Goal: Task Accomplishment & Management: Manage account settings

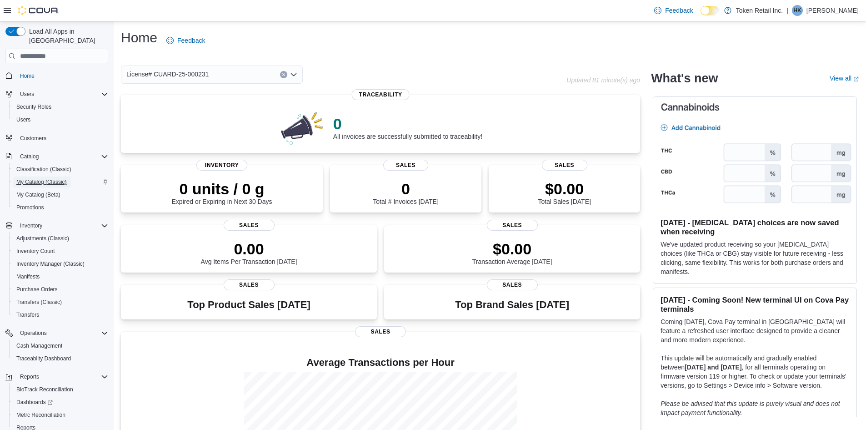
click at [61, 176] on span "My Catalog (Classic)" at bounding box center [41, 181] width 50 height 11
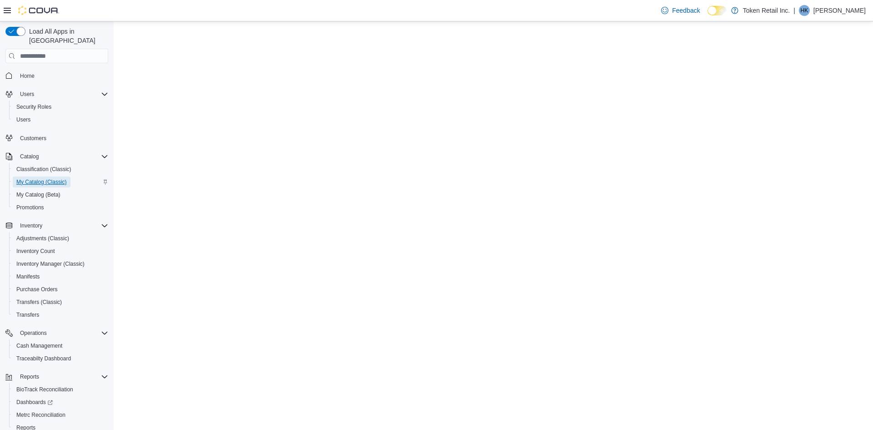
click at [45, 178] on span "My Catalog (Classic)" at bounding box center [41, 181] width 50 height 7
click at [24, 72] on span "Home" at bounding box center [27, 75] width 15 height 7
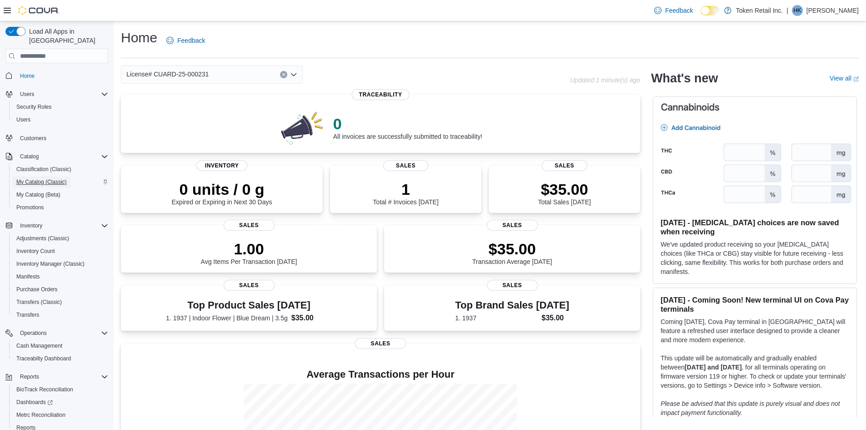
click at [43, 178] on span "My Catalog (Classic)" at bounding box center [41, 181] width 50 height 7
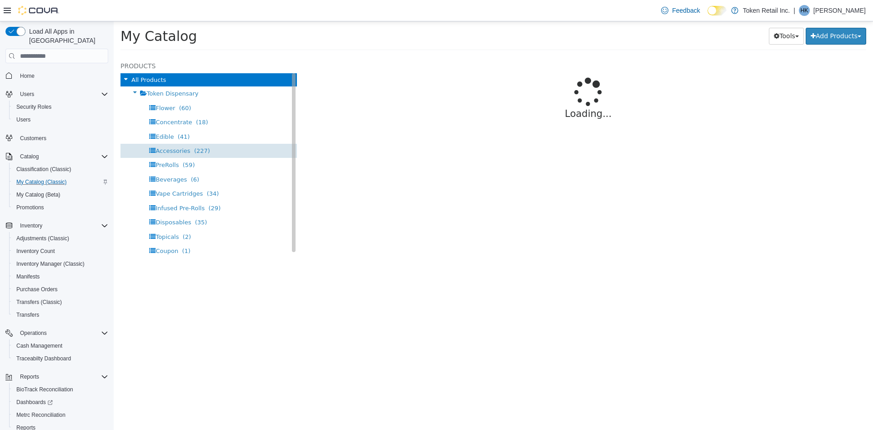
select select "**********"
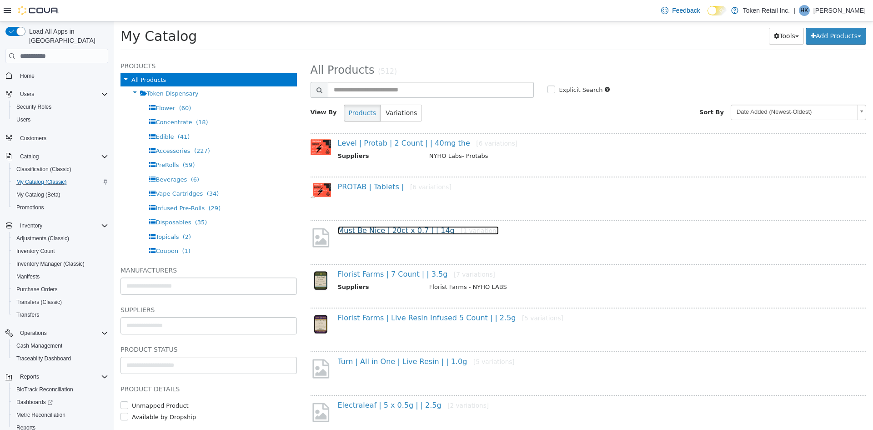
click at [362, 229] on link "Must Be Nice | 20ct x 0.7 | | 14g [1 variation]" at bounding box center [418, 230] width 161 height 9
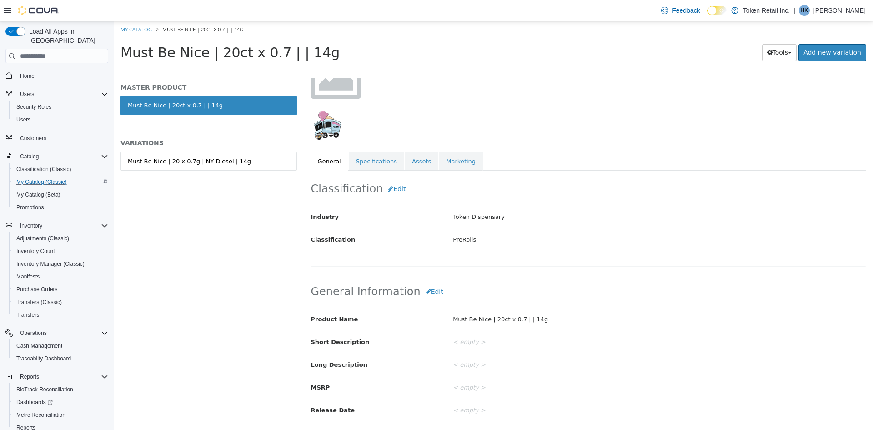
scroll to position [136, 0]
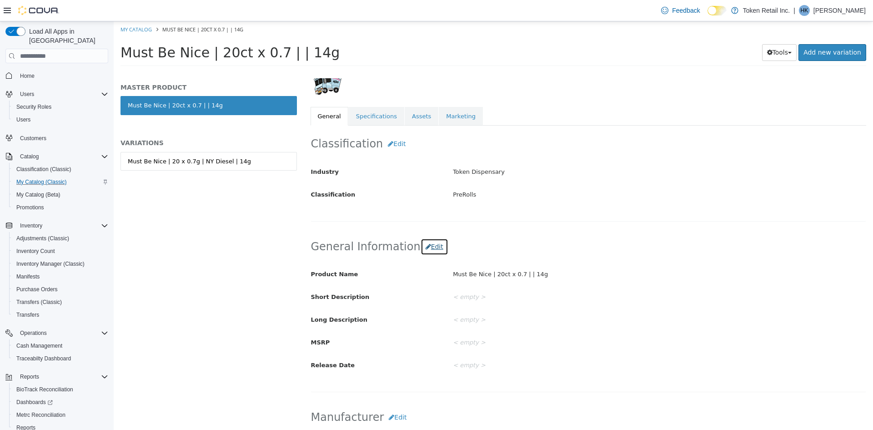
click at [427, 242] on button "Edit" at bounding box center [435, 246] width 28 height 17
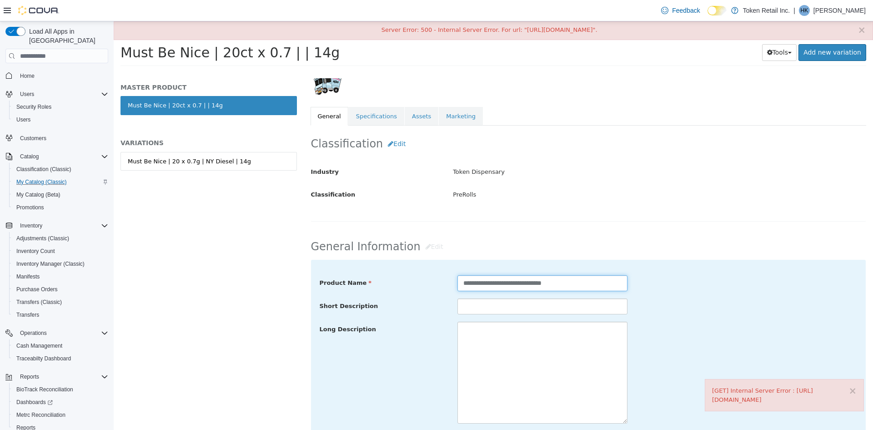
click at [544, 283] on input "**********" at bounding box center [542, 283] width 170 height 16
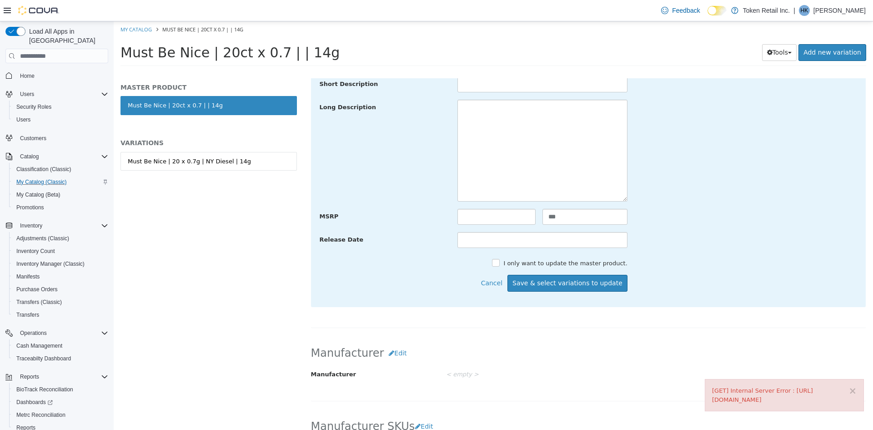
scroll to position [364, 0]
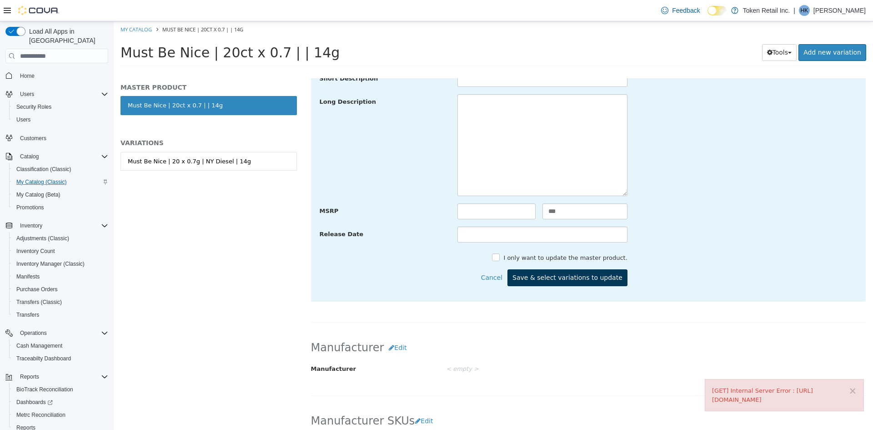
type input "**********"
click at [557, 276] on button "Save & select variations to update" at bounding box center [567, 277] width 120 height 17
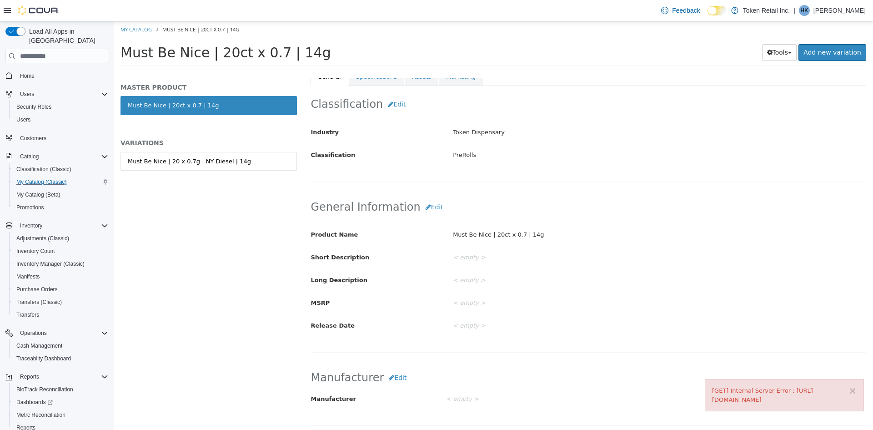
scroll to position [0, 0]
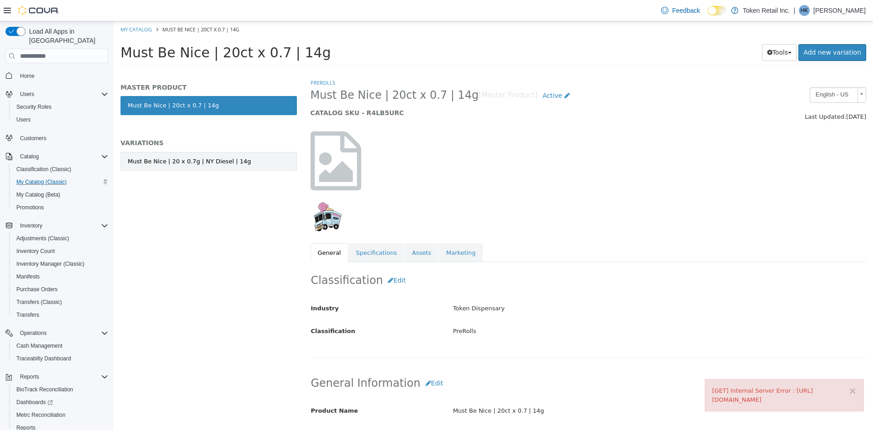
click at [272, 161] on link "Must Be Nice | 20 x 0.7g | NY Diesel | 14g" at bounding box center [208, 161] width 176 height 19
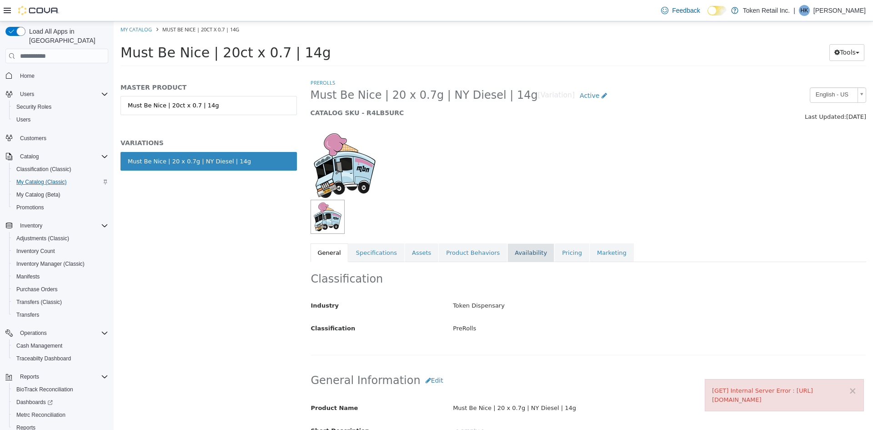
click at [518, 252] on link "Availability" at bounding box center [530, 252] width 47 height 19
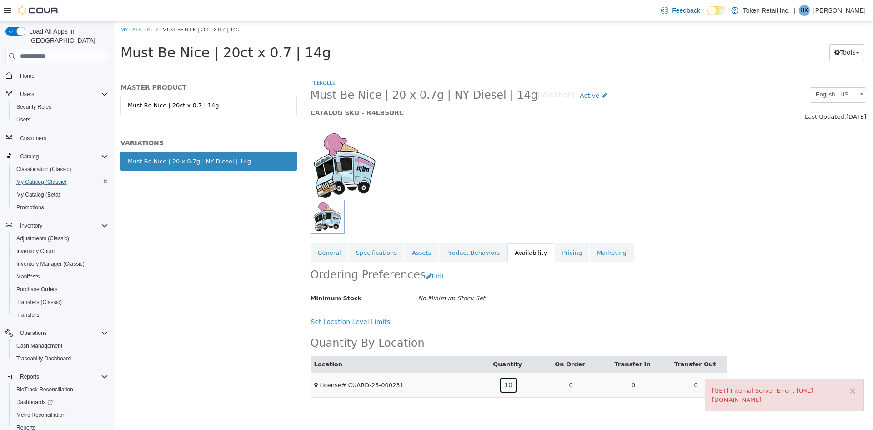
click at [507, 382] on link "10" at bounding box center [508, 384] width 18 height 17
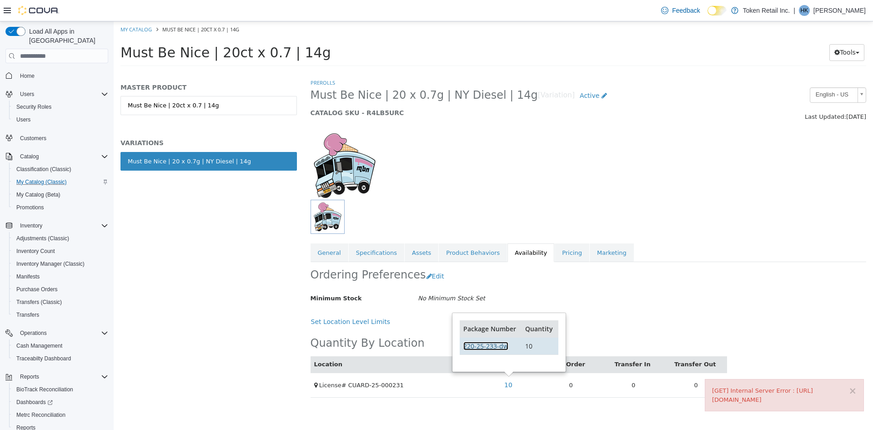
click at [497, 344] on link "220-25-233-dw" at bounding box center [485, 345] width 45 height 9
click at [609, 307] on div "Ordering Preferences Edit Minimum Stock No Minimum Stock Set Cancel Save Set Lo…" at bounding box center [519, 296] width 417 height 68
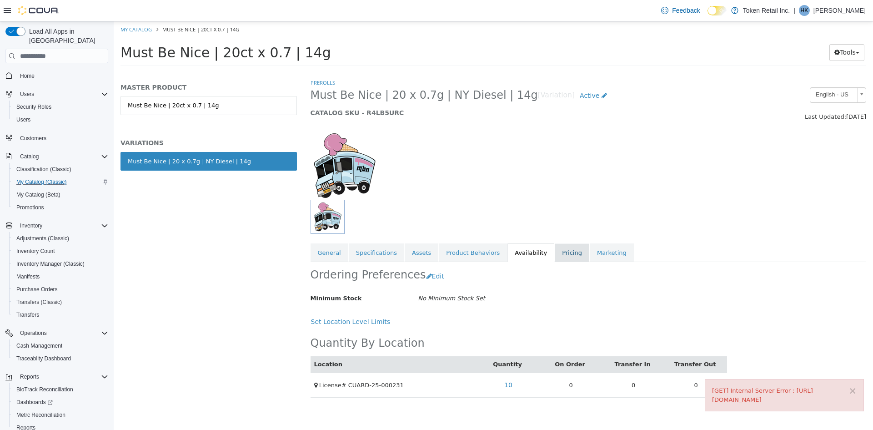
click at [555, 251] on link "Pricing" at bounding box center [572, 252] width 35 height 19
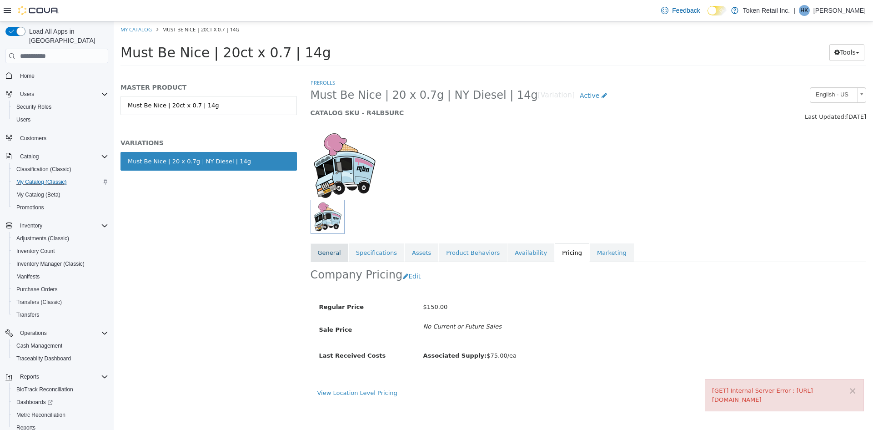
click at [330, 248] on link "General" at bounding box center [330, 252] width 38 height 19
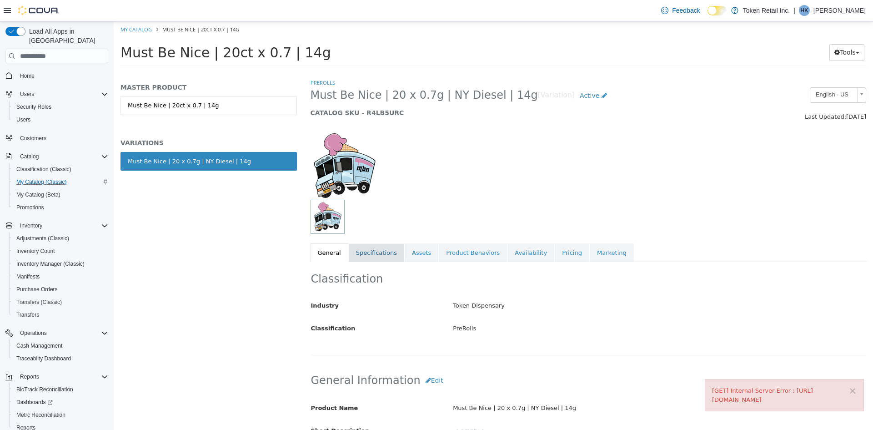
click at [395, 251] on link "Specifications" at bounding box center [376, 252] width 55 height 19
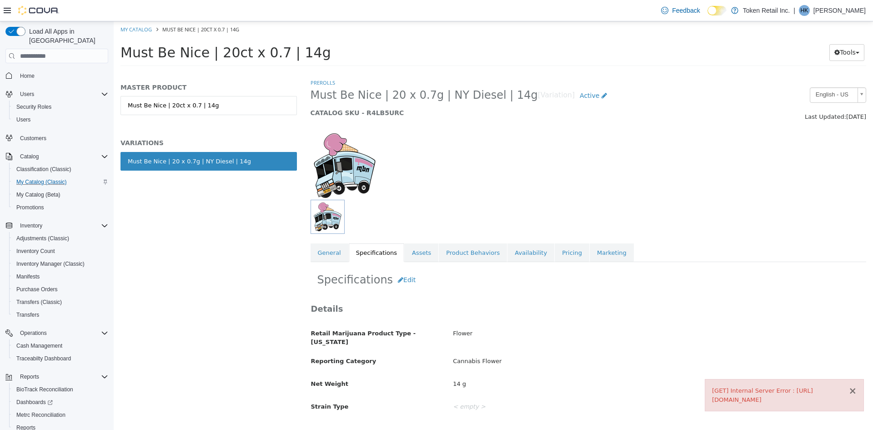
click at [855, 388] on button "×" at bounding box center [852, 391] width 8 height 10
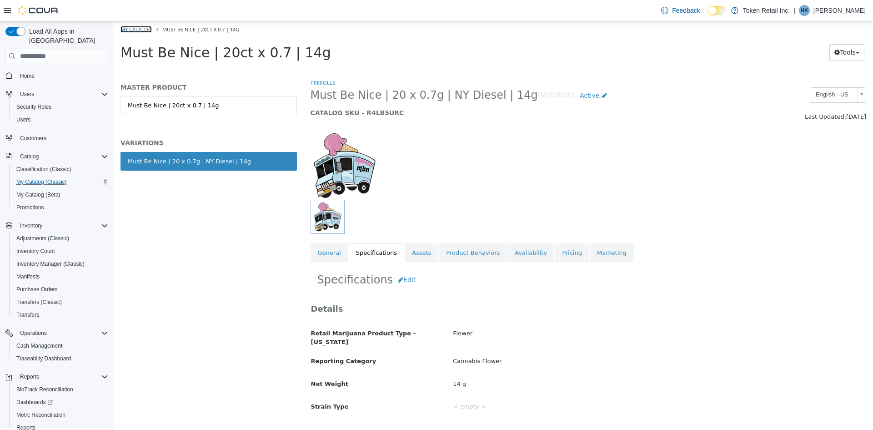
click at [142, 29] on link "My Catalog" at bounding box center [135, 29] width 31 height 7
select select "**********"
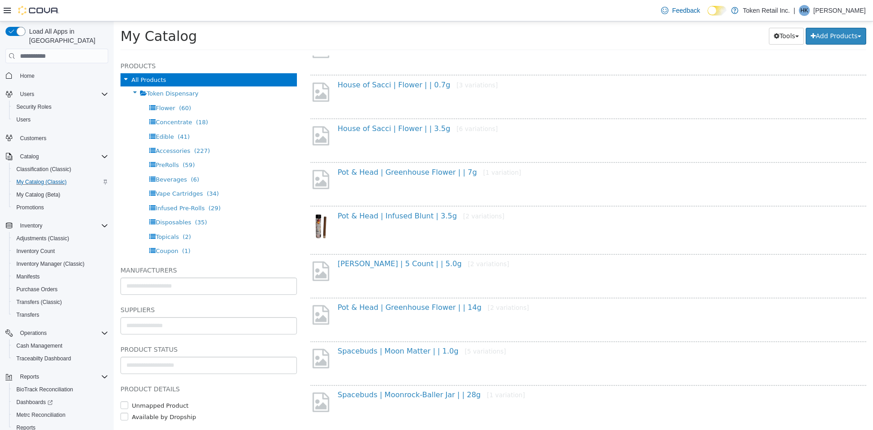
scroll to position [623, 0]
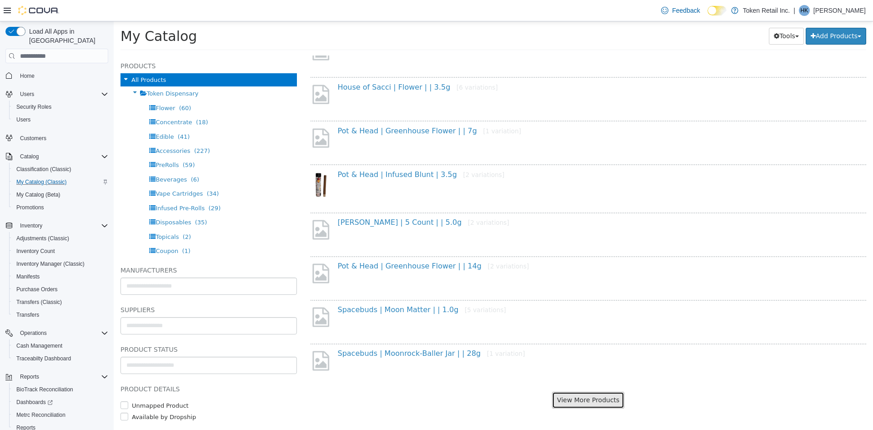
click at [590, 401] on button "View More Products" at bounding box center [588, 399] width 72 height 17
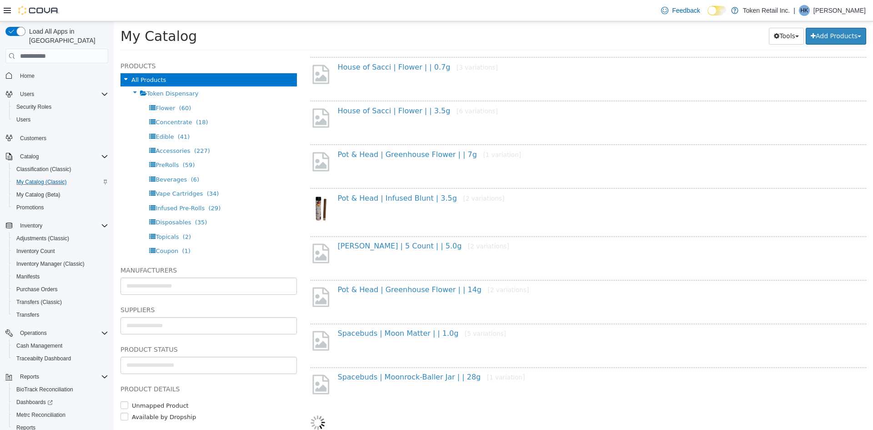
select select "**********"
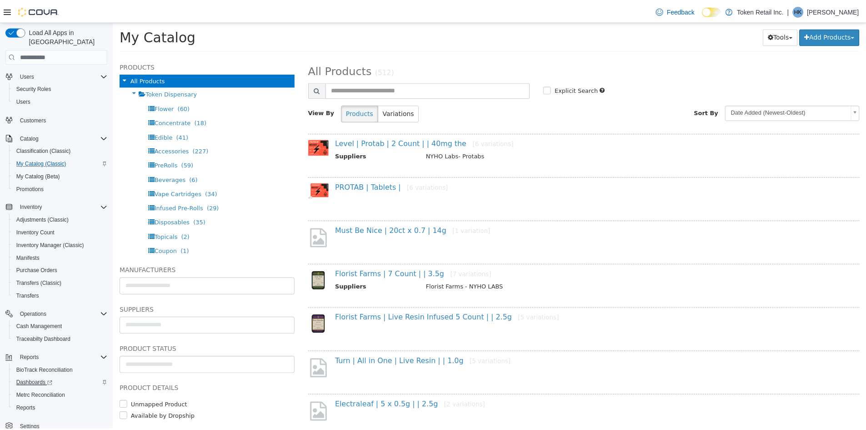
scroll to position [29, 0]
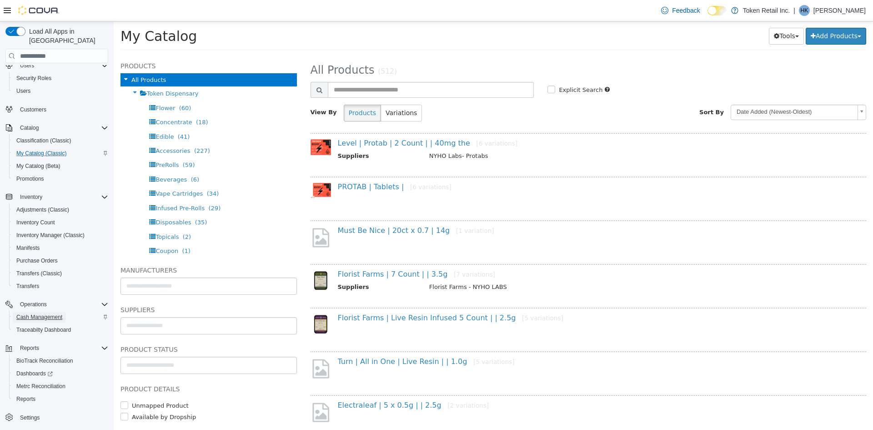
click at [56, 313] on span "Cash Management" at bounding box center [39, 316] width 46 height 7
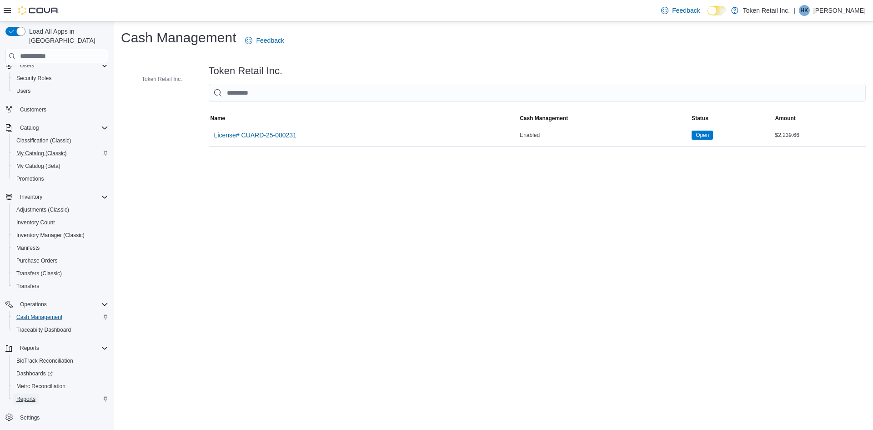
click at [29, 393] on span "Reports" at bounding box center [25, 398] width 19 height 11
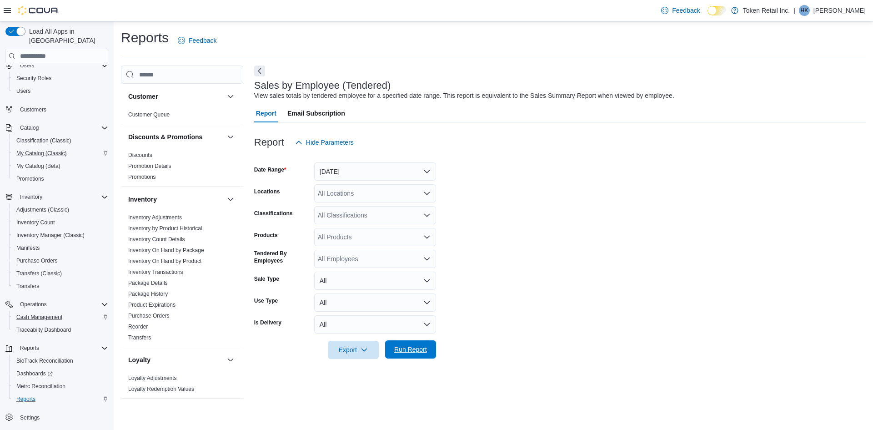
click at [413, 345] on span "Run Report" at bounding box center [411, 349] width 40 height 18
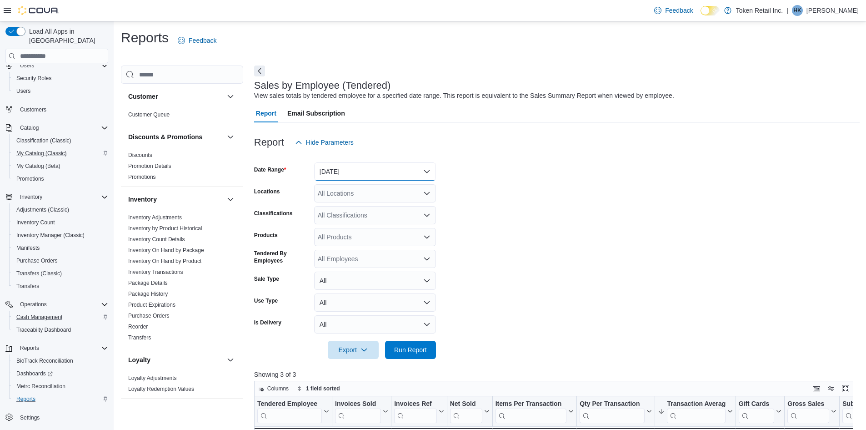
click at [361, 175] on button "Yesterday" at bounding box center [375, 171] width 122 height 18
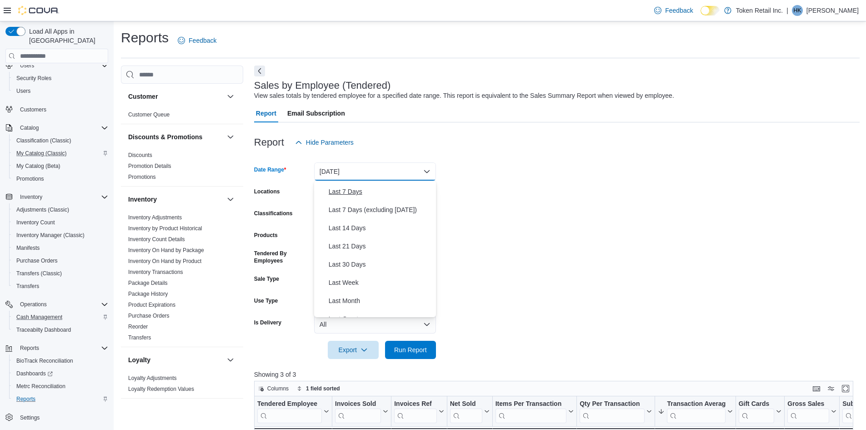
scroll to position [136, 0]
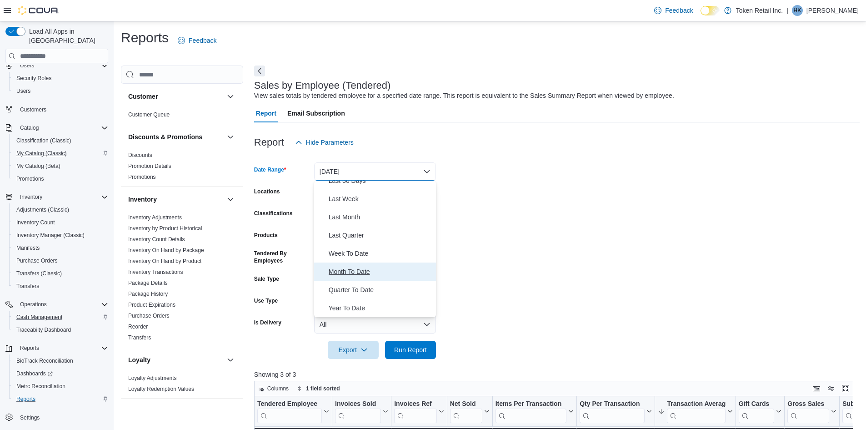
click at [368, 270] on span "Month To Date" at bounding box center [381, 271] width 104 height 11
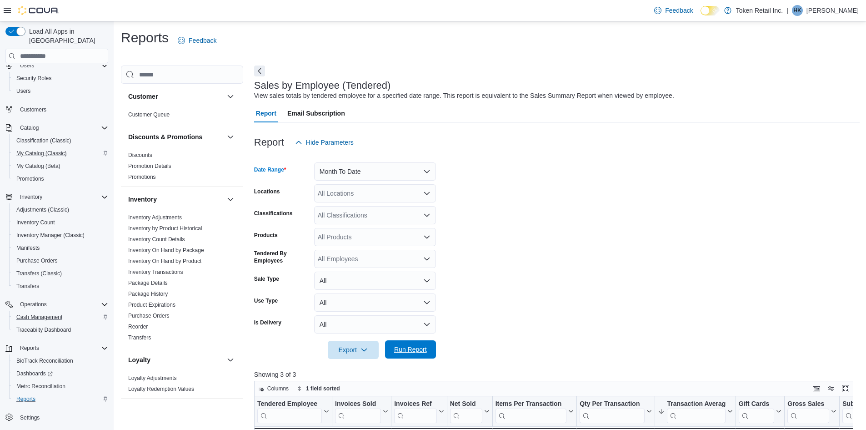
click at [406, 349] on span "Run Report" at bounding box center [410, 349] width 33 height 9
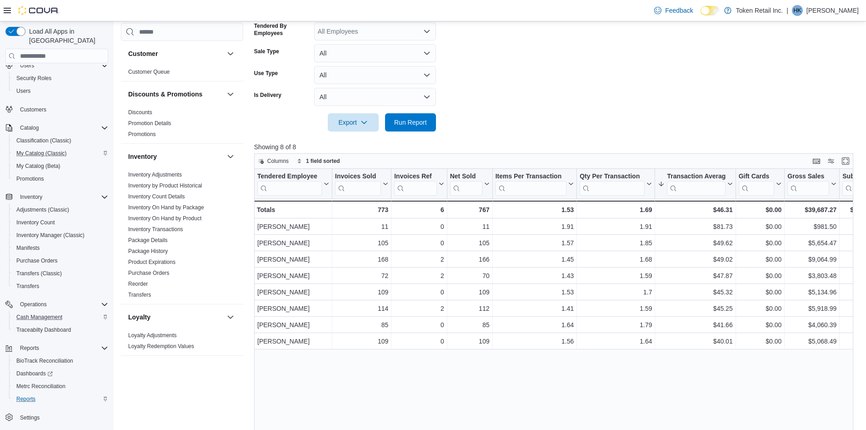
click at [351, 380] on div "Tendered Employee Click to view column header actions Invoices Sold Click to vi…" at bounding box center [557, 333] width 606 height 328
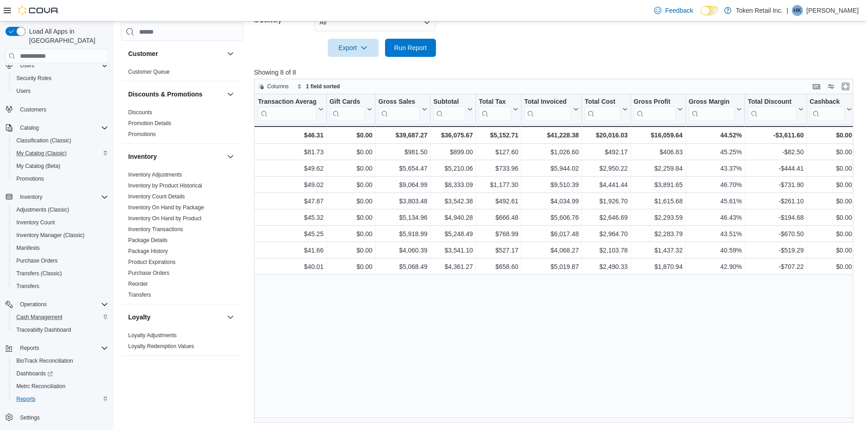
scroll to position [0, 405]
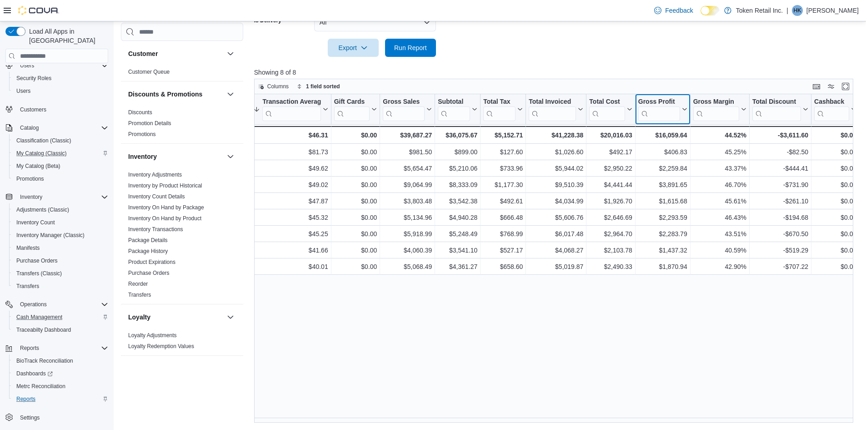
click at [684, 105] on button "Gross Profit" at bounding box center [662, 109] width 49 height 23
click at [684, 106] on button "Gross Profit" at bounding box center [662, 109] width 49 height 23
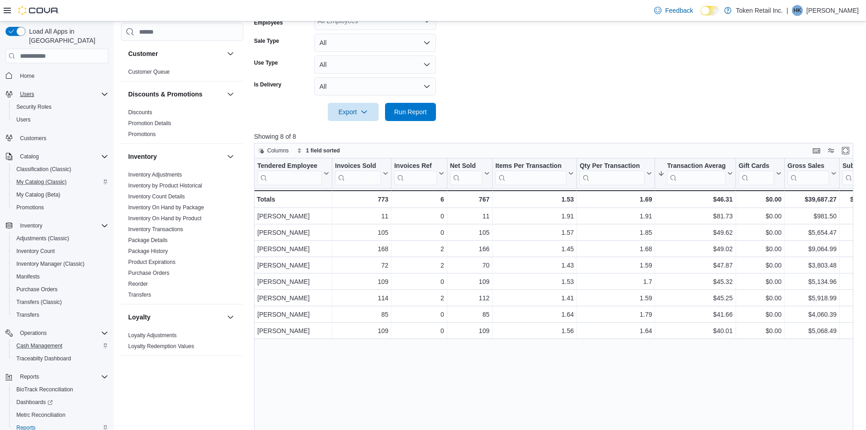
scroll to position [120, 0]
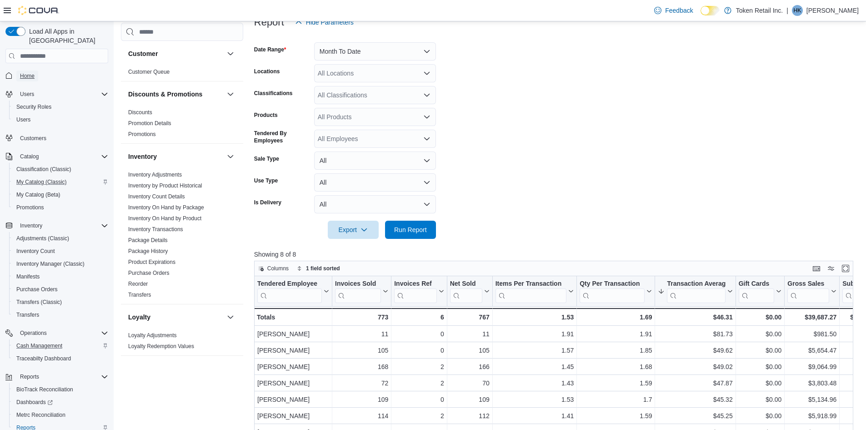
click at [32, 72] on span "Home" at bounding box center [27, 75] width 15 height 7
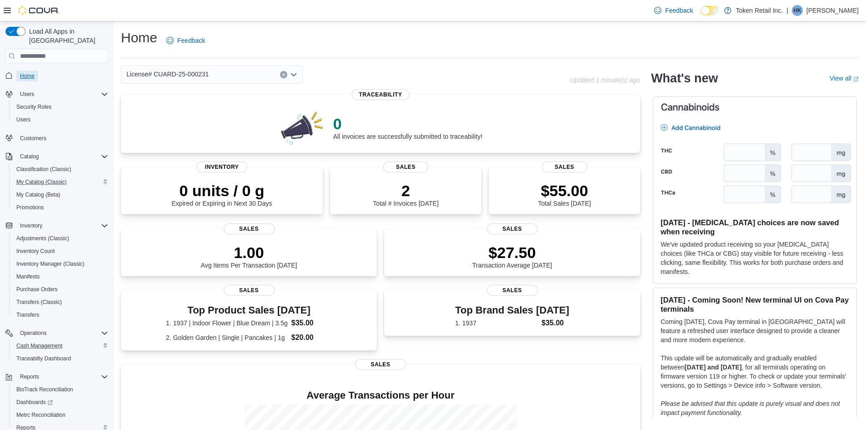
click at [32, 72] on span "Home" at bounding box center [27, 75] width 15 height 7
click at [37, 178] on span "My Catalog (Classic)" at bounding box center [41, 181] width 50 height 7
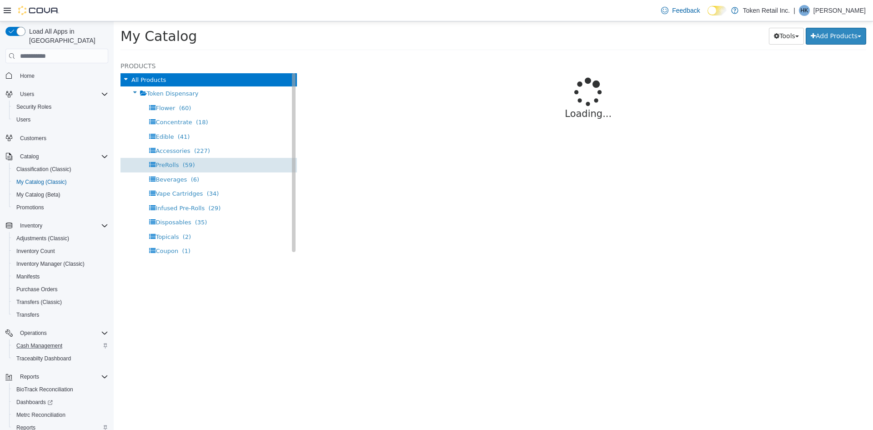
select select "**********"
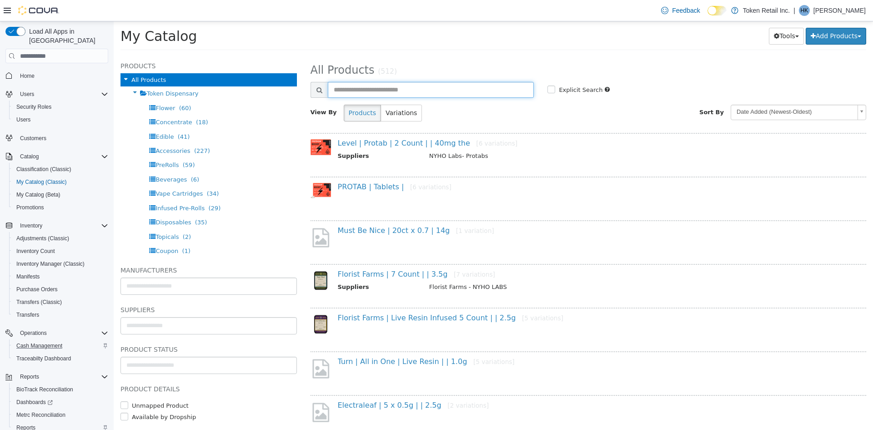
click at [372, 82] on input "text" at bounding box center [431, 90] width 206 height 16
type input "*****"
select select "**********"
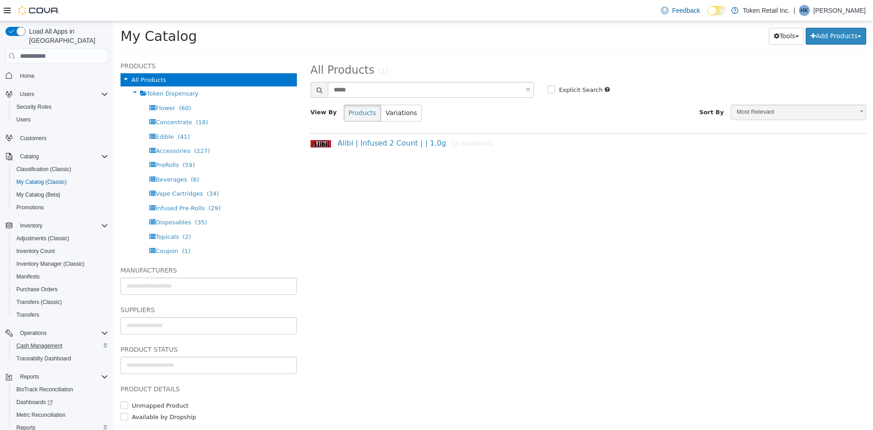
click at [412, 151] on div "Alibi | Infused 2 Count | | 1.0g [3 variations]" at bounding box center [592, 148] width 522 height 18
click at [419, 149] on div "Alibi | Infused 2 Count | | 1.0g [3 variations]" at bounding box center [592, 145] width 522 height 13
click at [422, 147] on link "Alibi | Infused 2 Count | | 1.0g [3 variations]" at bounding box center [416, 143] width 156 height 9
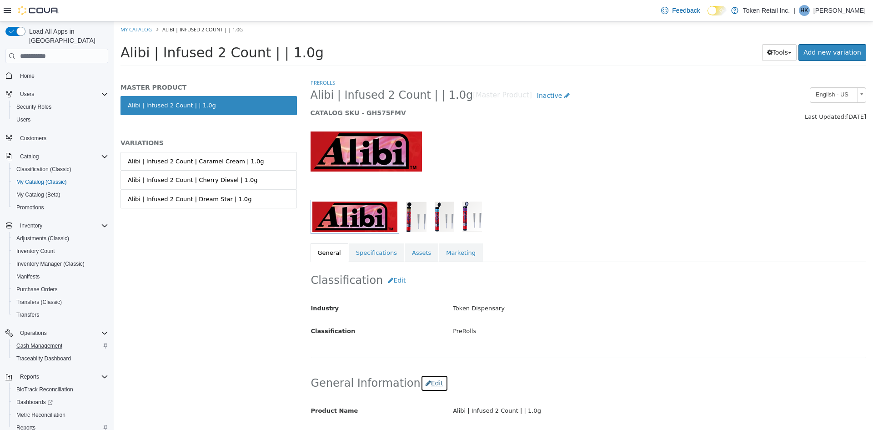
click at [431, 380] on button "Edit" at bounding box center [435, 383] width 28 height 17
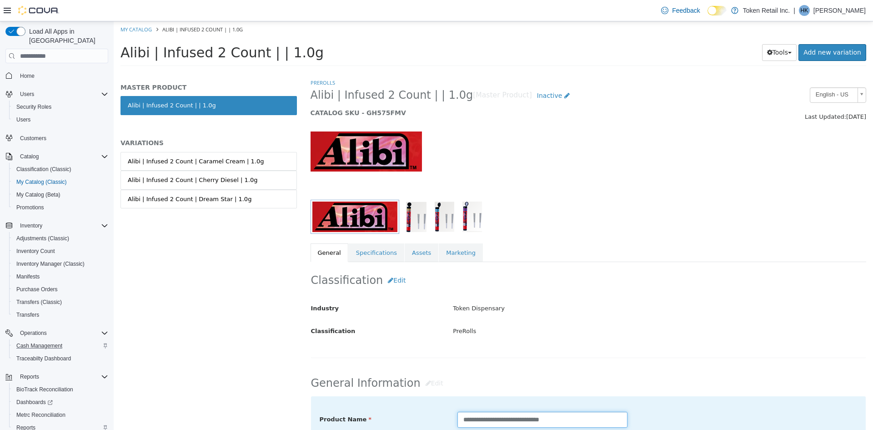
click at [536, 420] on input "**********" at bounding box center [542, 419] width 170 height 16
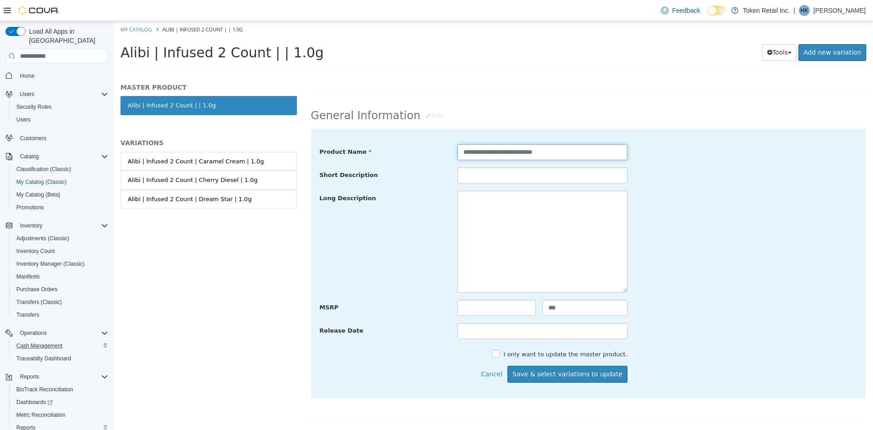
scroll to position [273, 0]
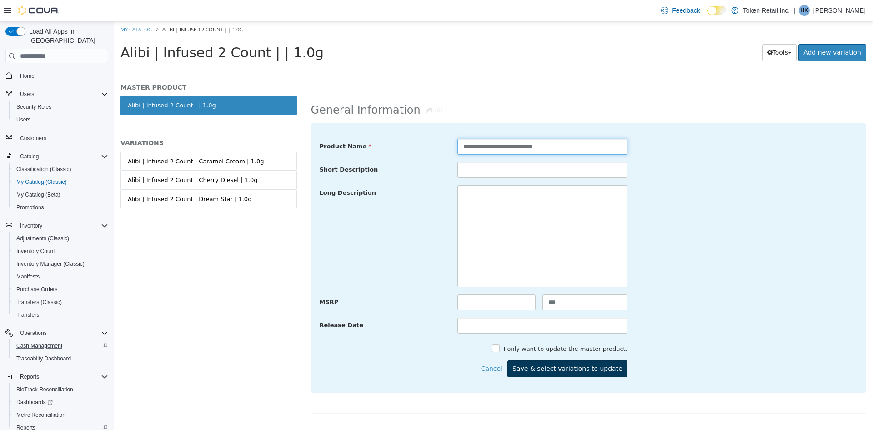
type input "**********"
click at [606, 375] on button "Save & select variations to update" at bounding box center [567, 368] width 120 height 17
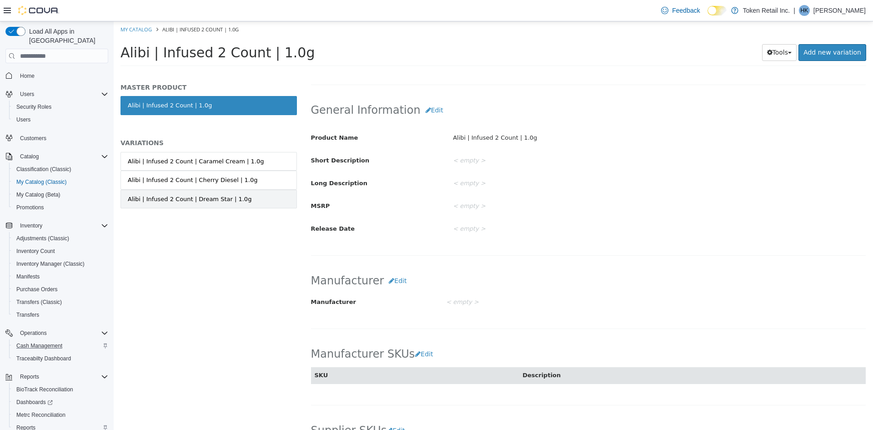
click at [188, 196] on div "Alibi | Infused 2 Count | Dream Star | 1.0g" at bounding box center [190, 199] width 124 height 9
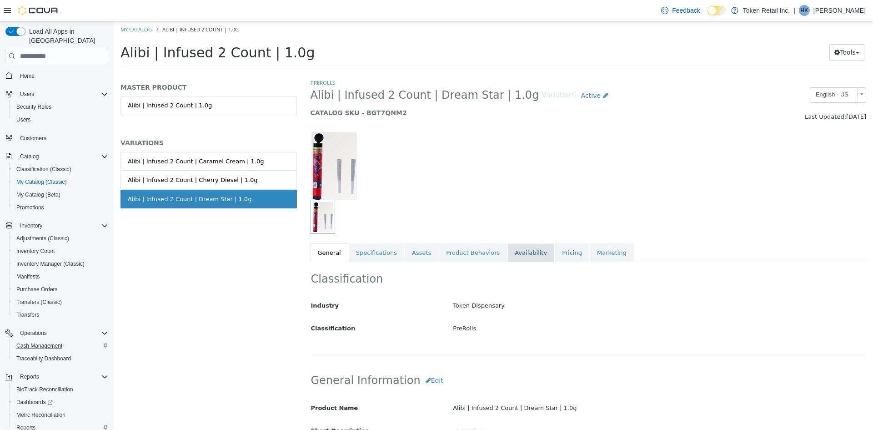
click at [508, 246] on link "Availability" at bounding box center [530, 252] width 47 height 19
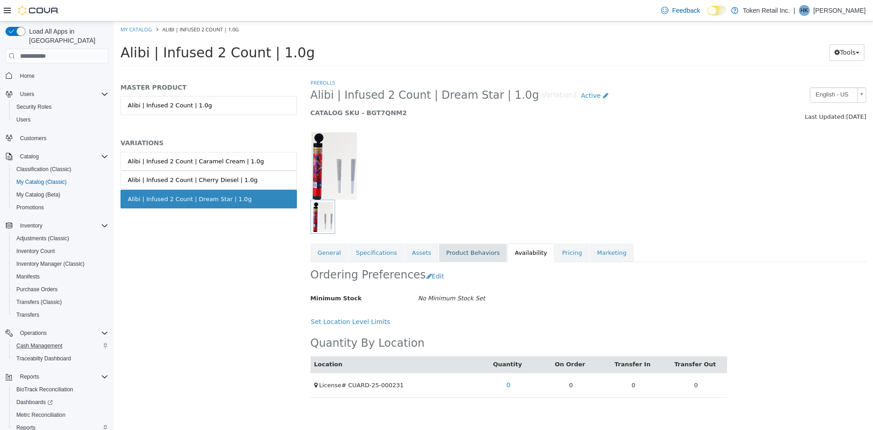
click at [443, 250] on link "Product Behaviors" at bounding box center [473, 252] width 68 height 19
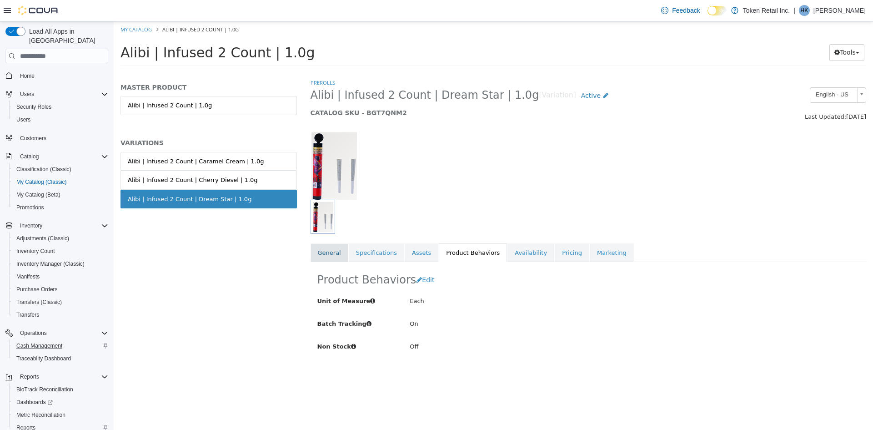
click at [318, 243] on link "General" at bounding box center [330, 252] width 38 height 19
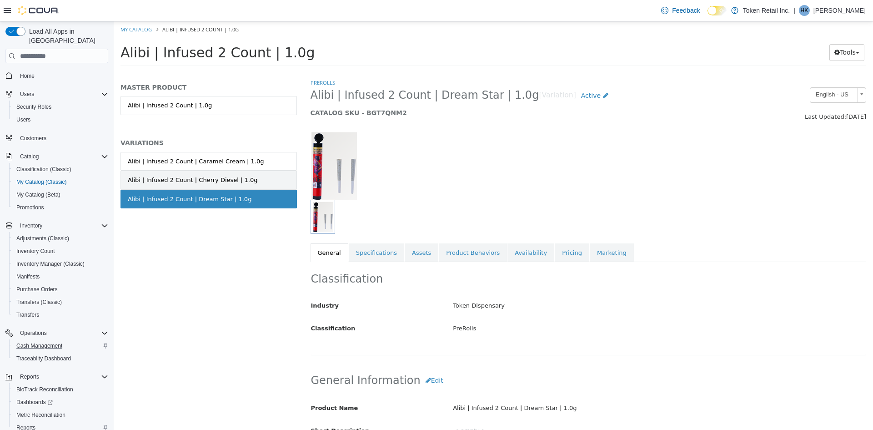
click at [239, 174] on link "Alibi | Infused 2 Count | Cherry Diesel | 1.0g" at bounding box center [208, 179] width 176 height 19
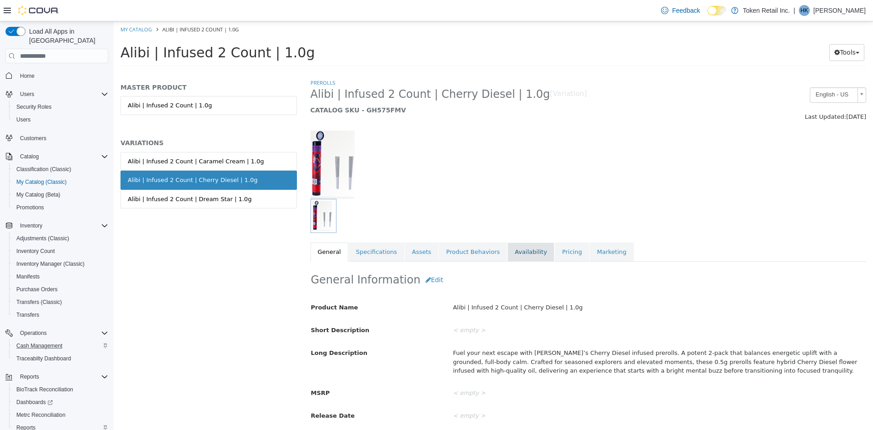
click at [516, 249] on link "Availability" at bounding box center [530, 251] width 47 height 19
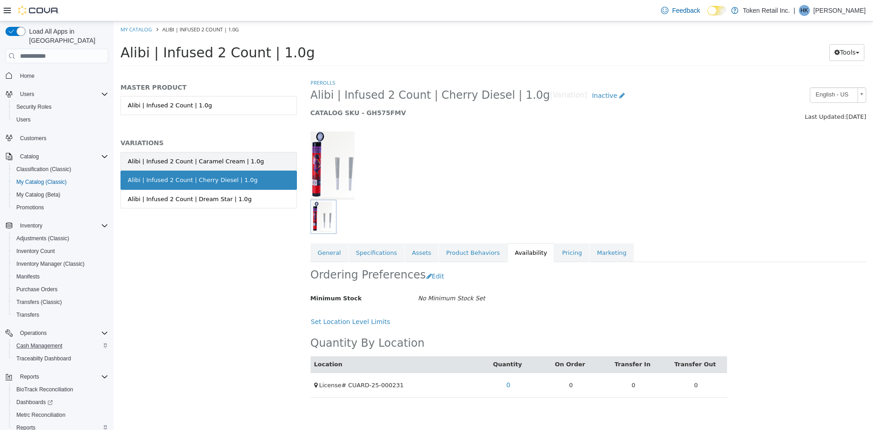
click at [258, 161] on link "Alibi | Infused 2 Count | Caramel Cream | 1.0g" at bounding box center [208, 161] width 176 height 19
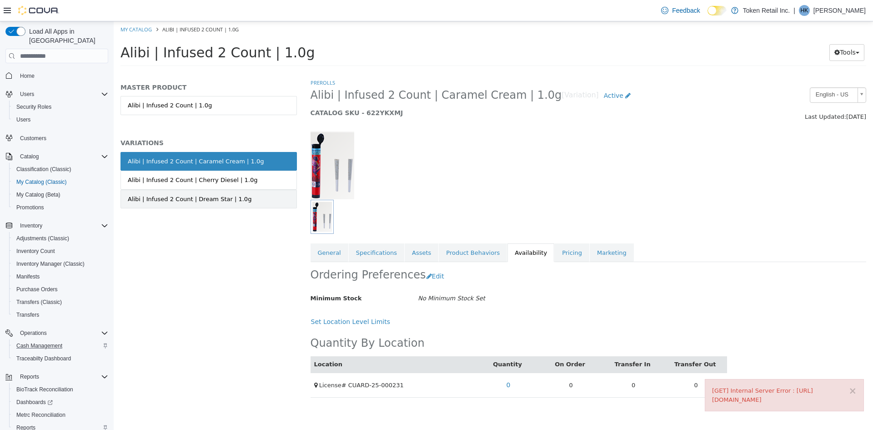
click at [188, 190] on link "Alibi | Infused 2 Count | Dream Star | 1.0g" at bounding box center [208, 199] width 176 height 19
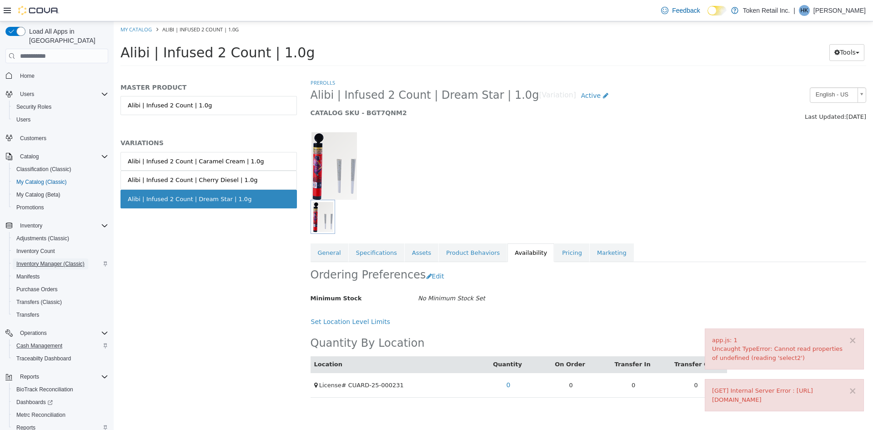
click at [46, 260] on span "Inventory Manager (Classic)" at bounding box center [50, 263] width 68 height 7
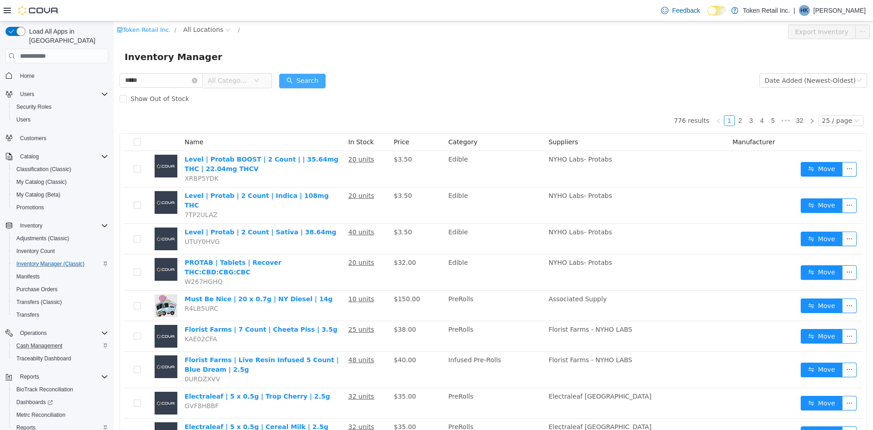
type input "*****"
click at [316, 80] on button "Search" at bounding box center [302, 81] width 46 height 15
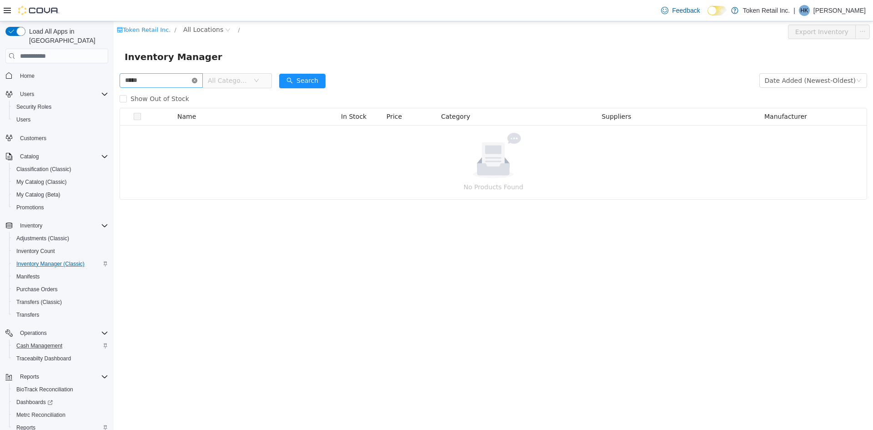
click at [197, 80] on icon "icon: close-circle" at bounding box center [194, 80] width 5 height 5
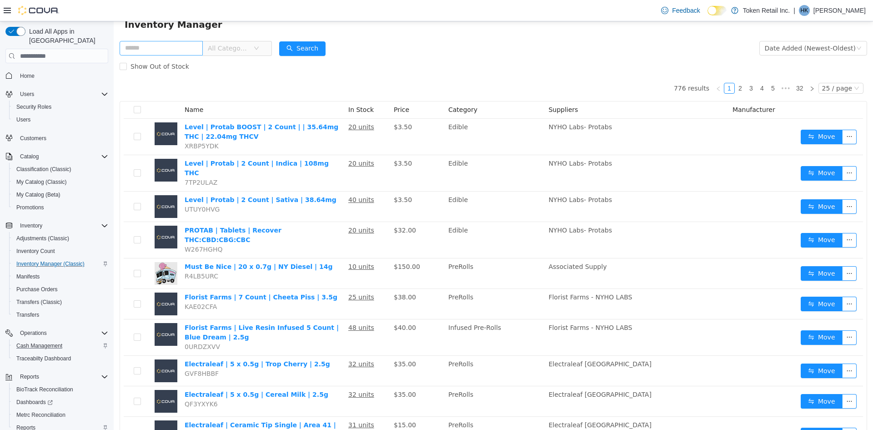
scroll to position [26, 0]
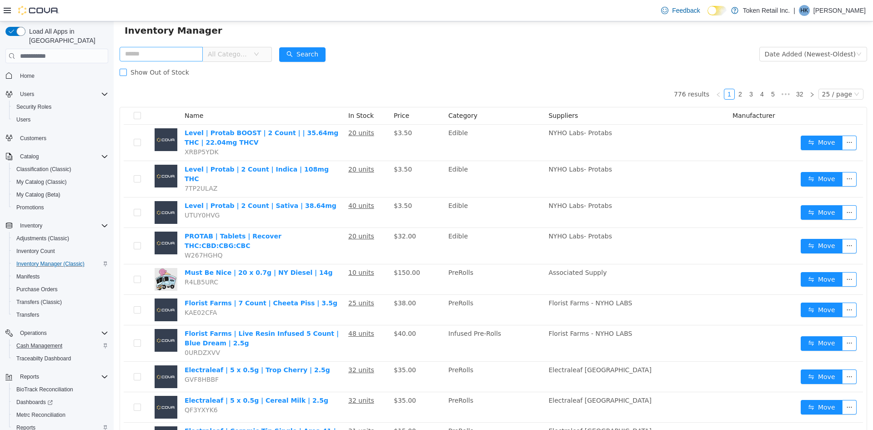
drag, startPoint x: 177, startPoint y: 72, endPoint x: 185, endPoint y: 75, distance: 8.5
click at [182, 75] on span "Show Out of Stock" at bounding box center [160, 72] width 66 height 7
click at [153, 66] on label "Show Out of Stock" at bounding box center [156, 72] width 73 height 18
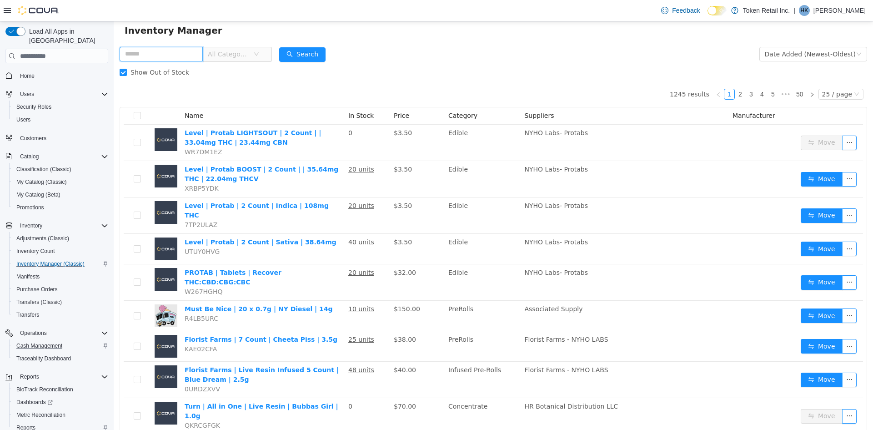
click at [163, 50] on input "text" at bounding box center [161, 54] width 83 height 15
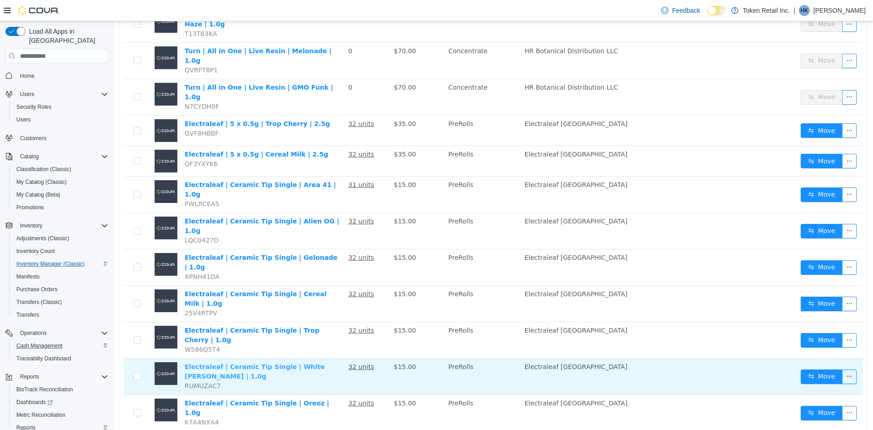
scroll to position [526, 0]
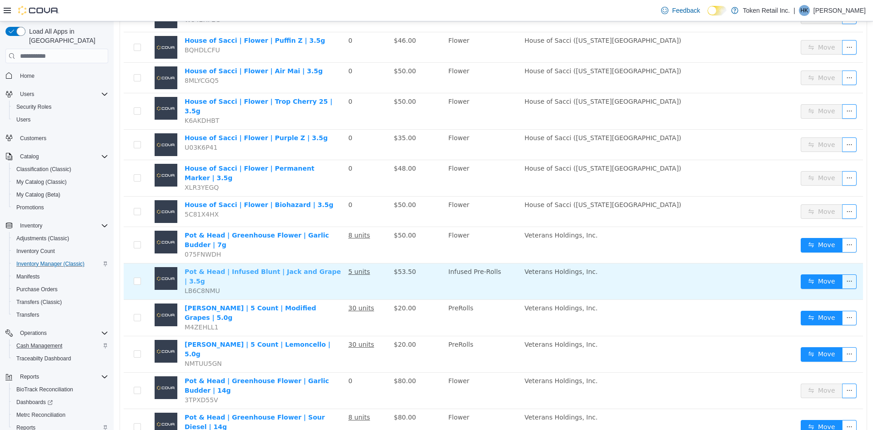
scroll to position [509, 0]
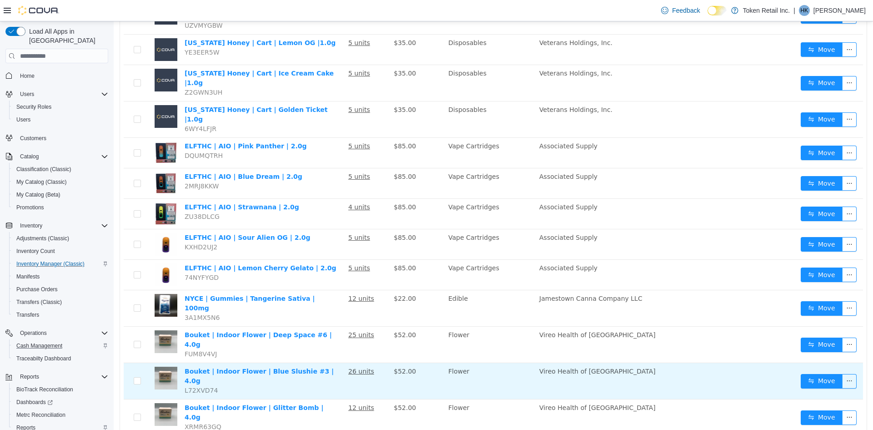
scroll to position [526, 0]
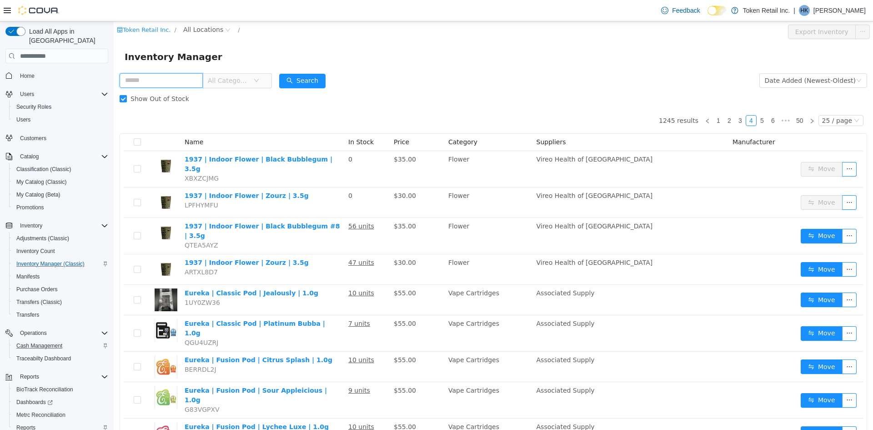
click at [146, 79] on input "text" at bounding box center [161, 80] width 83 height 15
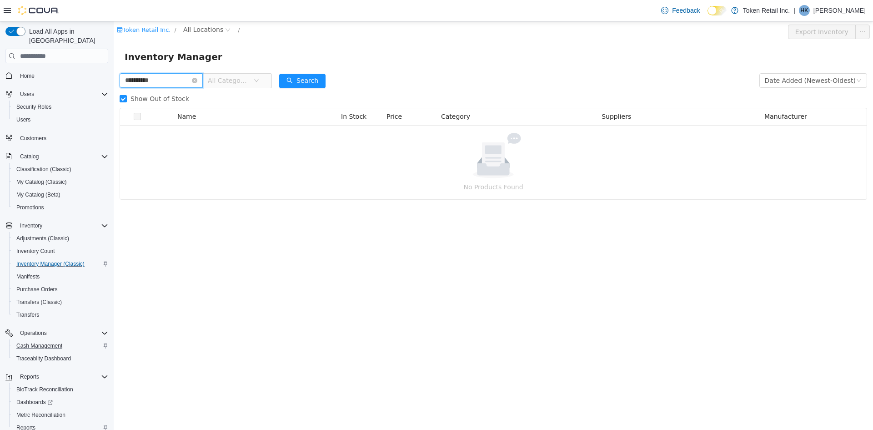
click at [140, 82] on input "**********" at bounding box center [161, 80] width 83 height 15
drag, startPoint x: 161, startPoint y: 78, endPoint x: 138, endPoint y: 83, distance: 23.7
click at [138, 83] on input "*********" at bounding box center [161, 80] width 83 height 15
drag, startPoint x: 146, startPoint y: 82, endPoint x: 136, endPoint y: 82, distance: 10.0
click at [132, 80] on input "***" at bounding box center [161, 80] width 83 height 15
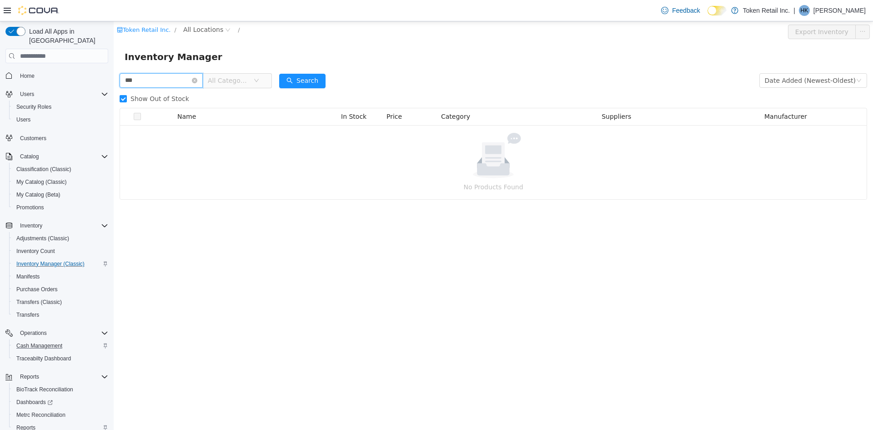
type input "***"
click at [50, 178] on span "My Catalog (Classic)" at bounding box center [41, 181] width 50 height 7
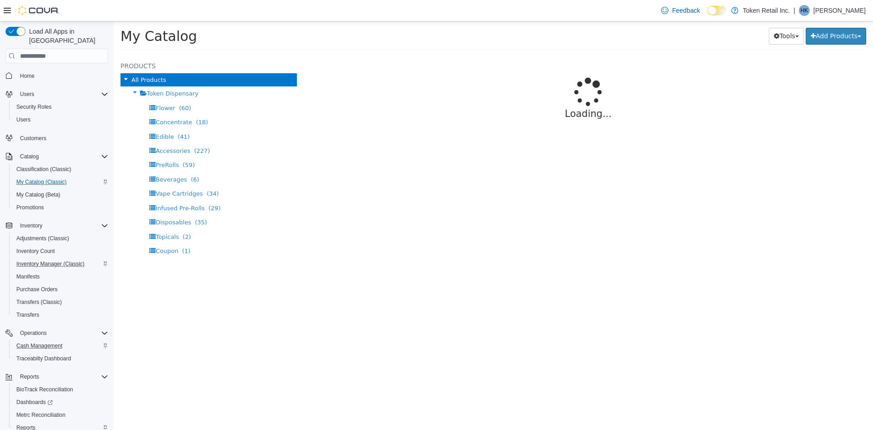
select select "**********"
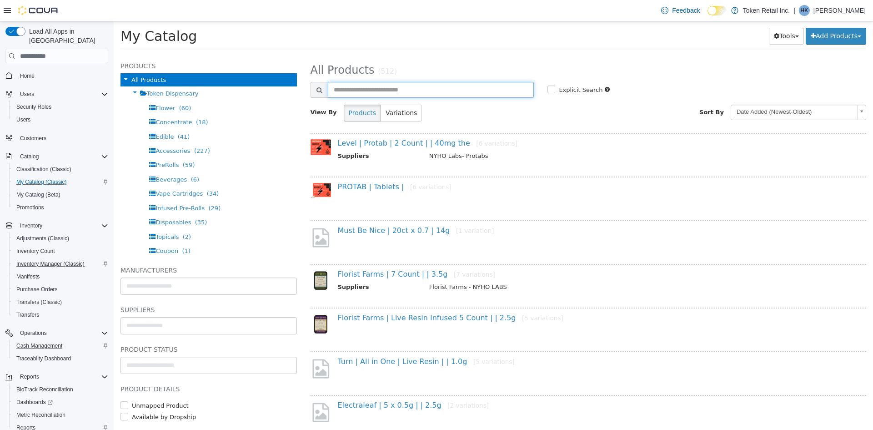
click at [400, 82] on input "text" at bounding box center [431, 90] width 206 height 16
type input "***"
select select "**********"
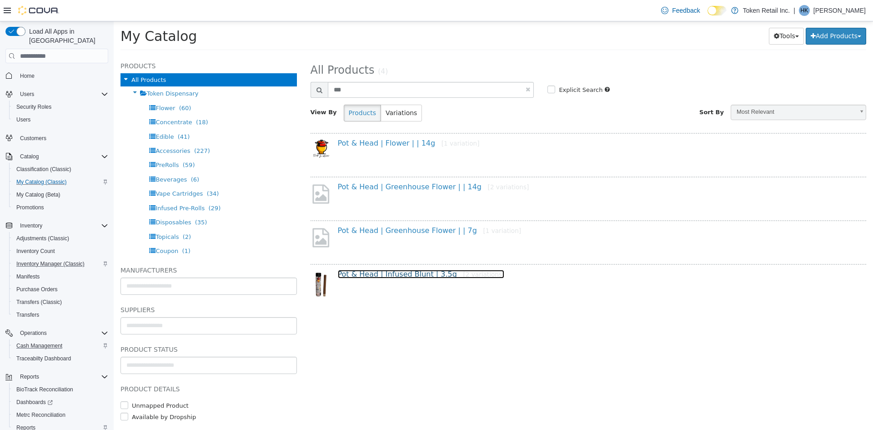
click at [389, 272] on link "Pot & Head | Infused Blunt | 3.5g [2 variations]" at bounding box center [421, 274] width 167 height 9
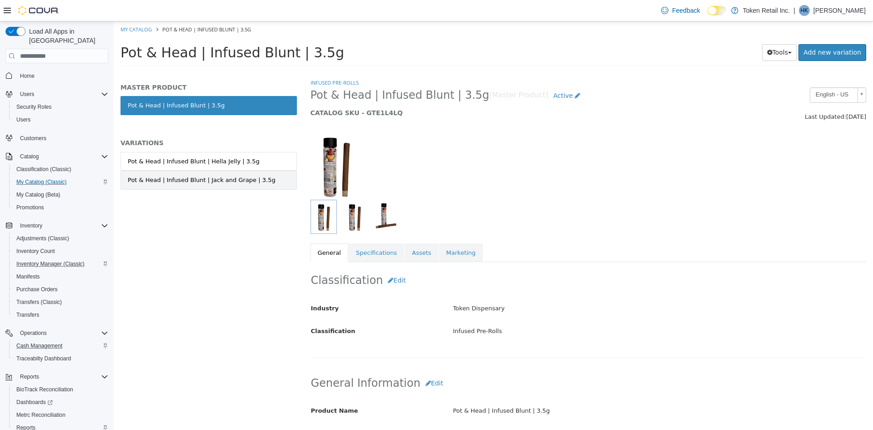
click at [170, 176] on div "Pot & Head | Infused Blunt | Jack and Grape | 3.5g" at bounding box center [202, 179] width 148 height 9
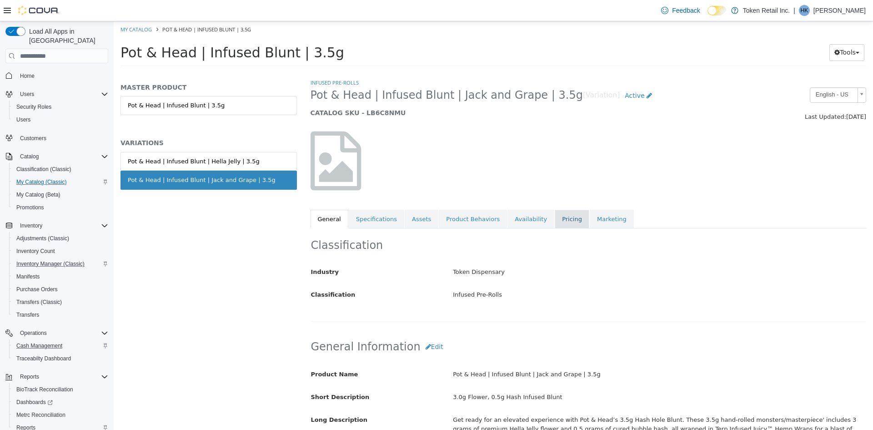
click at [555, 216] on link "Pricing" at bounding box center [572, 219] width 35 height 19
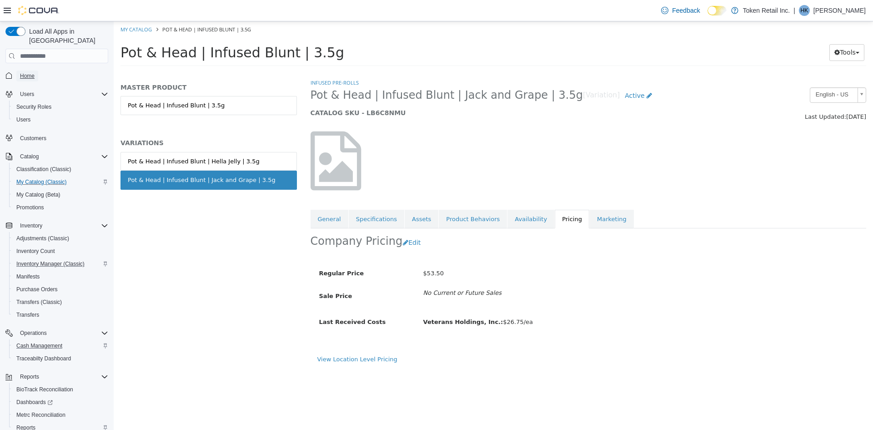
click at [32, 72] on span "Home" at bounding box center [27, 75] width 15 height 7
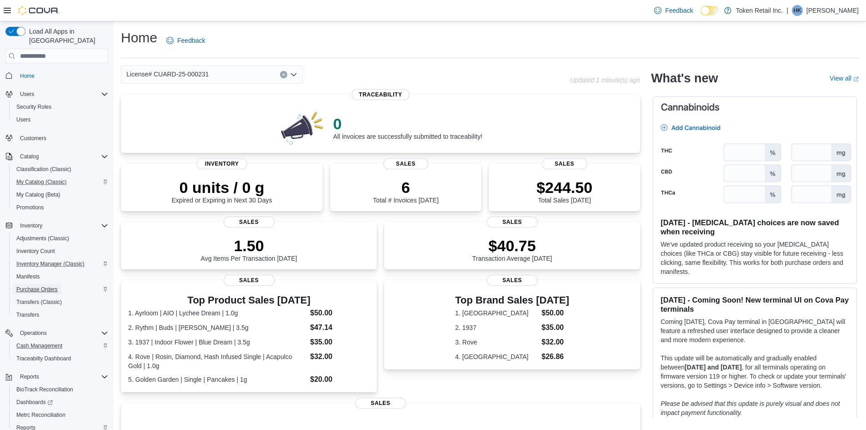
click at [35, 286] on span "Purchase Orders" at bounding box center [36, 289] width 41 height 7
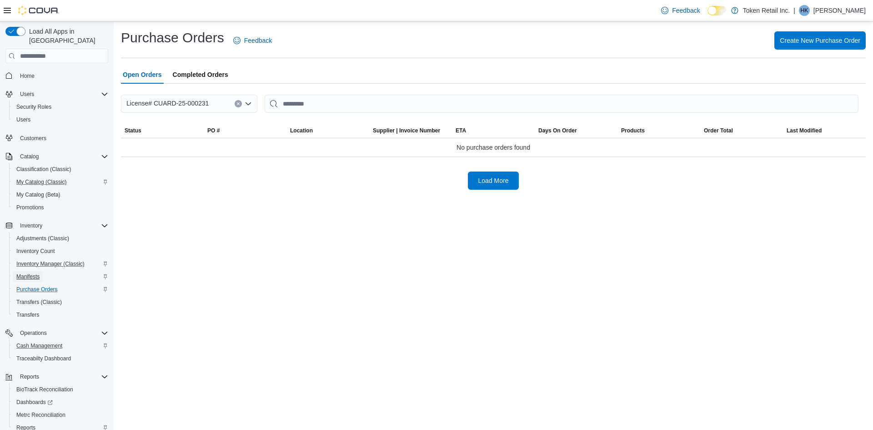
click at [35, 273] on span "Manifests" at bounding box center [27, 276] width 23 height 7
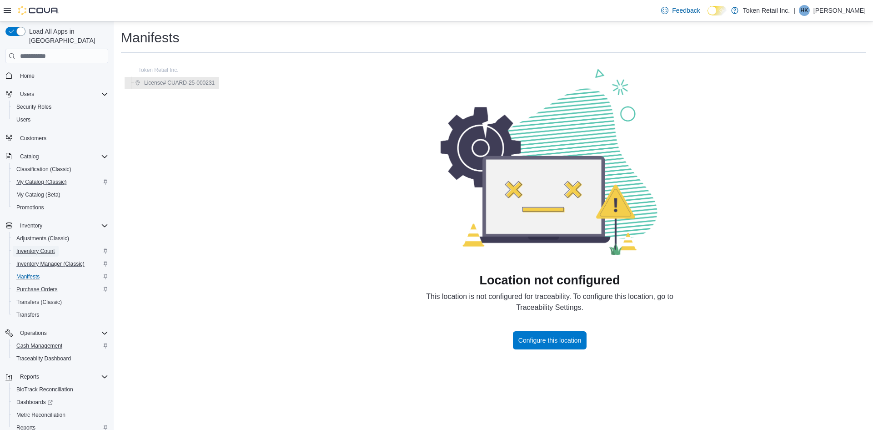
click at [53, 247] on span "Inventory Count" at bounding box center [35, 250] width 39 height 7
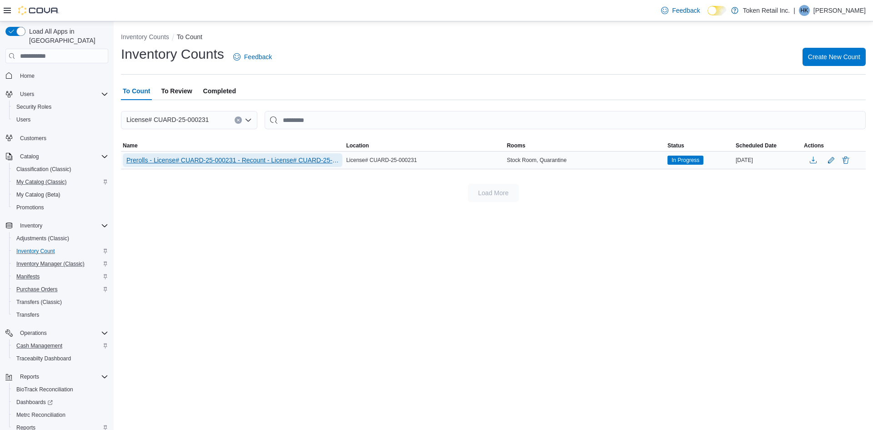
click at [205, 161] on span "Prerolls - License# CUARD-25-000231 - Recount - License# CUARD-25-000231" at bounding box center [232, 159] width 212 height 9
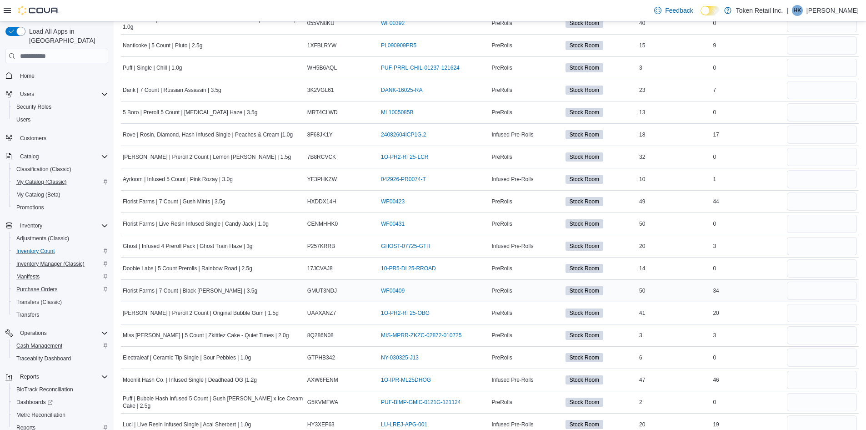
scroll to position [2479, 0]
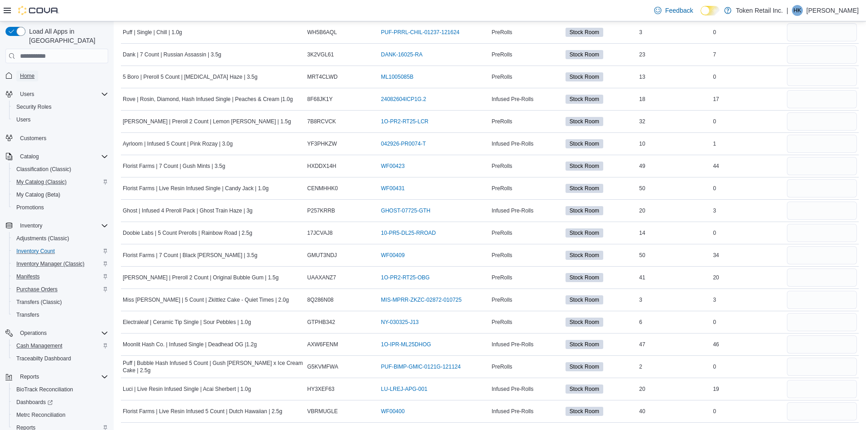
drag, startPoint x: 22, startPoint y: 70, endPoint x: 118, endPoint y: 9, distance: 113.9
click at [22, 70] on span "Home" at bounding box center [27, 75] width 15 height 11
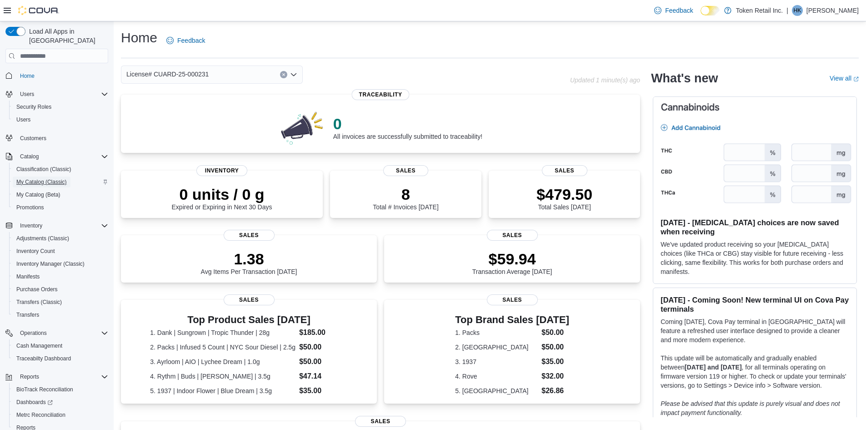
click at [26, 178] on span "My Catalog (Classic)" at bounding box center [41, 181] width 50 height 7
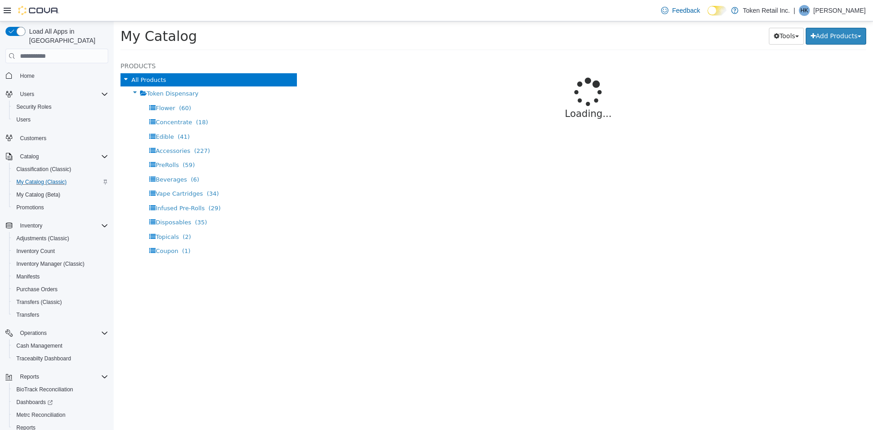
select select "**********"
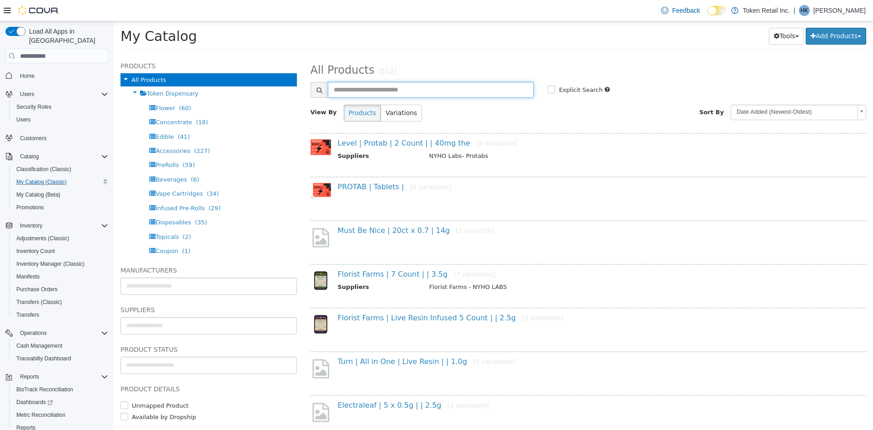
click at [440, 91] on input "text" at bounding box center [431, 90] width 206 height 16
type input "******"
select select "**********"
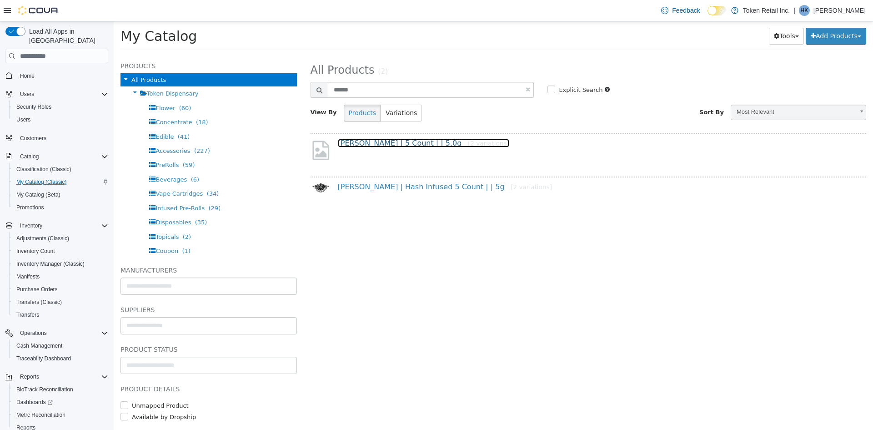
click at [434, 141] on link "Mildly Moronic | 5 Count | | 5.0g [2 variations]" at bounding box center [423, 143] width 171 height 9
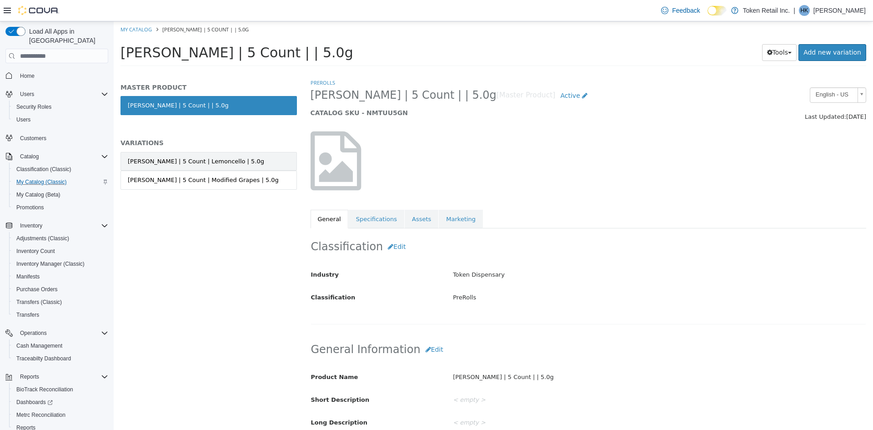
click at [218, 164] on div "[PERSON_NAME] | 5 Count | Lemoncello | 5.0g" at bounding box center [196, 161] width 136 height 9
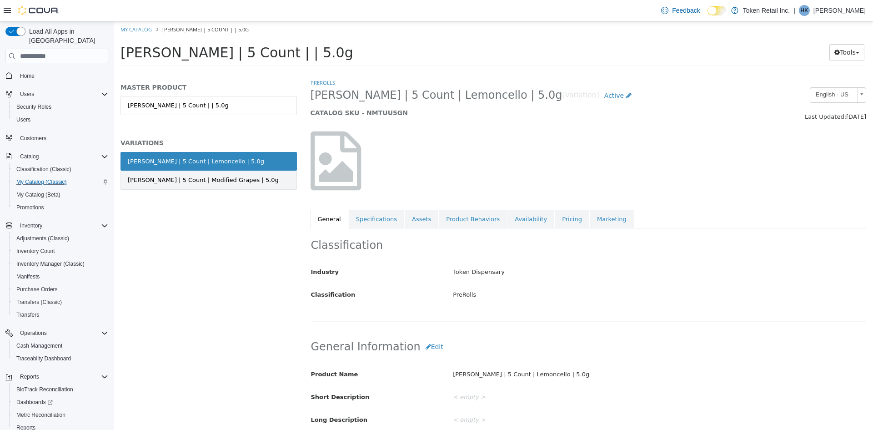
click at [199, 183] on div "[PERSON_NAME] | 5 Count | Modified Grapes | 5.0g" at bounding box center [203, 179] width 151 height 9
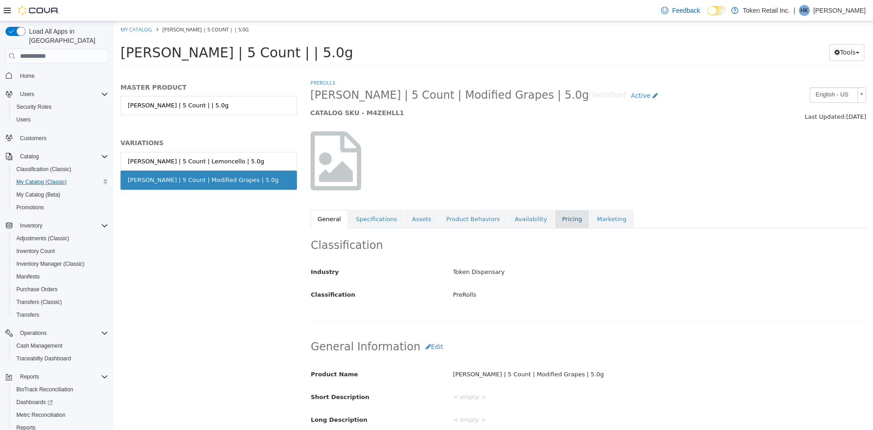
click at [555, 212] on link "Pricing" at bounding box center [572, 219] width 35 height 19
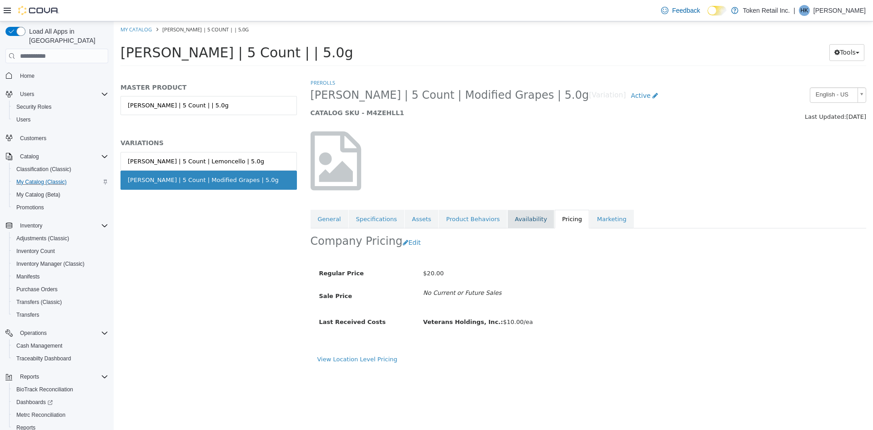
click at [507, 214] on link "Availability" at bounding box center [530, 219] width 47 height 19
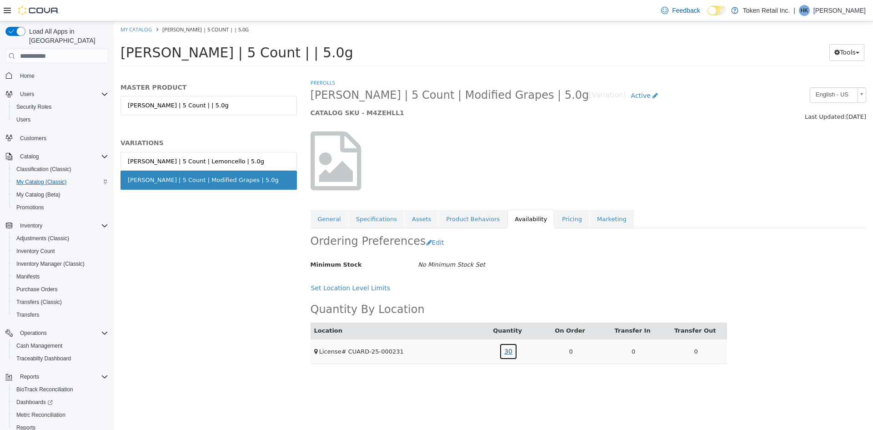
click at [513, 352] on link "30" at bounding box center [508, 351] width 18 height 17
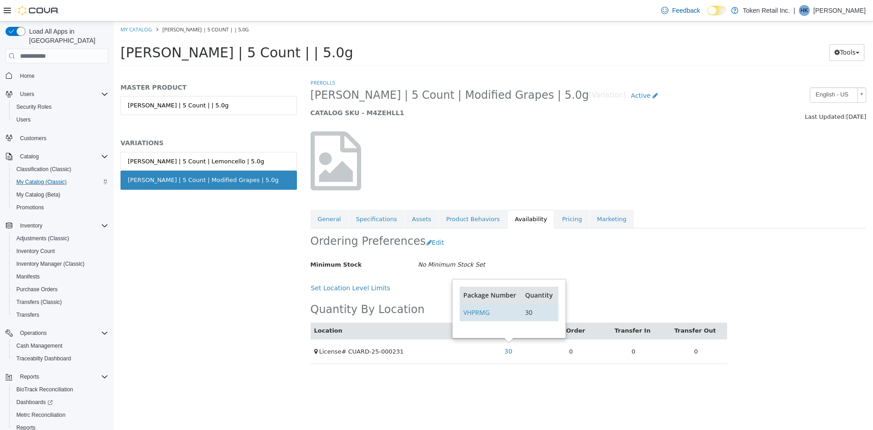
click at [471, 307] on td "VHPRMG" at bounding box center [491, 311] width 62 height 17
click at [471, 311] on link "VHPRMG" at bounding box center [476, 312] width 26 height 9
click at [443, 216] on link "Product Behaviors" at bounding box center [473, 219] width 68 height 19
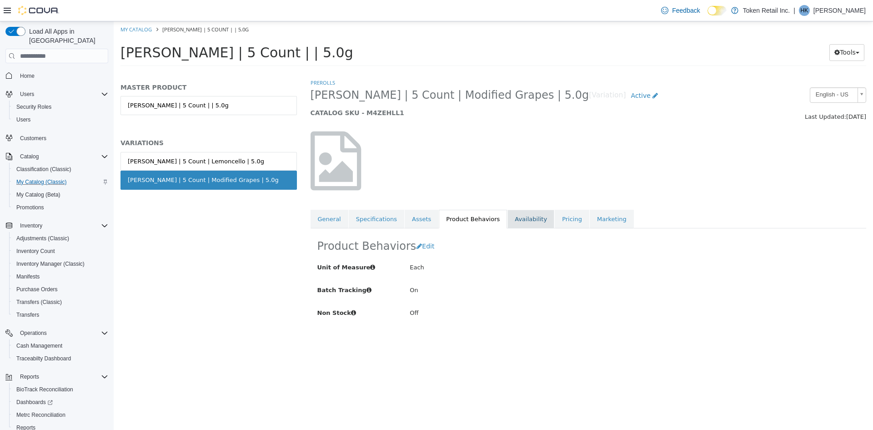
click at [520, 215] on link "Availability" at bounding box center [530, 219] width 47 height 19
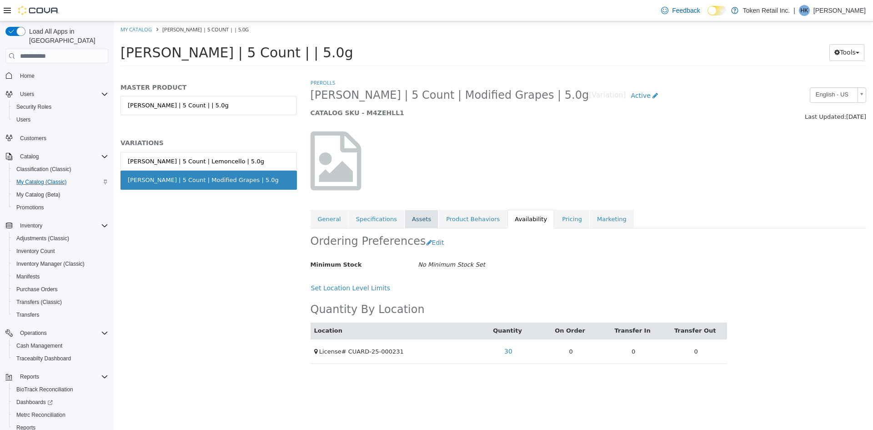
click at [417, 221] on link "Assets" at bounding box center [422, 219] width 34 height 19
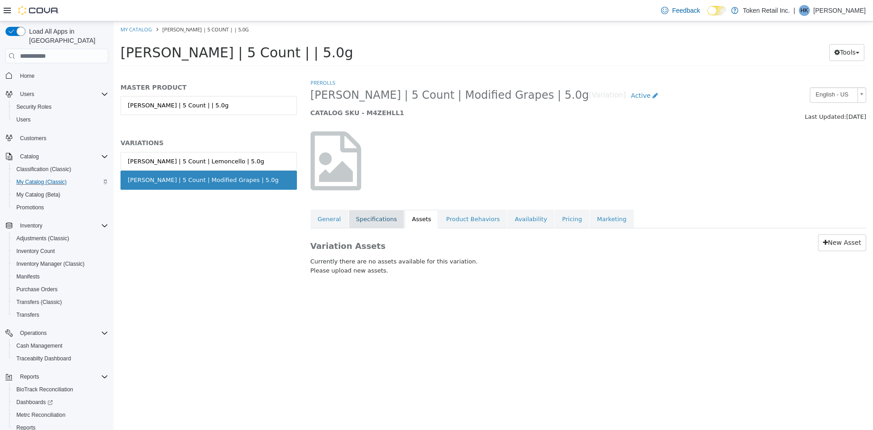
click at [387, 220] on link "Specifications" at bounding box center [376, 219] width 55 height 19
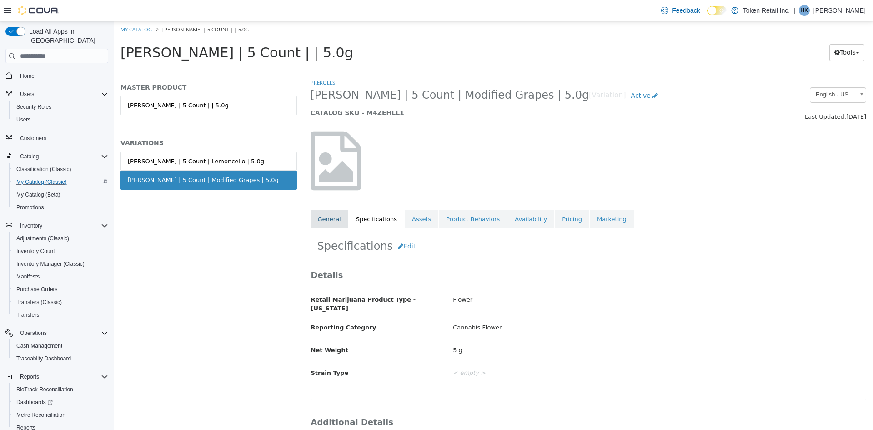
click at [331, 212] on link "General" at bounding box center [330, 219] width 38 height 19
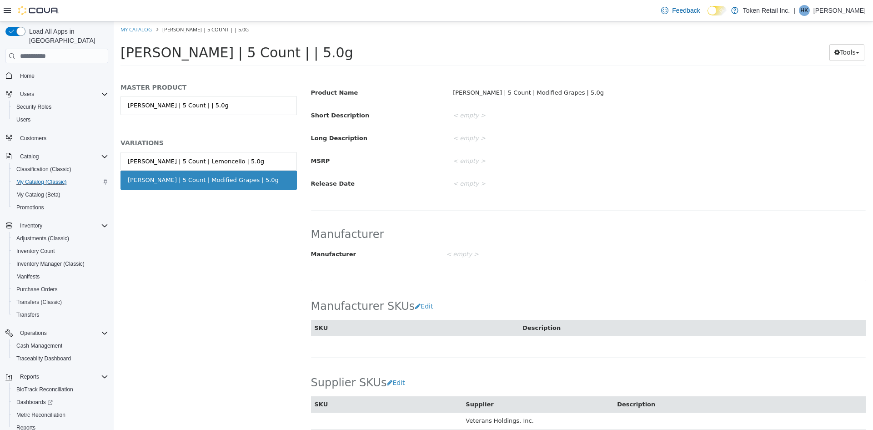
scroll to position [91, 0]
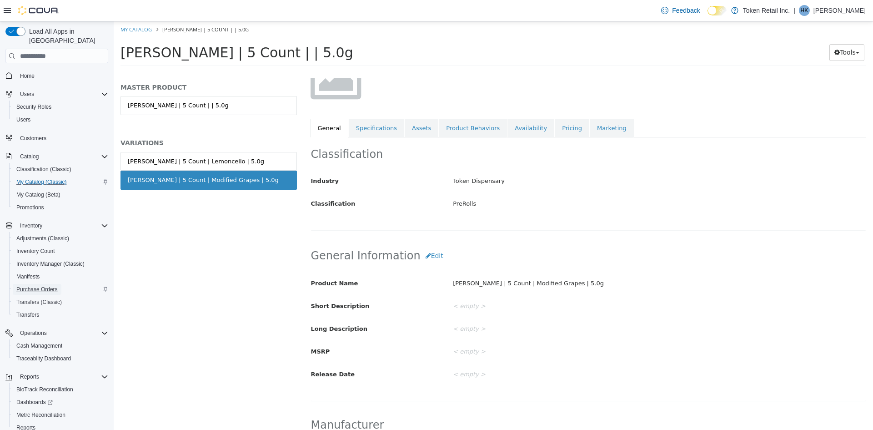
click at [40, 286] on span "Purchase Orders" at bounding box center [36, 289] width 41 height 7
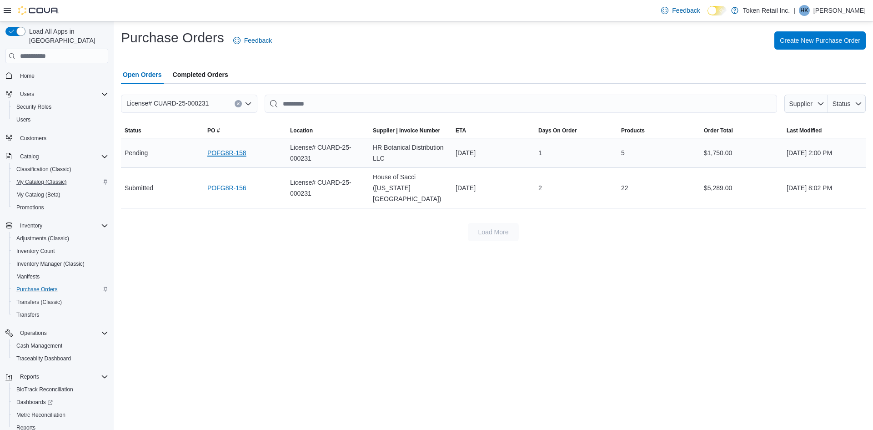
click at [240, 153] on link "POFG8R-158" at bounding box center [226, 152] width 39 height 11
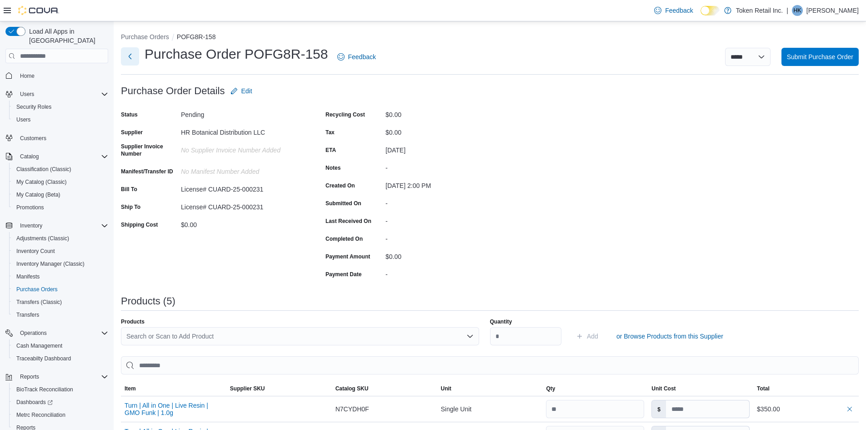
click at [133, 56] on button "Next" at bounding box center [130, 56] width 18 height 18
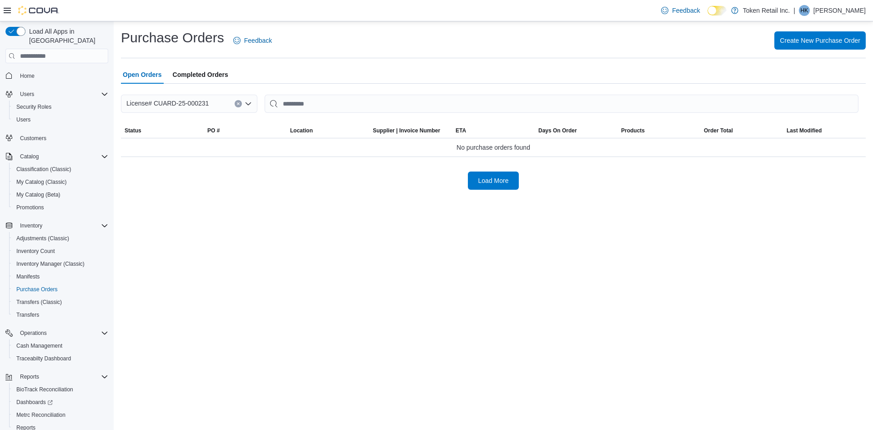
click at [221, 64] on div "Purchase Orders Feedback Create New Purchase Order Open Orders Completed Orders…" at bounding box center [493, 109] width 745 height 161
click at [219, 72] on span "Completed Orders" at bounding box center [200, 74] width 55 height 18
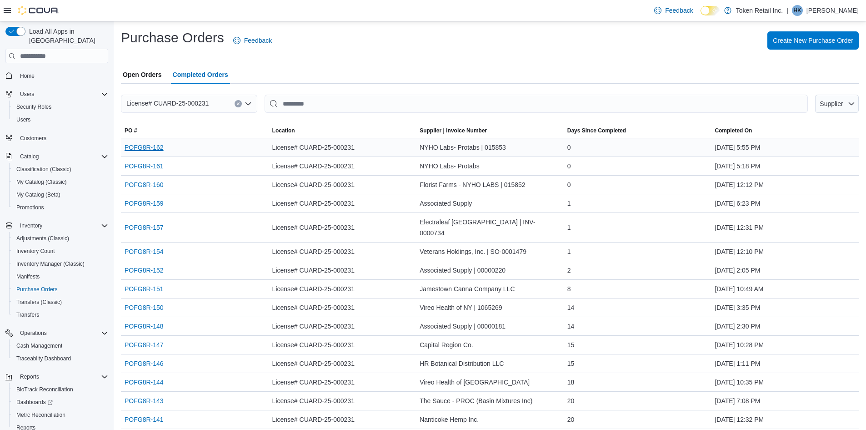
click at [152, 148] on link "POFG8R-162" at bounding box center [144, 147] width 39 height 11
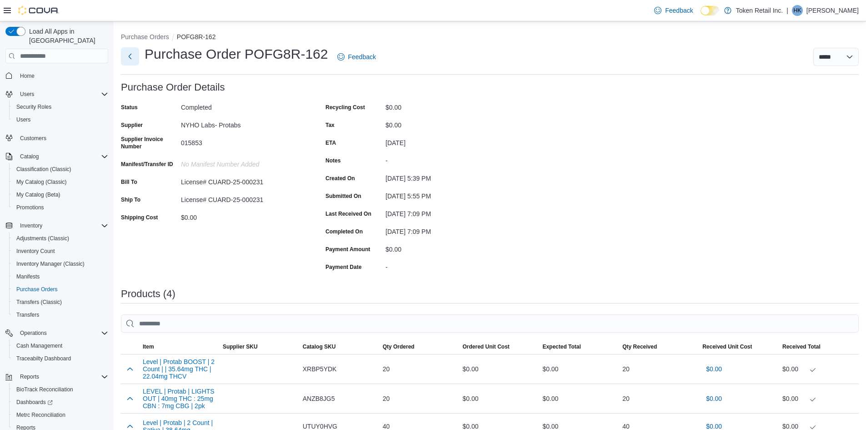
click at [135, 52] on button "Next" at bounding box center [130, 56] width 18 height 18
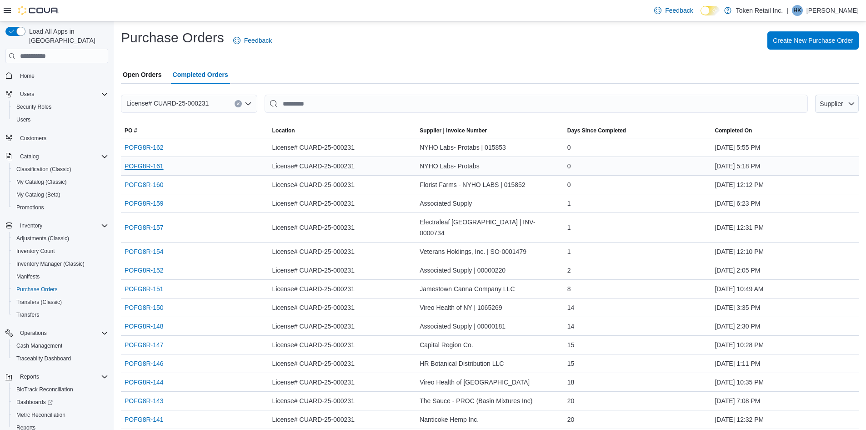
click at [155, 165] on link "POFG8R-161" at bounding box center [144, 165] width 39 height 11
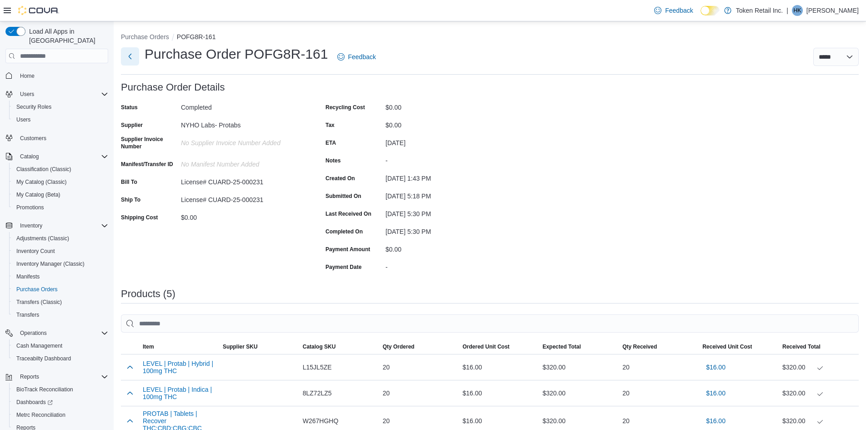
click at [130, 58] on button "Next" at bounding box center [130, 56] width 18 height 18
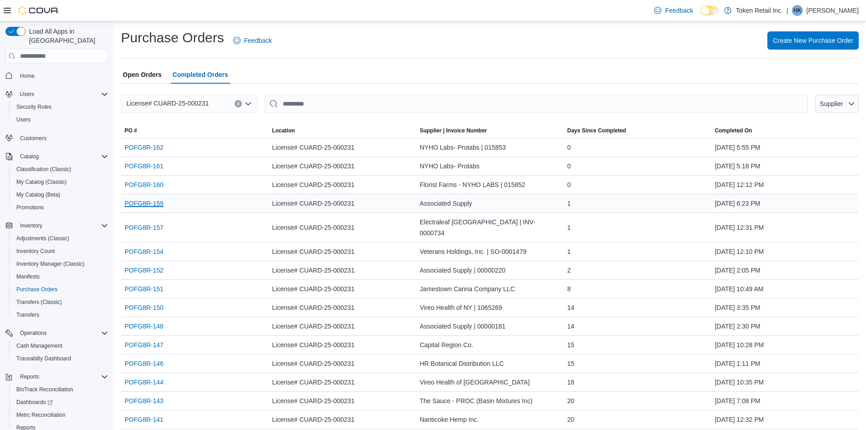
click at [148, 207] on link "POFG8R-159" at bounding box center [144, 203] width 39 height 11
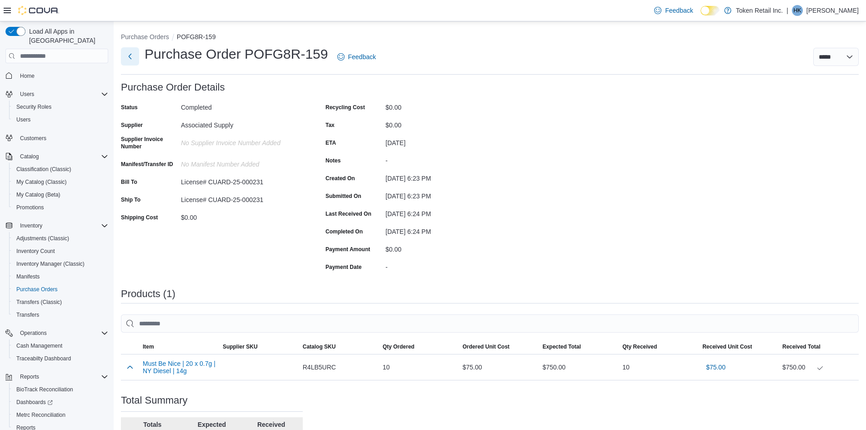
click at [130, 56] on button "Next" at bounding box center [130, 56] width 18 height 18
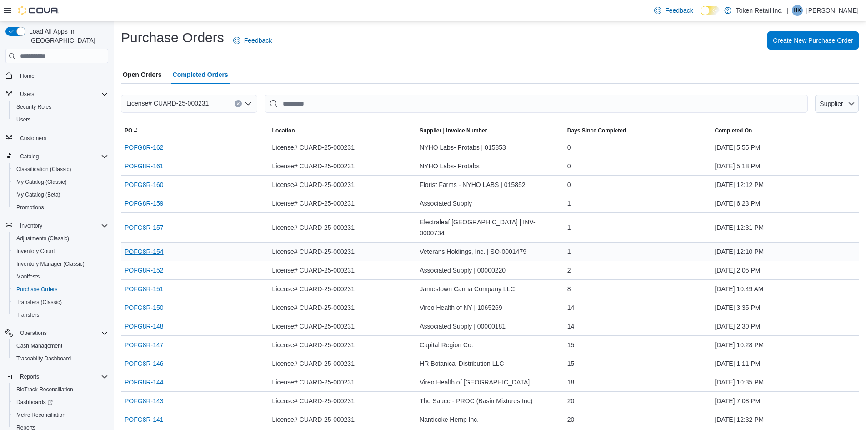
click at [156, 246] on link "POFG8R-154" at bounding box center [144, 251] width 39 height 11
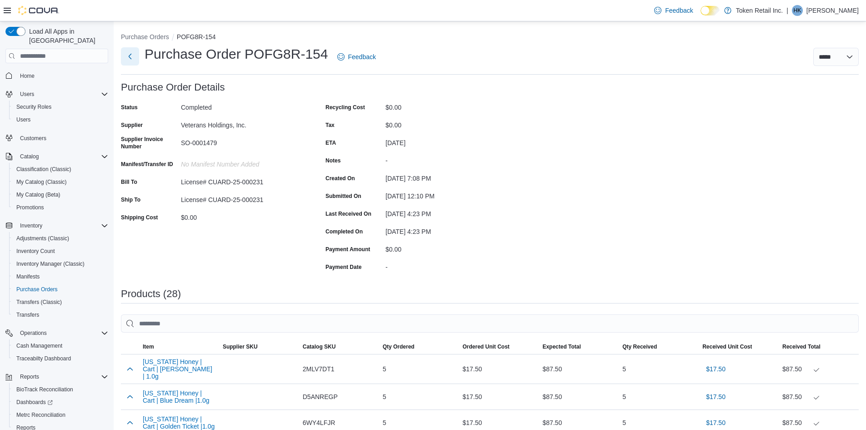
click at [128, 52] on button "Next" at bounding box center [130, 56] width 18 height 18
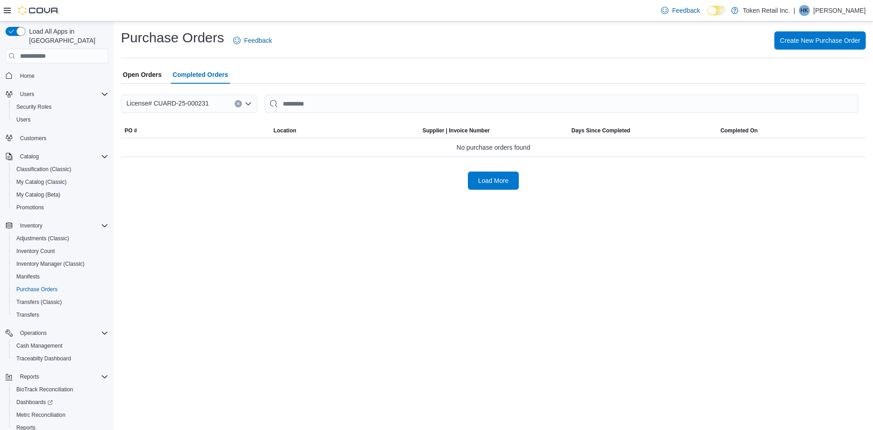
click at [39, 70] on span "Home" at bounding box center [62, 75] width 92 height 11
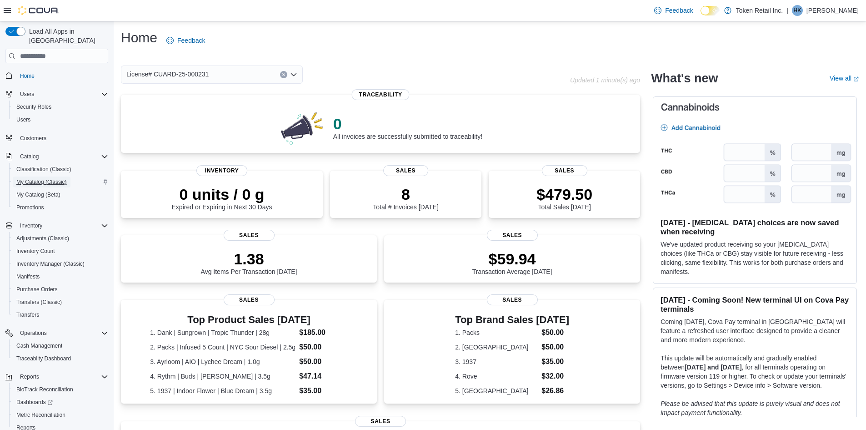
click at [38, 178] on span "My Catalog (Classic)" at bounding box center [41, 181] width 50 height 7
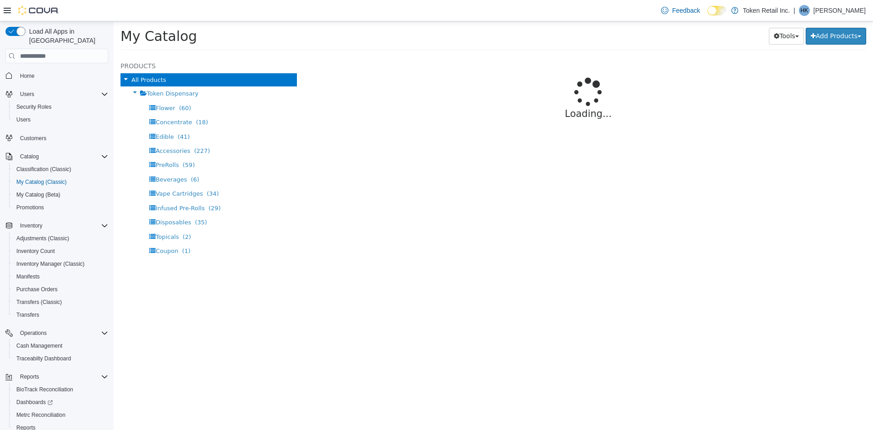
select select "**********"
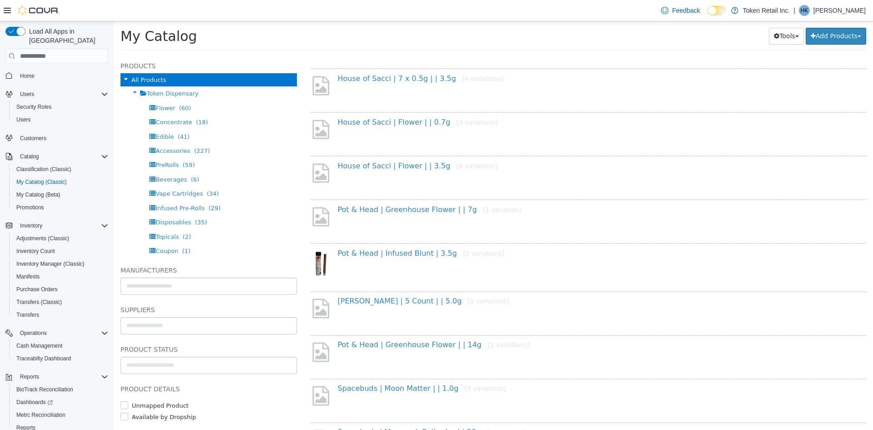
scroll to position [546, 0]
click at [389, 168] on link "House of Sacci | Flower | | 3.5g [6 variations]" at bounding box center [418, 164] width 160 height 9
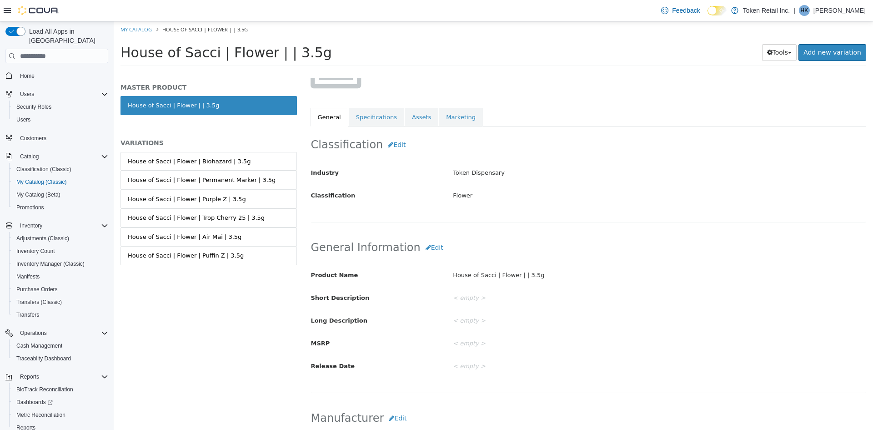
scroll to position [45, 0]
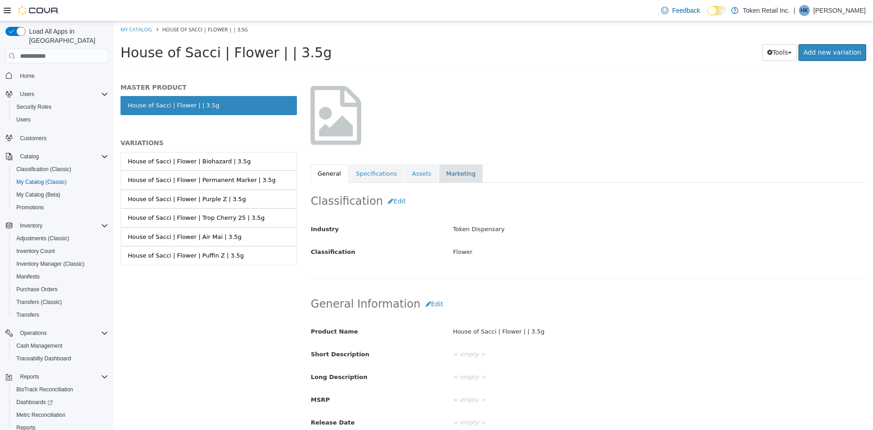
click at [450, 175] on link "Marketing" at bounding box center [461, 173] width 44 height 19
click at [414, 165] on link "Assets" at bounding box center [422, 173] width 34 height 19
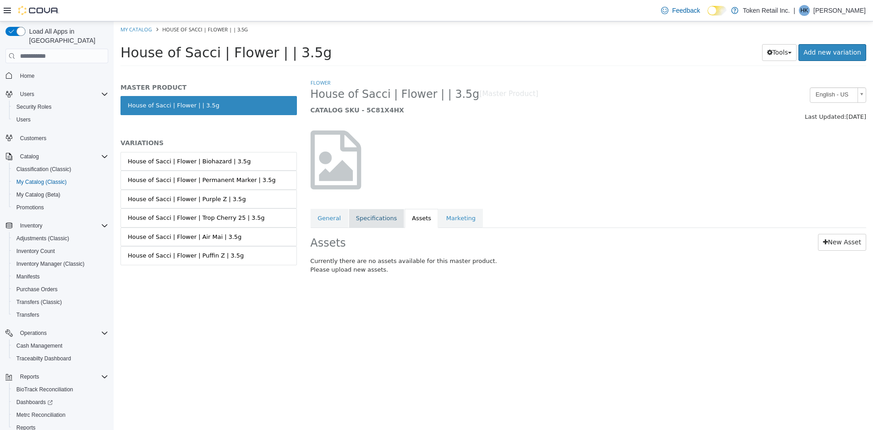
click at [381, 221] on link "Specifications" at bounding box center [376, 218] width 55 height 19
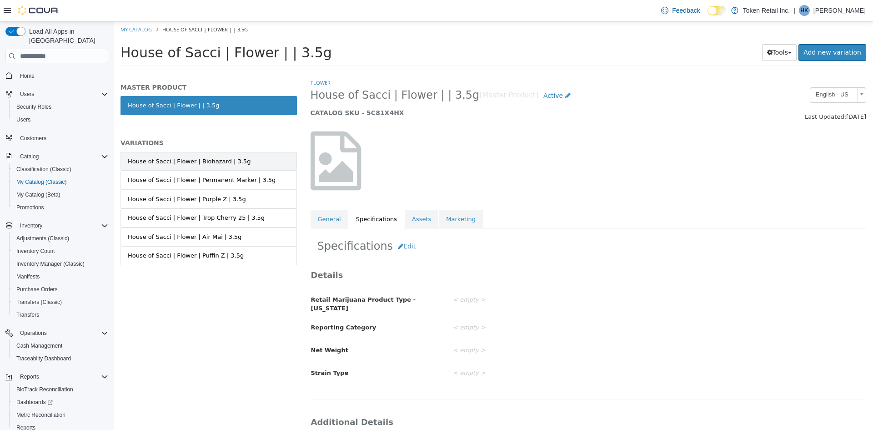
click at [221, 170] on link "House of Sacci | Flower | Biohazard | 3.5g" at bounding box center [208, 161] width 176 height 19
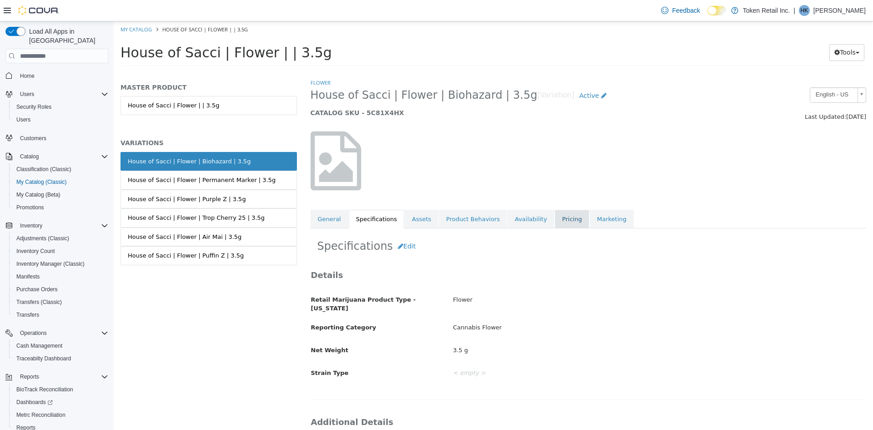
click at [555, 212] on link "Pricing" at bounding box center [572, 219] width 35 height 19
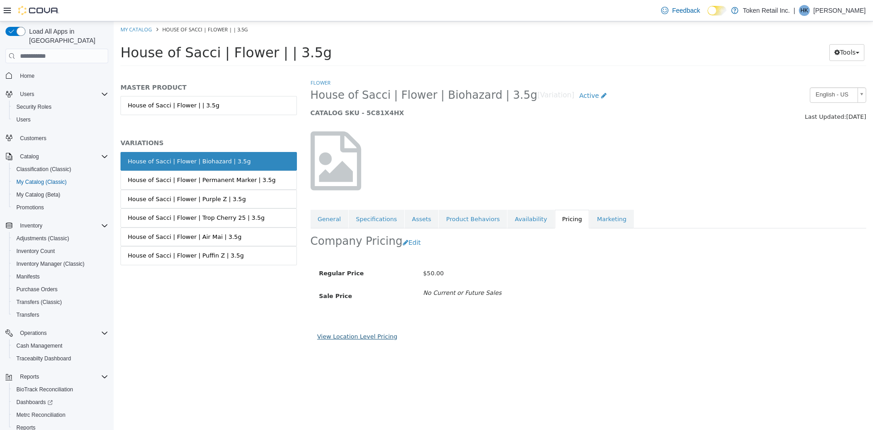
click at [371, 335] on link "View Location Level Pricing" at bounding box center [357, 336] width 80 height 7
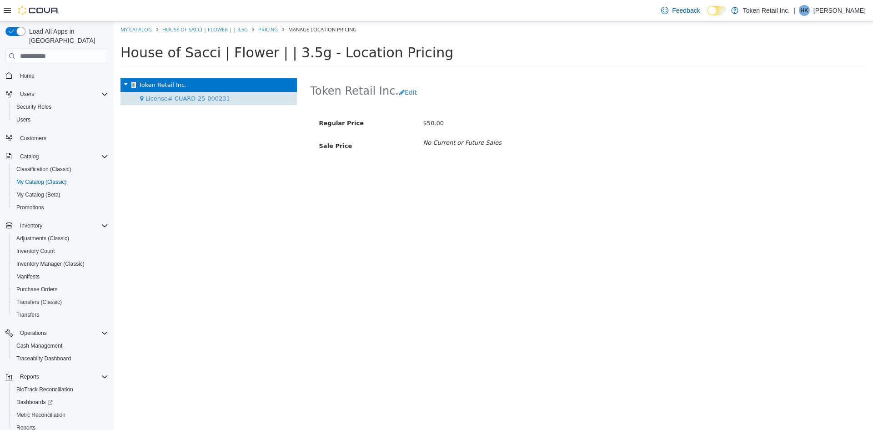
click at [164, 100] on span "License# CUARD-25-000231" at bounding box center [187, 98] width 85 height 7
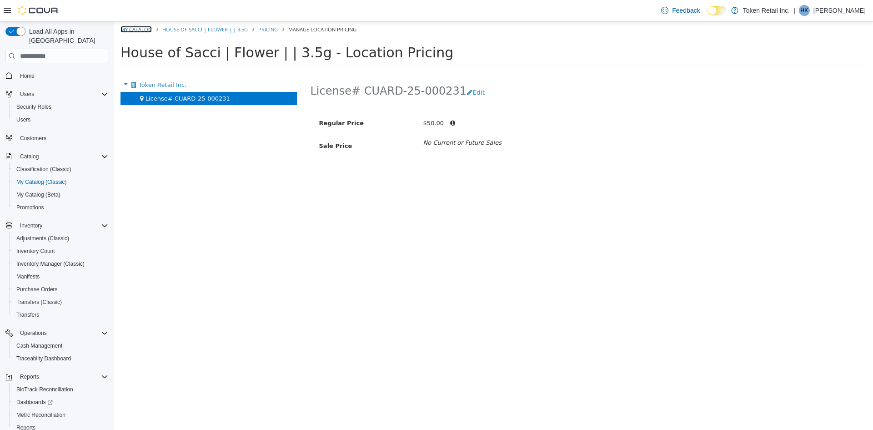
click at [134, 27] on link "My Catalog" at bounding box center [135, 29] width 31 height 7
select select "**********"
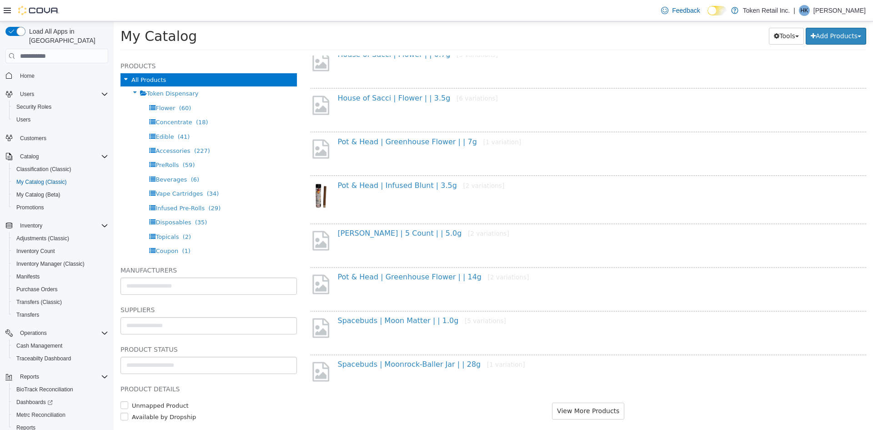
scroll to position [623, 0]
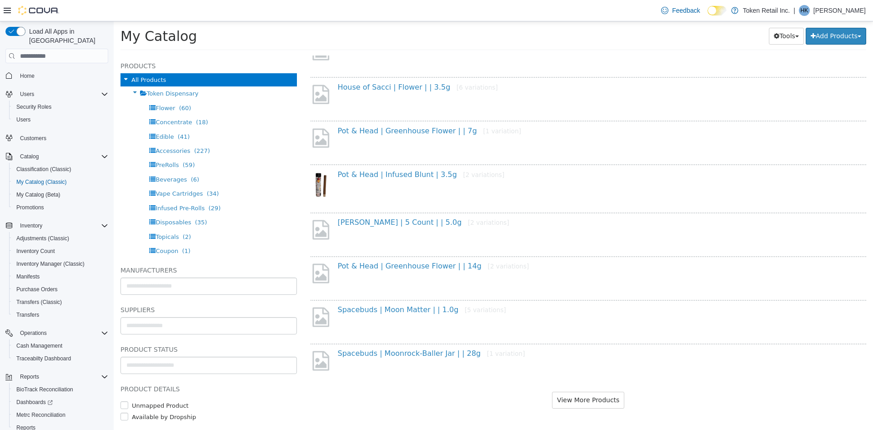
click at [426, 230] on div "Mildly Moronic | 5 Count | | 5.0g [2 variations]" at bounding box center [592, 224] width 522 height 13
click at [427, 227] on h4 "Mildly Moronic | 5 Count | | 5.0g [2 variations]" at bounding box center [592, 223] width 508 height 10
click at [430, 224] on link "Mildly Moronic | 5 Count | | 5.0g [2 variations]" at bounding box center [423, 222] width 171 height 9
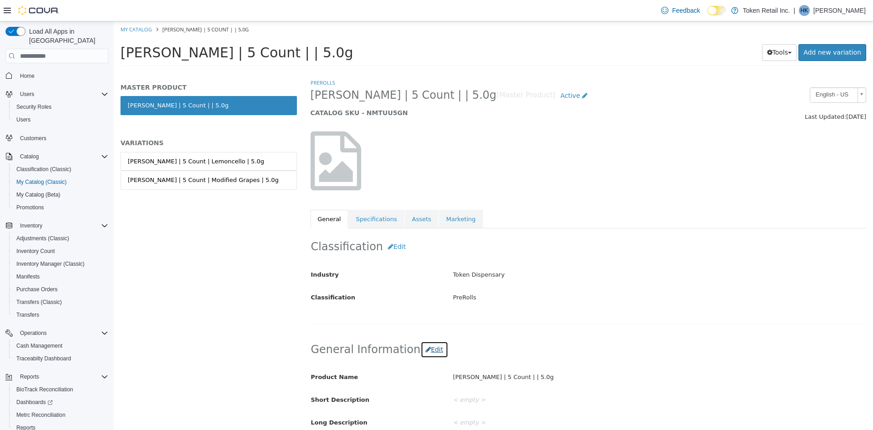
click at [421, 349] on button "Edit" at bounding box center [435, 349] width 28 height 17
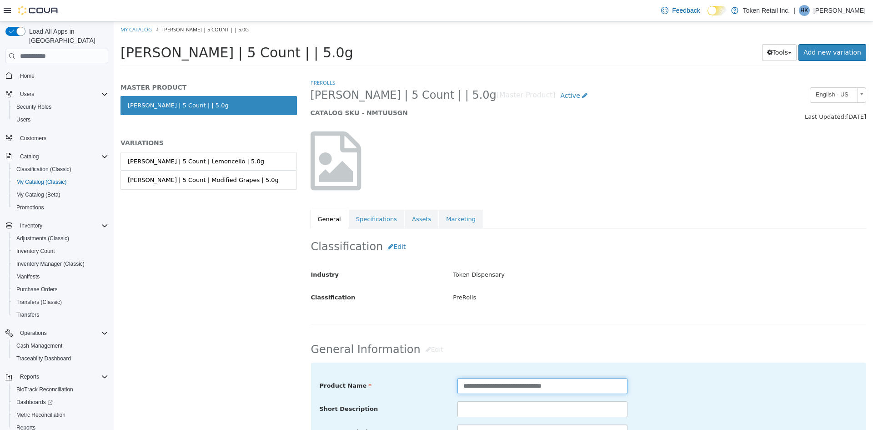
click at [541, 385] on input "**********" at bounding box center [542, 386] width 170 height 16
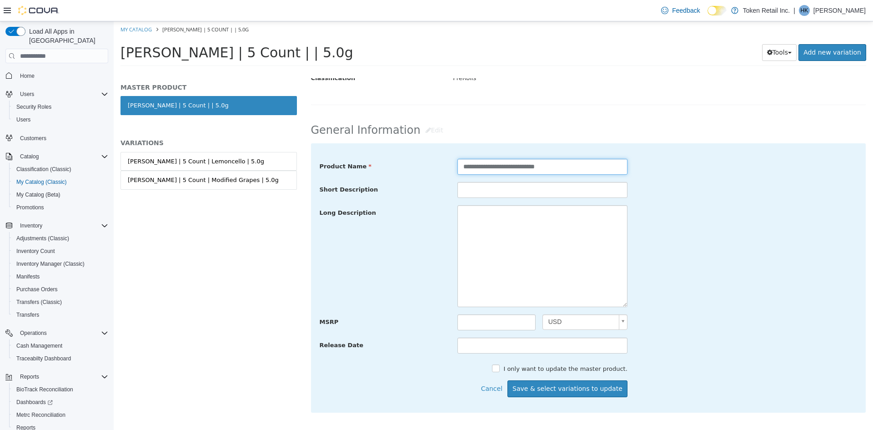
scroll to position [364, 0]
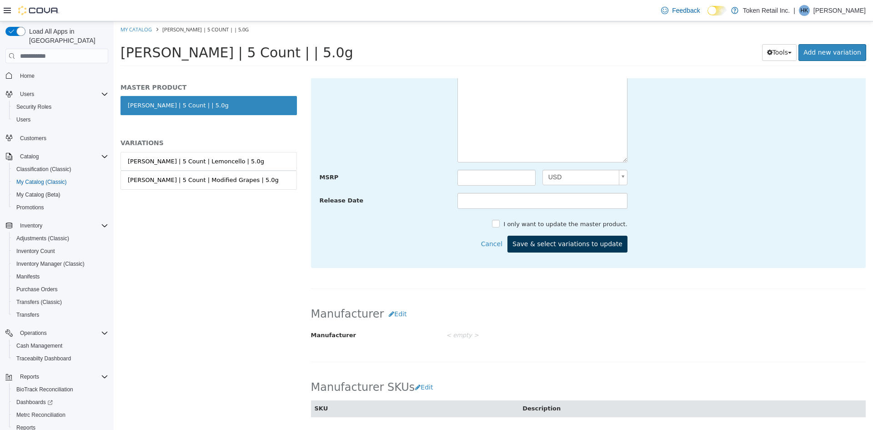
type input "**********"
click at [607, 245] on button "Save & select variations to update" at bounding box center [567, 244] width 120 height 17
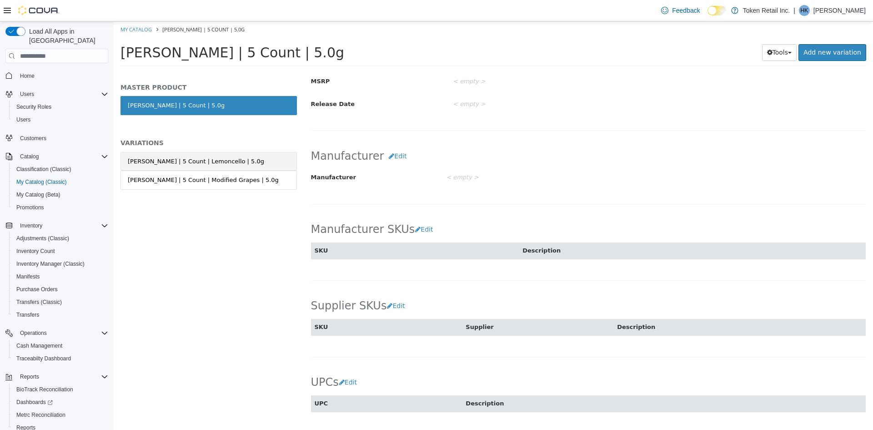
click at [216, 159] on div "Mildly Moronic | 5 Count | Lemoncello | 5.0g" at bounding box center [196, 161] width 136 height 9
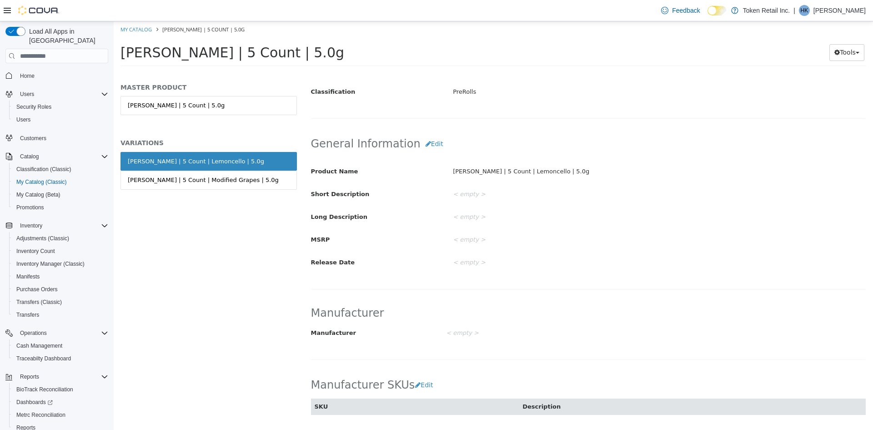
scroll to position [90, 0]
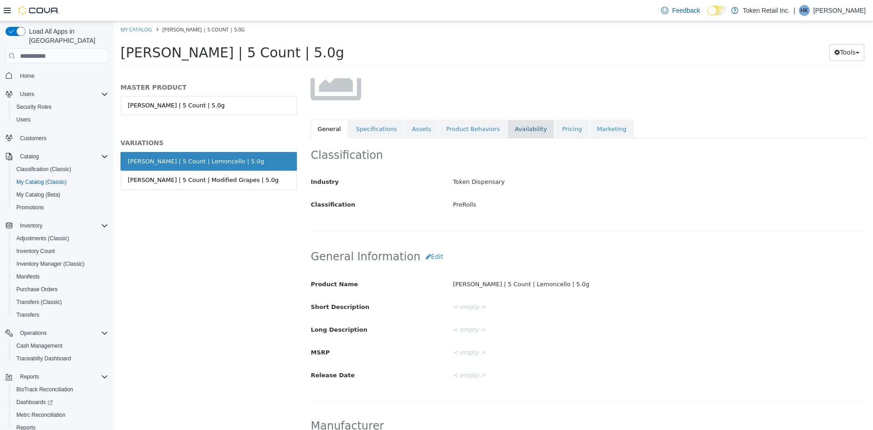
click at [524, 131] on link "Availability" at bounding box center [530, 129] width 47 height 19
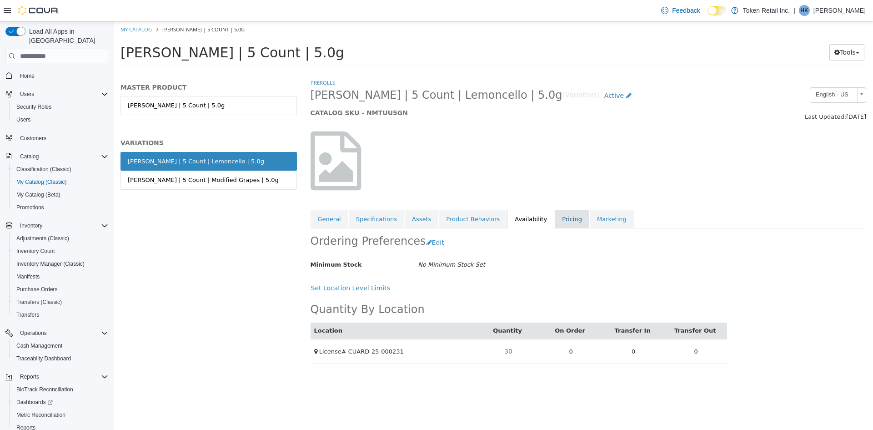
click at [555, 215] on link "Pricing" at bounding box center [572, 219] width 35 height 19
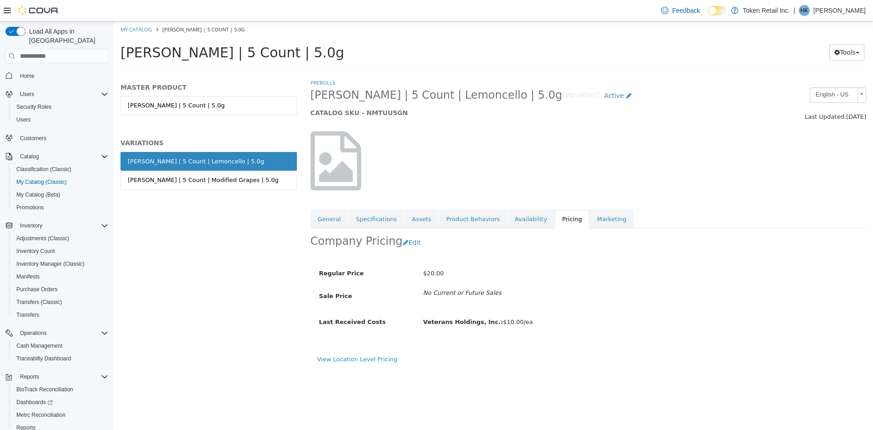
click at [354, 364] on div "View Location Level Pricing" at bounding box center [589, 363] width 556 height 16
click at [360, 360] on link "View Location Level Pricing" at bounding box center [357, 359] width 80 height 7
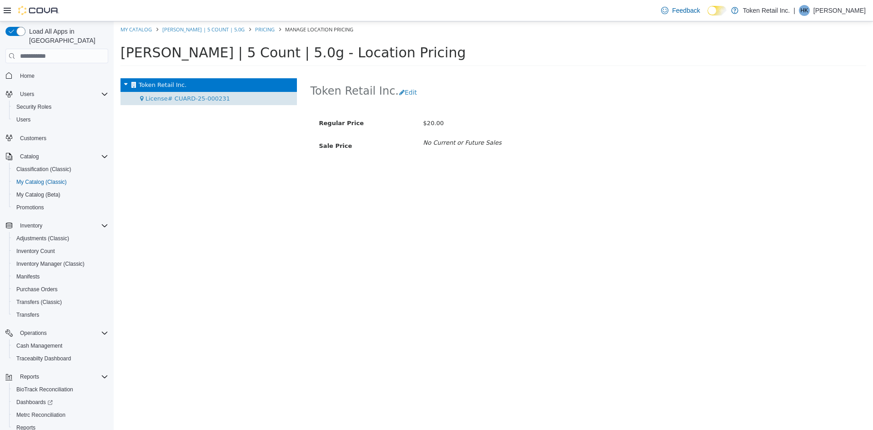
click at [208, 98] on span "License# CUARD-25-000231" at bounding box center [187, 98] width 85 height 7
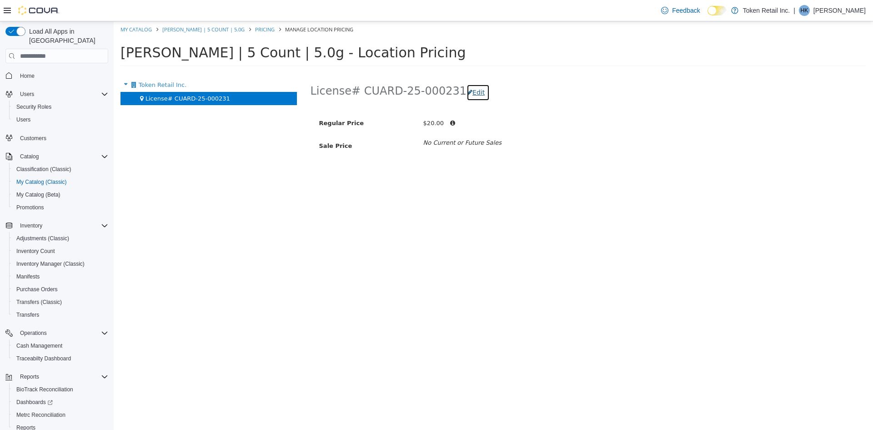
click at [466, 88] on button "Edit" at bounding box center [477, 92] width 23 height 17
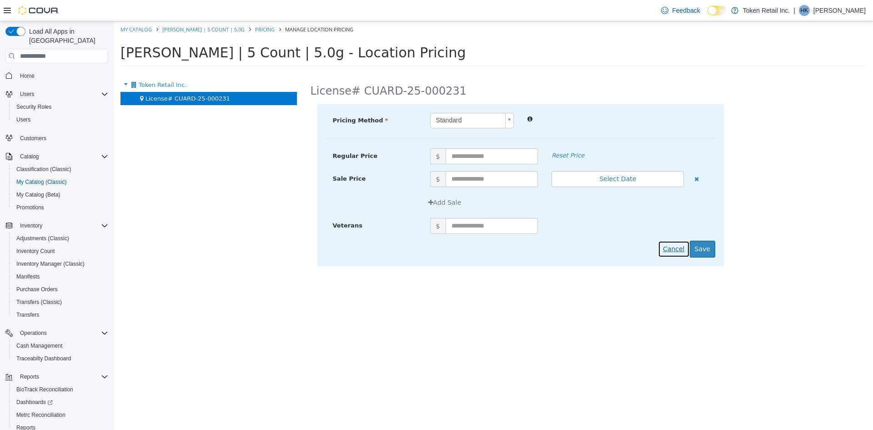
click at [682, 252] on button "Cancel" at bounding box center [673, 249] width 31 height 17
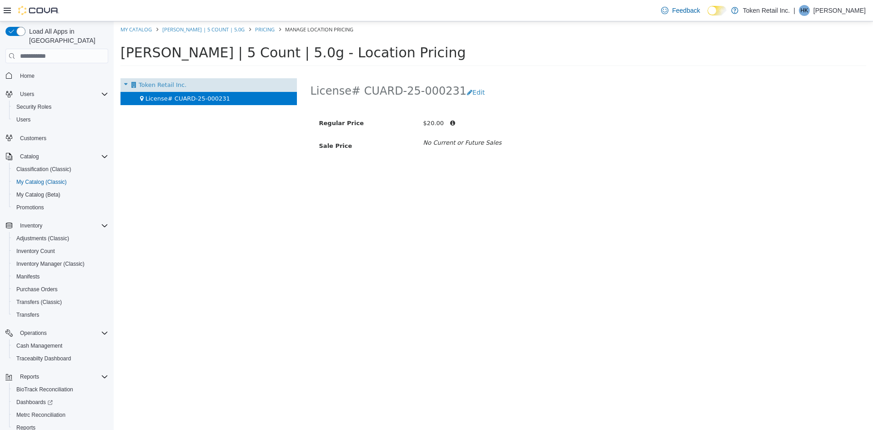
click at [166, 85] on span "Token Retail Inc." at bounding box center [163, 84] width 48 height 7
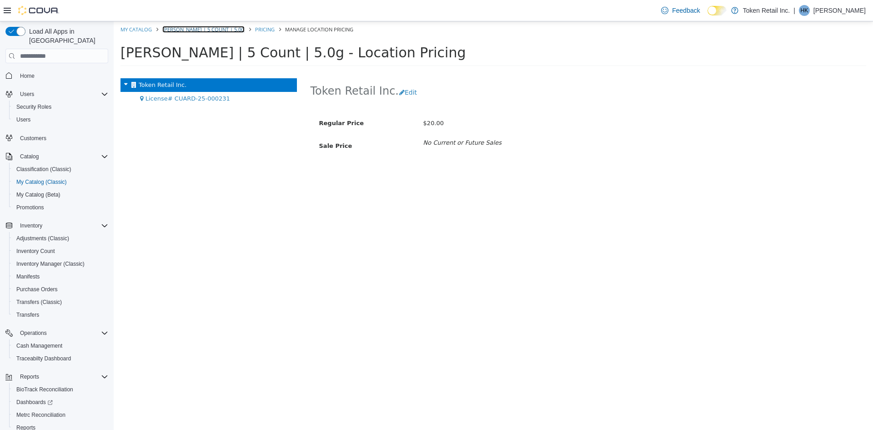
click at [221, 28] on link "Mildly Moronic | 5 Count | 5.0g" at bounding box center [203, 29] width 82 height 7
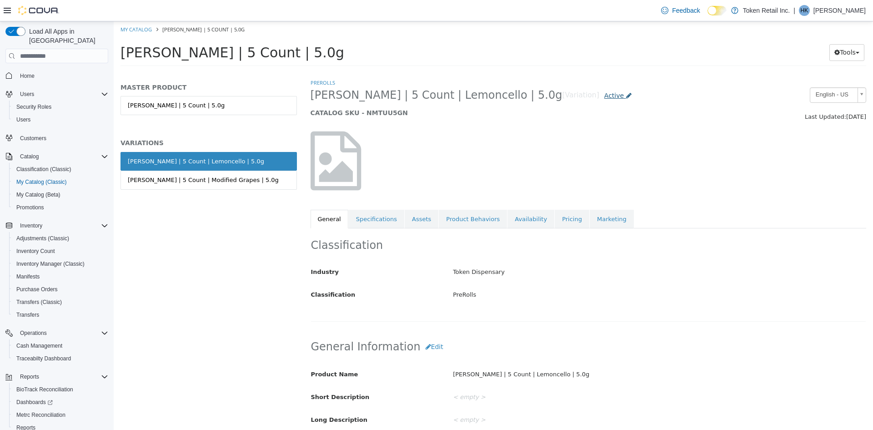
click at [604, 95] on span "Active" at bounding box center [614, 95] width 20 height 7
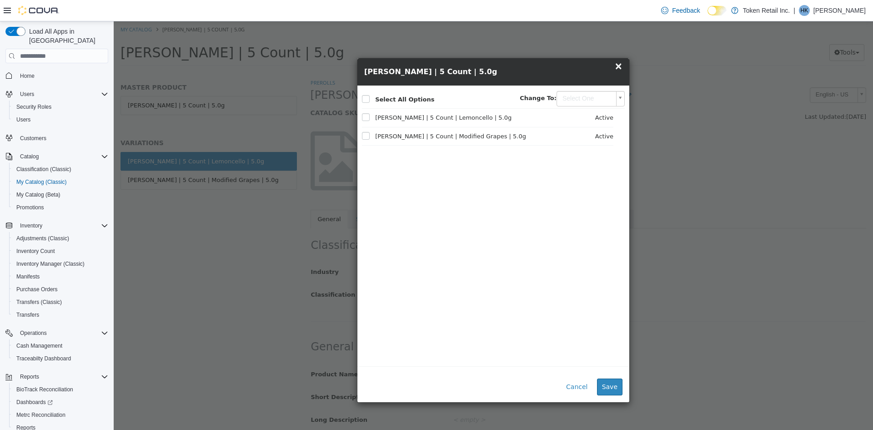
click at [619, 72] on body "Saving Bulk Changes... × My Catalog Mildly Moronic | 5 Count | 5.0g Mildly Moro…" at bounding box center [493, 46] width 759 height 50
type input "********"
click at [612, 387] on button "Save" at bounding box center [609, 386] width 25 height 17
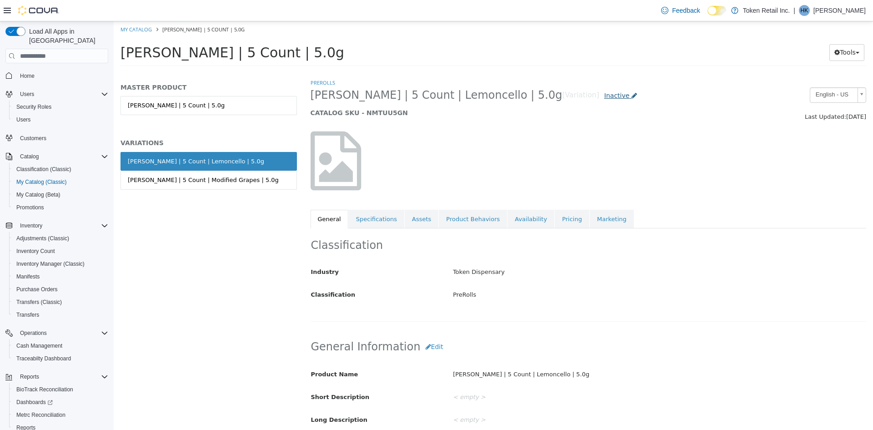
click at [604, 95] on span "Inactive" at bounding box center [616, 95] width 25 height 7
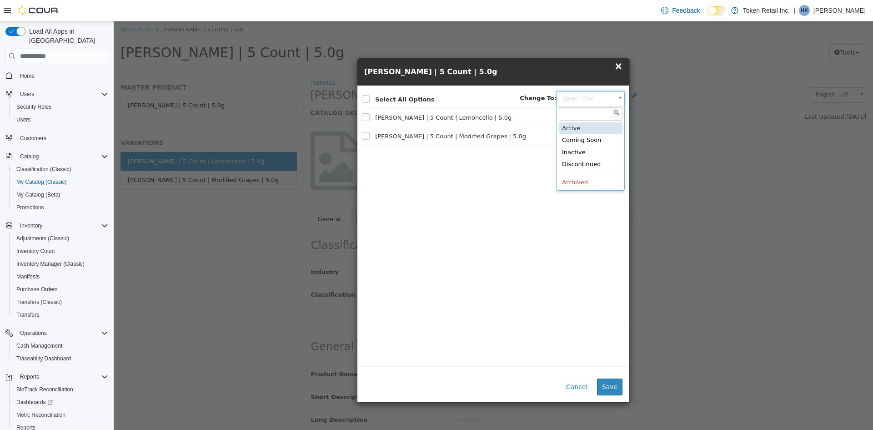
click at [596, 72] on body "Saving Bulk Changes... × My Catalog Mildly Moronic | 5 Count | 5.0g Mildly Moro…" at bounding box center [493, 46] width 759 height 50
type input "******"
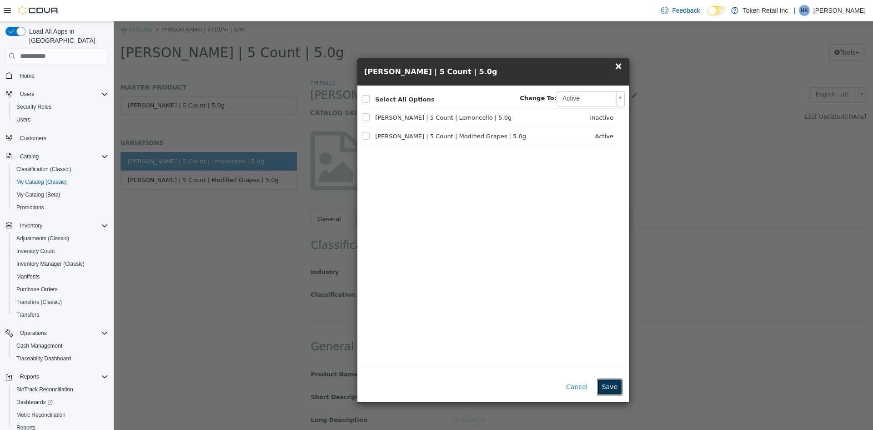
click at [611, 385] on button "Save" at bounding box center [609, 386] width 25 height 17
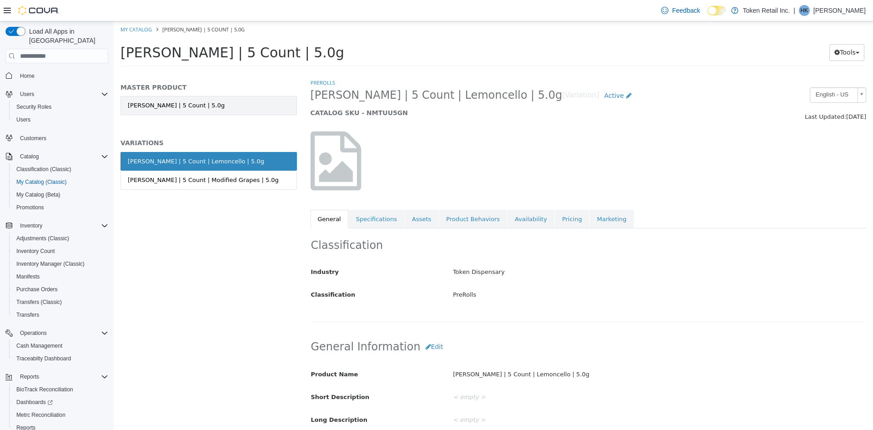
click at [192, 104] on link "Mildly Moronic | 5 Count | 5.0g" at bounding box center [208, 105] width 176 height 19
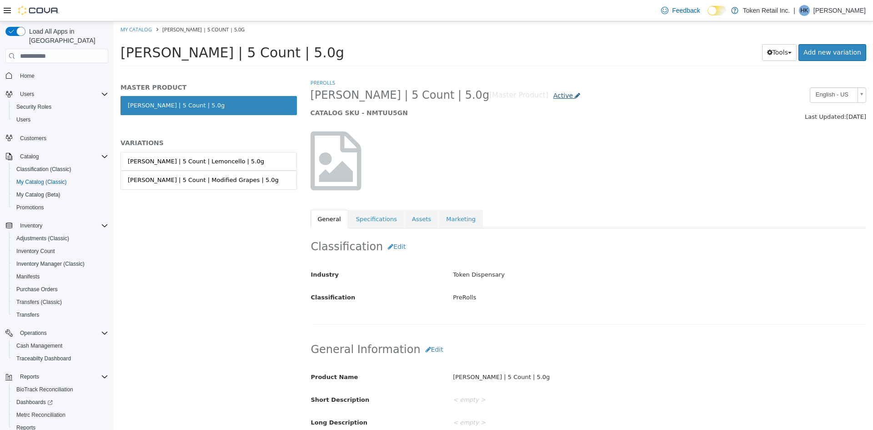
click at [553, 98] on span "Active" at bounding box center [563, 95] width 20 height 7
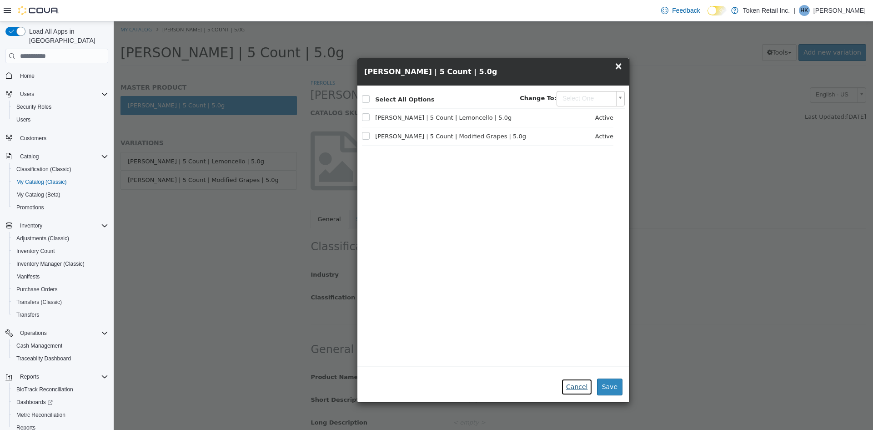
click at [579, 389] on button "Cancel" at bounding box center [576, 386] width 31 height 17
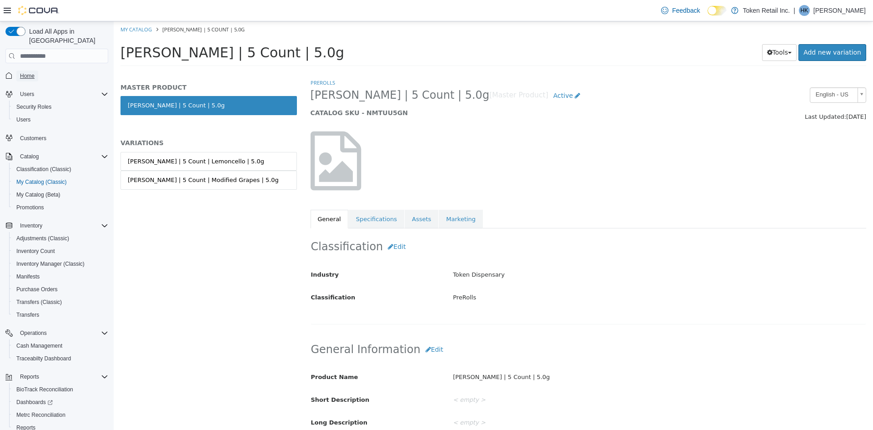
click at [26, 72] on span "Home" at bounding box center [27, 75] width 15 height 7
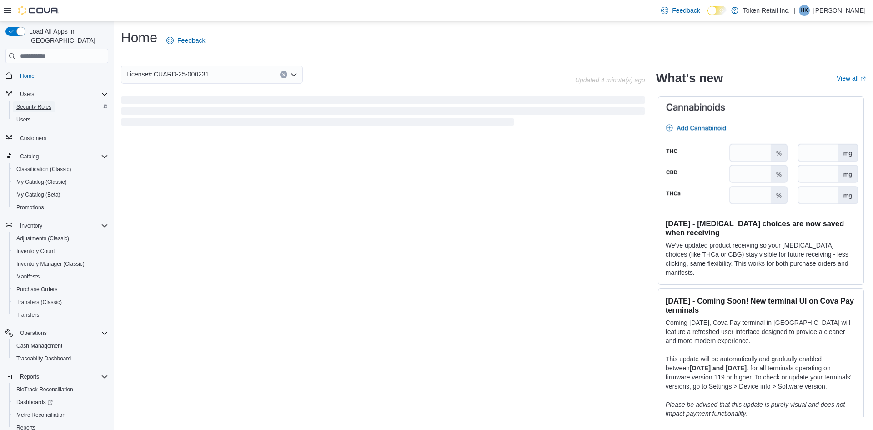
click at [43, 103] on span "Security Roles" at bounding box center [33, 106] width 35 height 7
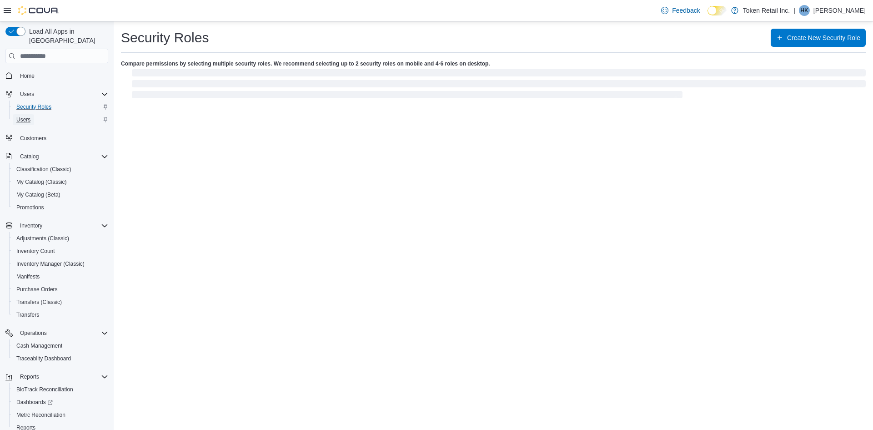
click at [24, 116] on span "Users" at bounding box center [23, 119] width 14 height 7
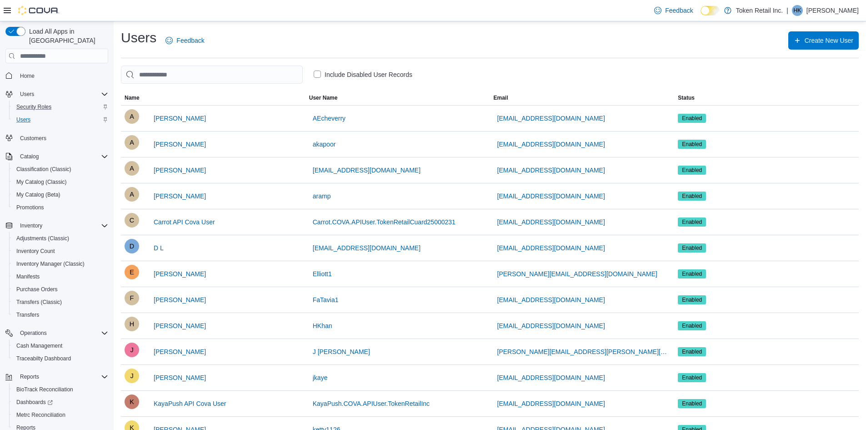
click at [351, 72] on label "Include Disabled User Records" at bounding box center [363, 74] width 99 height 11
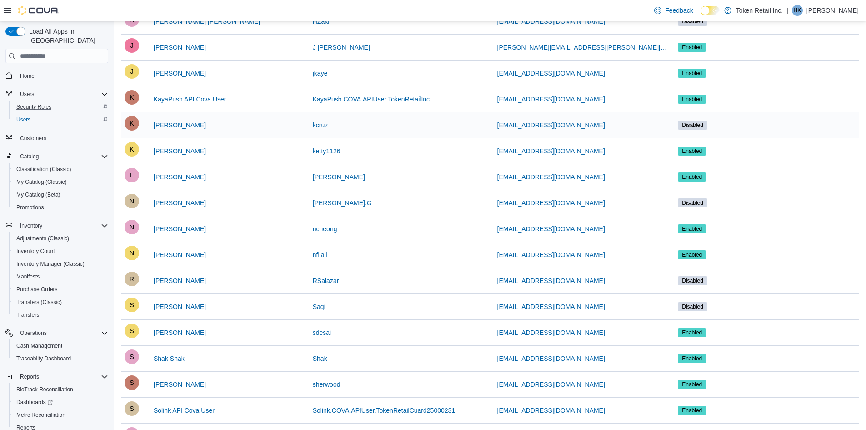
scroll to position [486, 0]
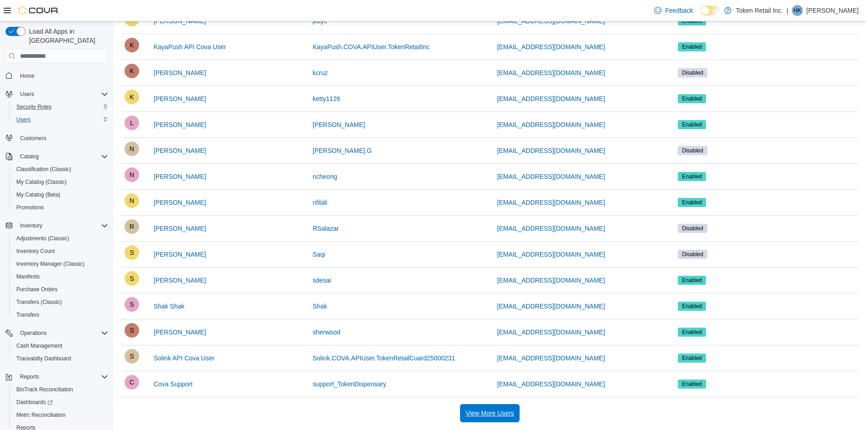
click at [494, 416] on span "View More Users" at bounding box center [490, 412] width 48 height 9
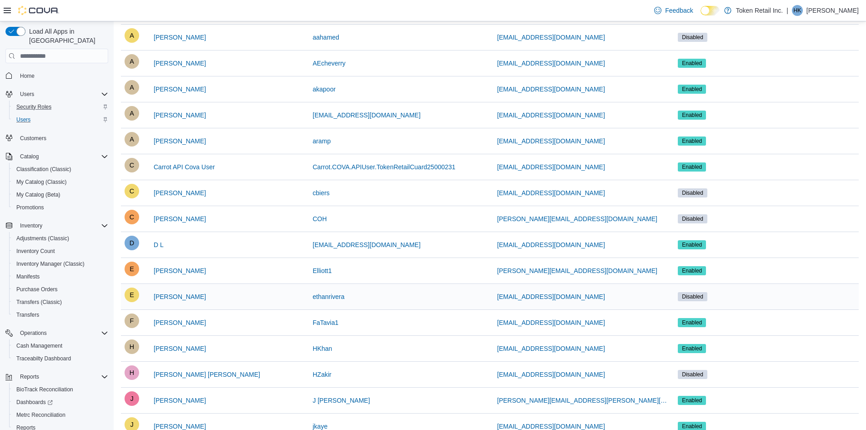
scroll to position [0, 0]
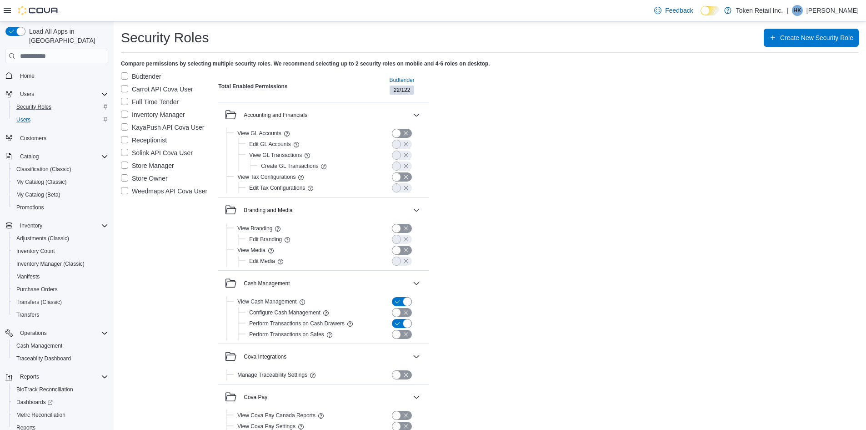
drag, startPoint x: 128, startPoint y: 111, endPoint x: 154, endPoint y: 116, distance: 26.4
click at [128, 111] on label "Inventory Manager" at bounding box center [153, 114] width 64 height 11
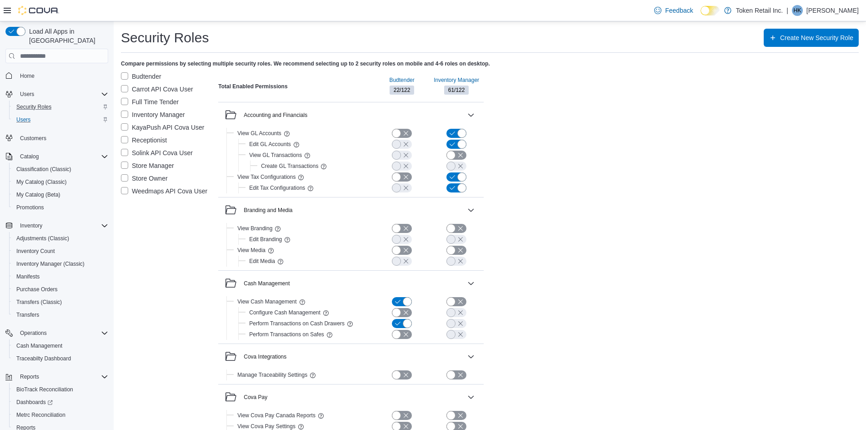
click at [122, 76] on label "Budtender" at bounding box center [141, 76] width 40 height 11
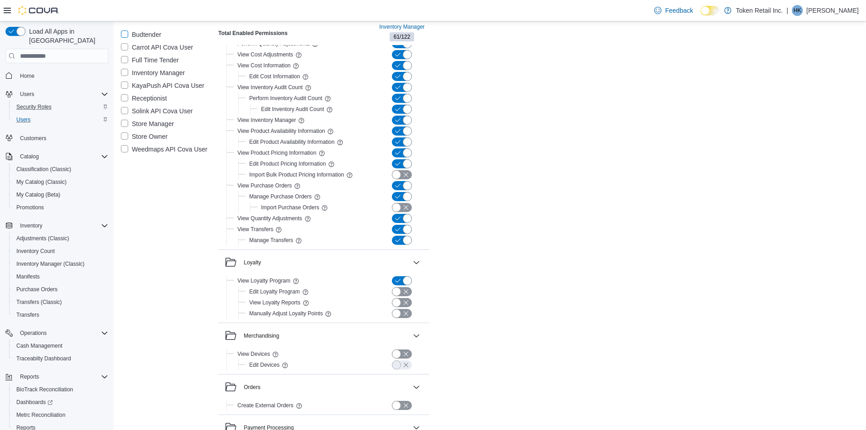
scroll to position [818, 0]
click at [124, 125] on label "Store Manager" at bounding box center [147, 124] width 53 height 11
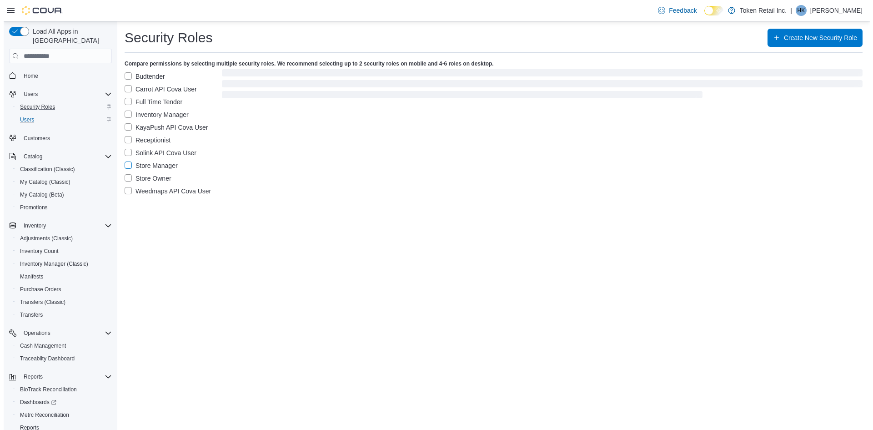
scroll to position [0, 0]
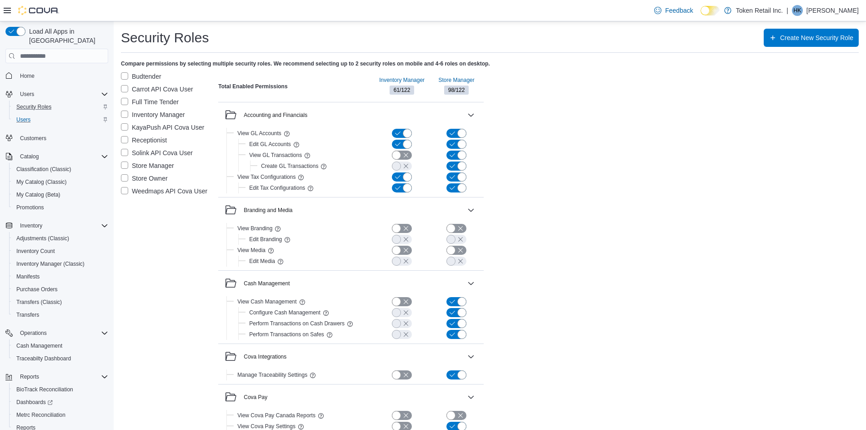
click at [124, 114] on label "Inventory Manager" at bounding box center [153, 114] width 64 height 11
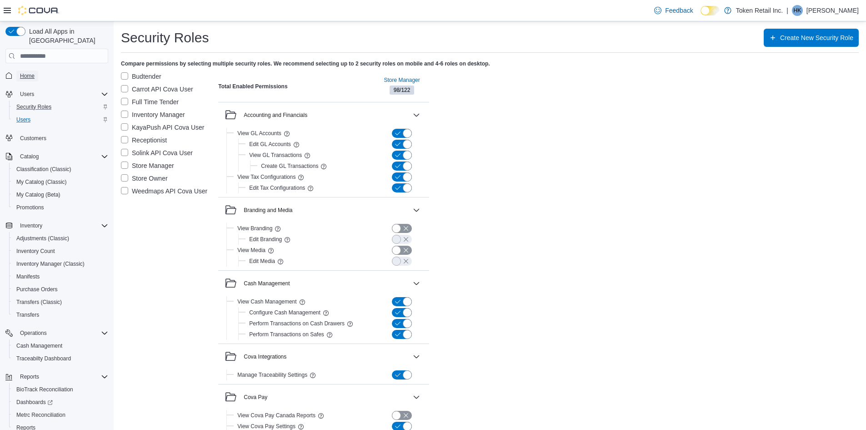
click at [31, 72] on span "Home" at bounding box center [27, 75] width 15 height 7
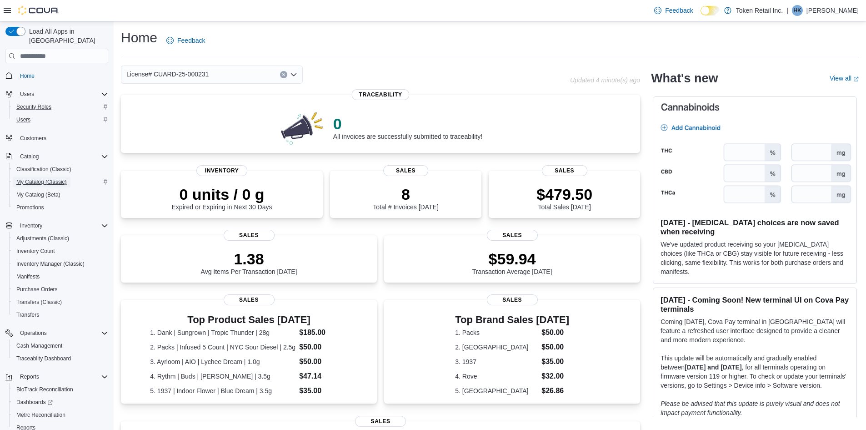
click at [49, 178] on span "My Catalog (Classic)" at bounding box center [41, 181] width 50 height 7
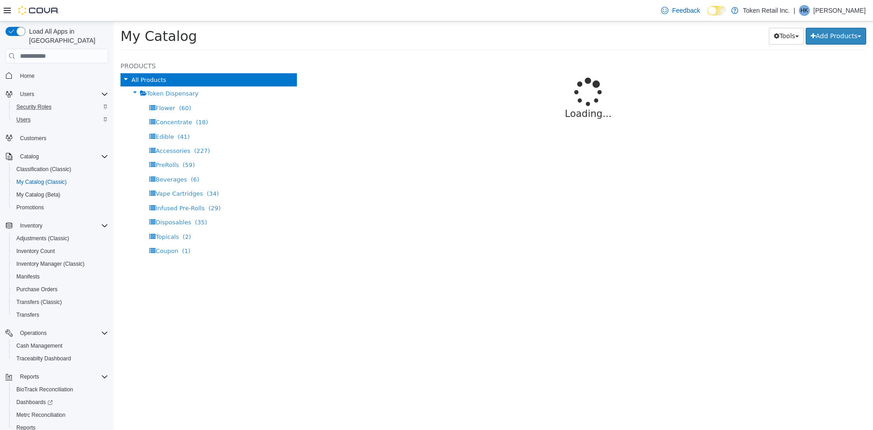
select select "**********"
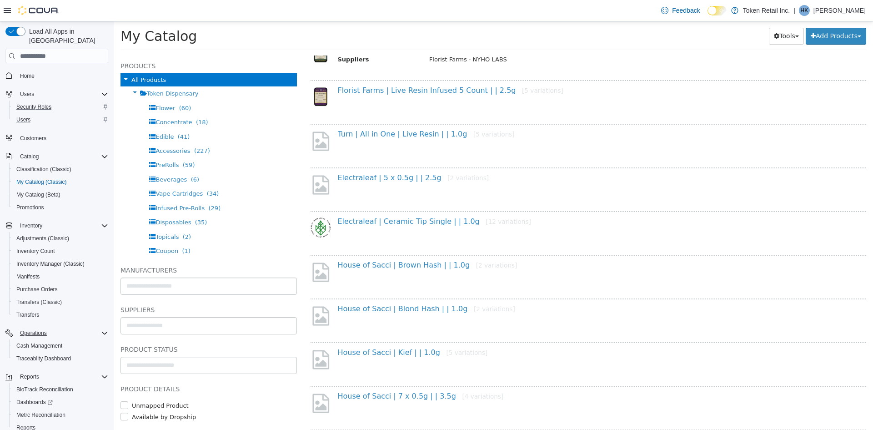
scroll to position [29, 0]
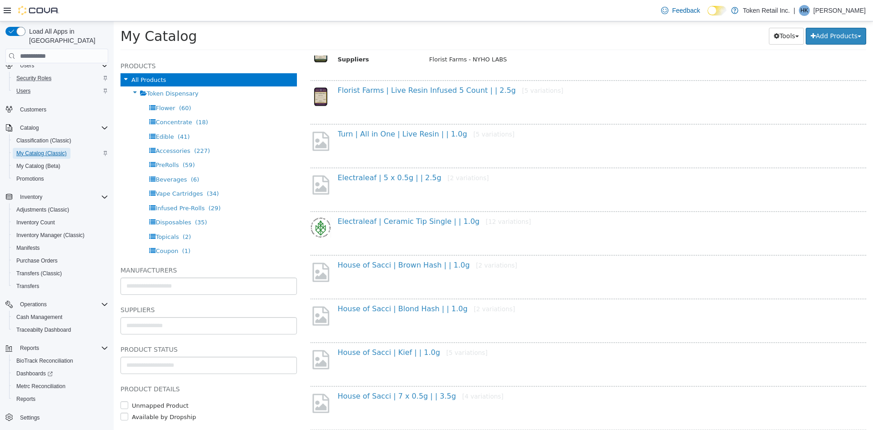
click at [50, 150] on span "My Catalog (Classic)" at bounding box center [41, 153] width 50 height 7
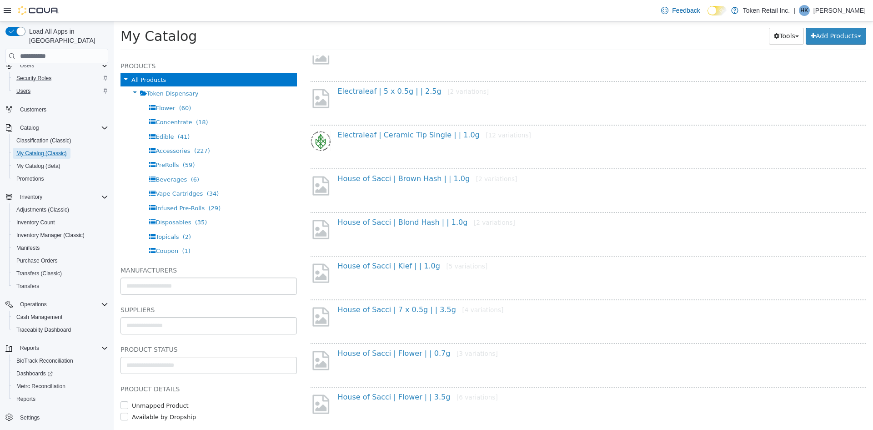
scroll to position [409, 0]
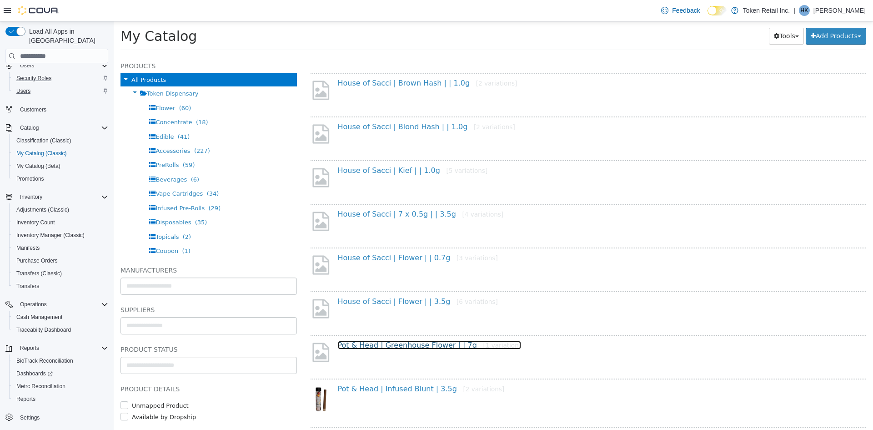
click at [415, 343] on link "Pot & Head | Greenhouse Flower | | 7g [1 variation]" at bounding box center [430, 345] width 184 height 9
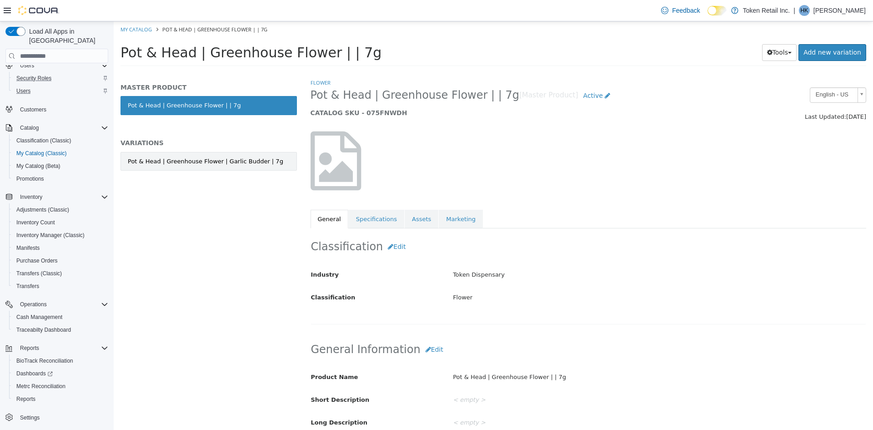
click at [234, 159] on div "Pot & Head | Greenhouse Flower | Garlic Budder | 7g" at bounding box center [205, 161] width 155 height 9
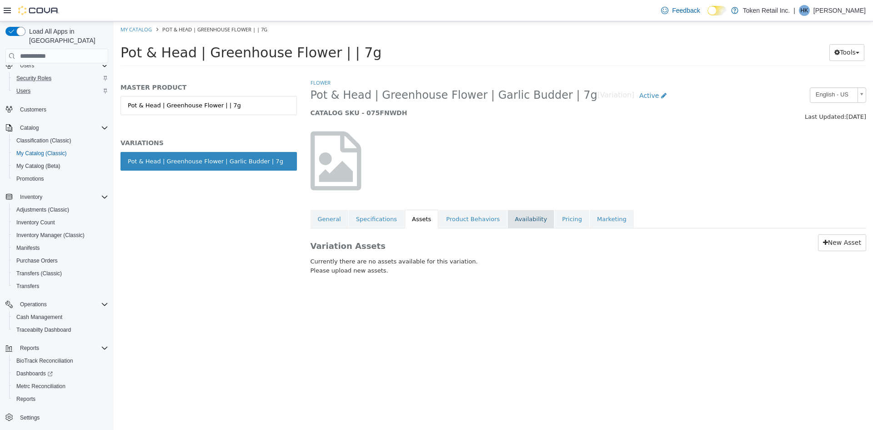
click at [523, 218] on link "Availability" at bounding box center [530, 219] width 47 height 19
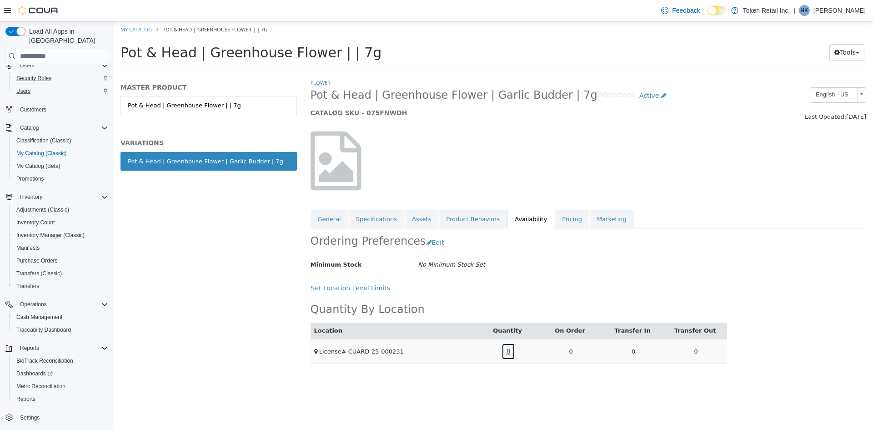
click at [507, 352] on link "8" at bounding box center [508, 351] width 14 height 17
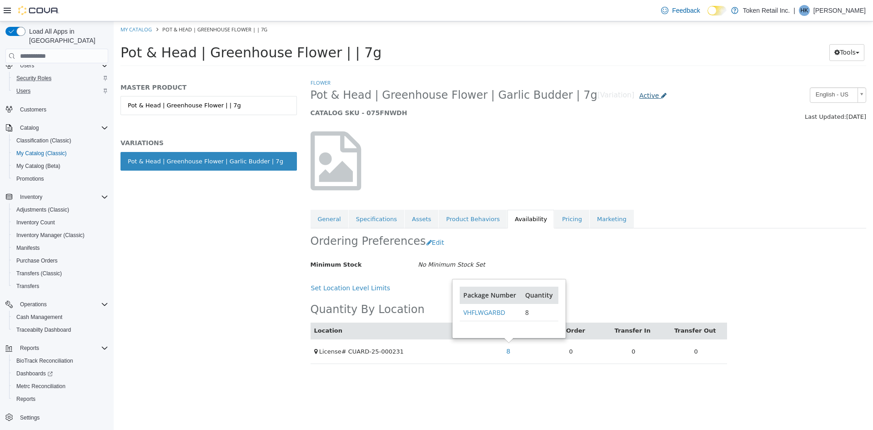
click at [639, 96] on span "Active" at bounding box center [649, 95] width 20 height 7
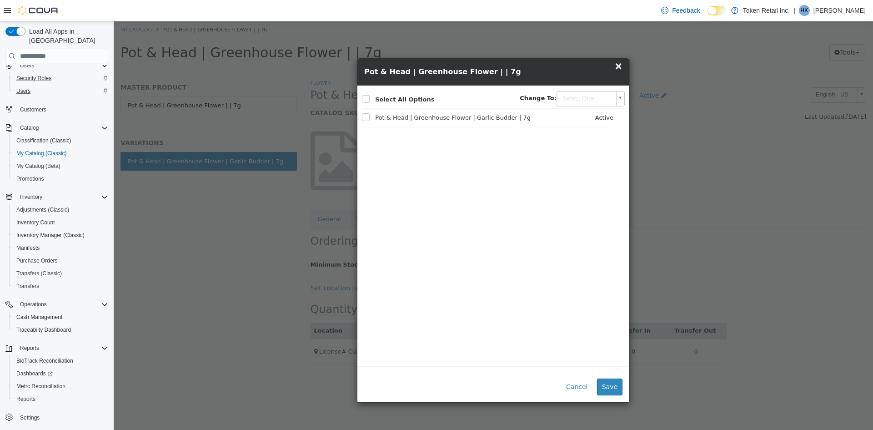
click at [594, 72] on body "Saving Bulk Changes... × My Catalog Pot & Head | Greenhouse Flower | | 7g Pot &…" at bounding box center [493, 46] width 759 height 50
click at [621, 65] on body "Saving Bulk Changes... × My Catalog Pot & Head | Greenhouse Flower | | 7g Pot &…" at bounding box center [493, 46] width 759 height 50
click at [619, 70] on span "×" at bounding box center [618, 65] width 8 height 11
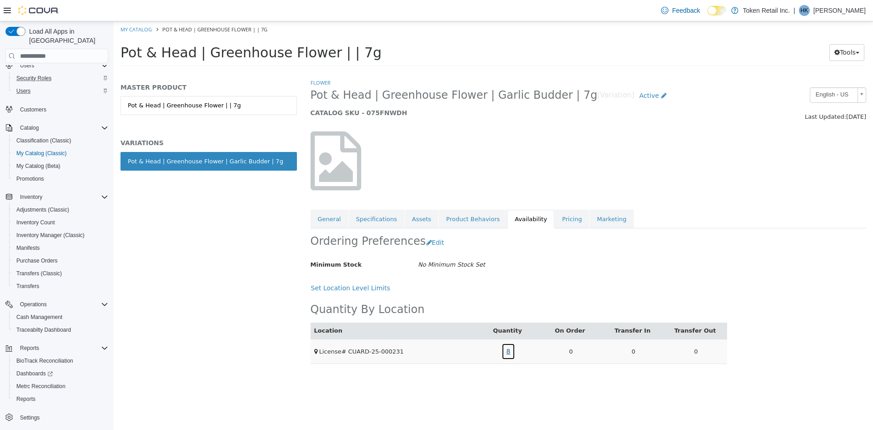
click at [509, 348] on link "8" at bounding box center [508, 351] width 14 height 17
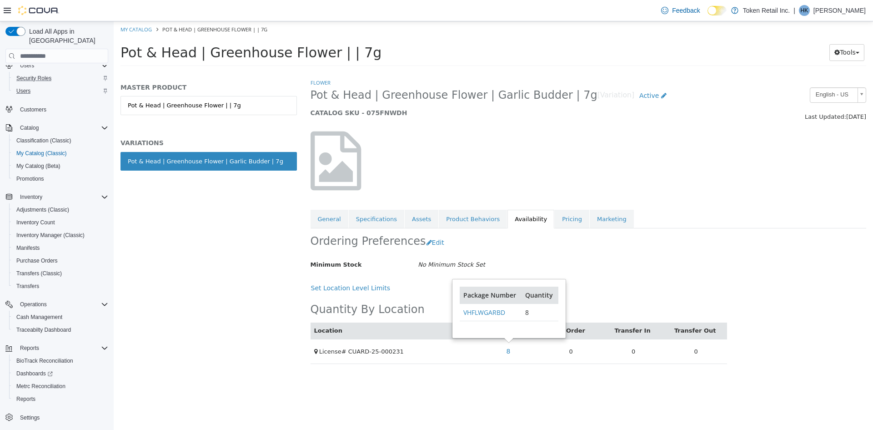
click at [540, 240] on div "Ordering Preferences Edit" at bounding box center [519, 242] width 417 height 29
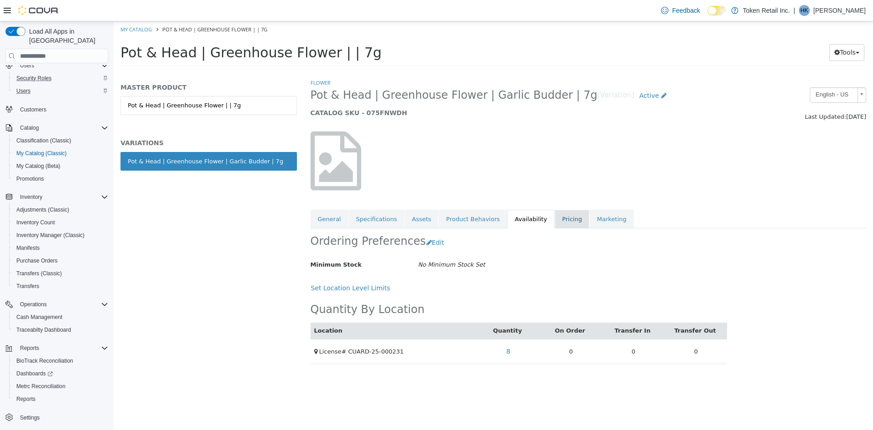
click at [555, 221] on link "Pricing" at bounding box center [572, 219] width 35 height 19
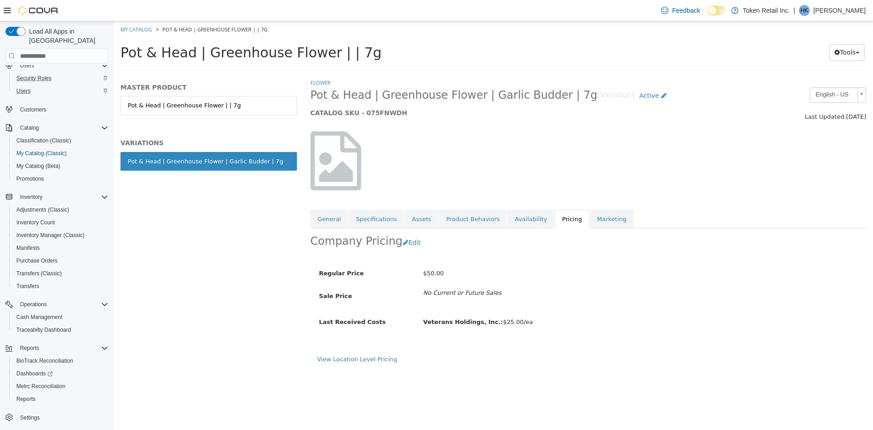
click at [375, 351] on div "Regular Price $50.00 Sale Price No Current or Future Sales Last Received Costs …" at bounding box center [589, 306] width 556 height 98
click at [372, 356] on link "View Location Level Pricing" at bounding box center [357, 359] width 80 height 7
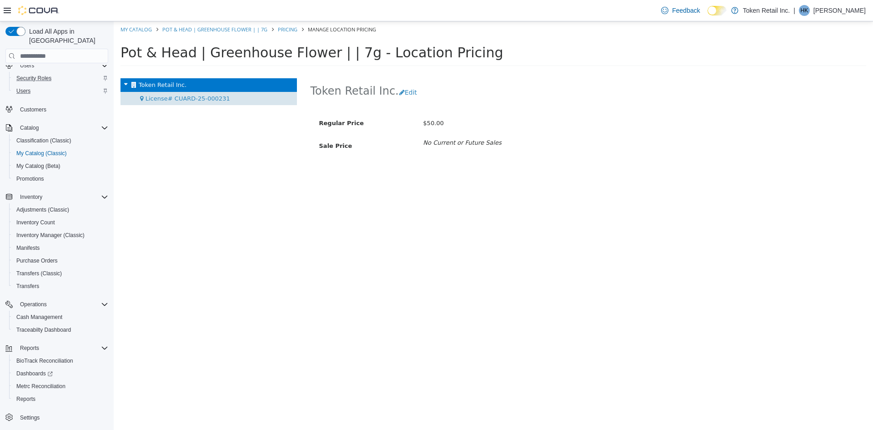
click at [169, 100] on span "License# CUARD-25-000231" at bounding box center [187, 98] width 85 height 7
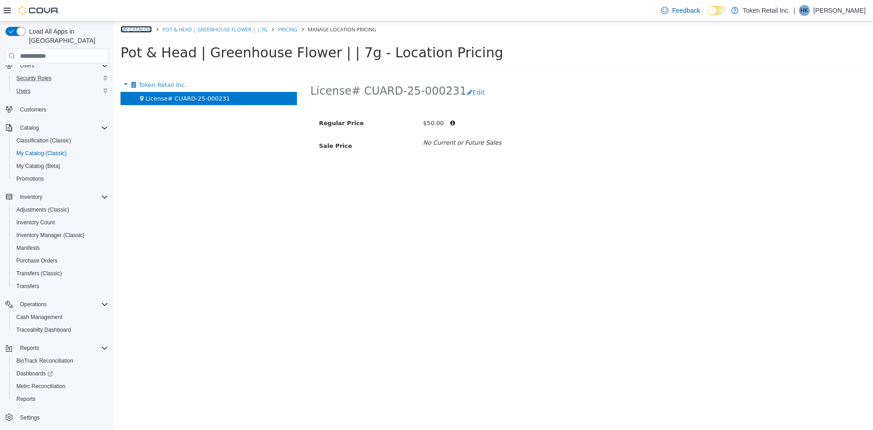
click at [141, 27] on link "My Catalog" at bounding box center [135, 29] width 31 height 7
select select "**********"
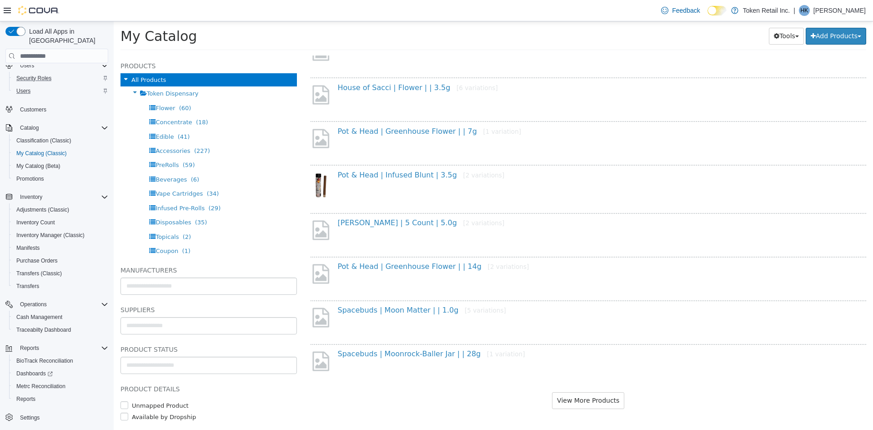
scroll to position [623, 0]
click at [588, 397] on button "View More Products" at bounding box center [588, 399] width 72 height 17
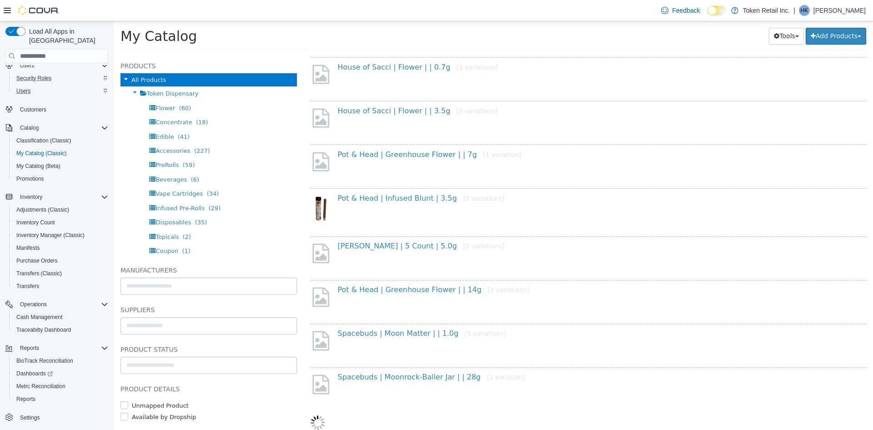
select select "**********"
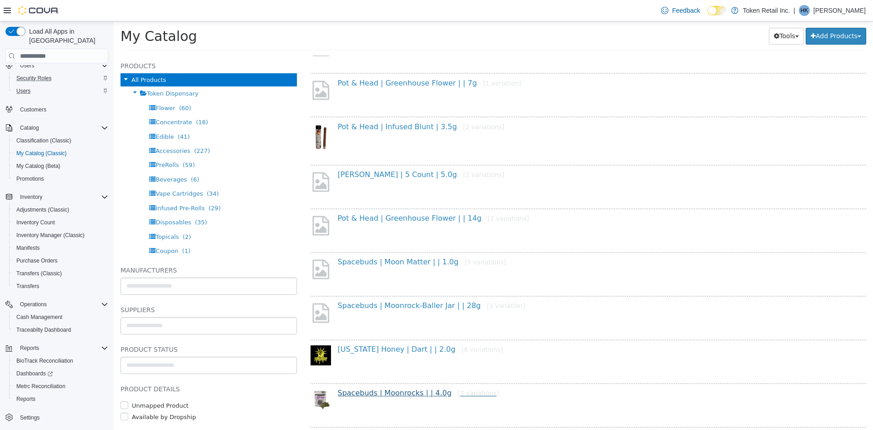
scroll to position [645, 0]
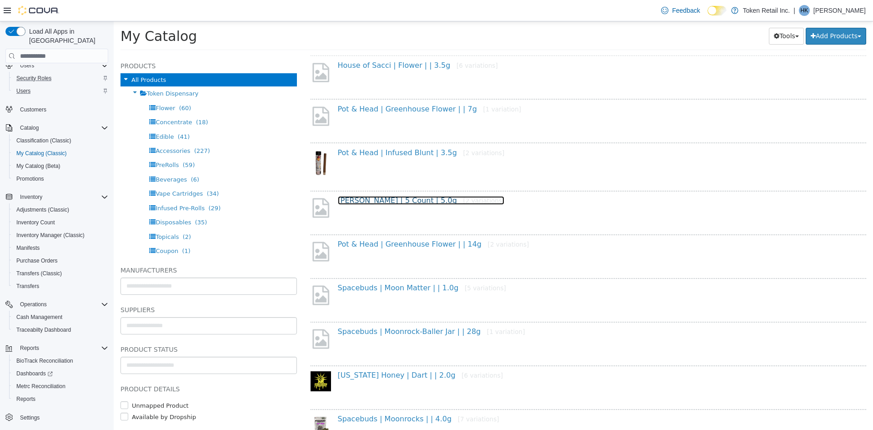
click at [387, 197] on link "Mildly Moronic | 5 Count | 5.0g [2 variations]" at bounding box center [421, 200] width 167 height 9
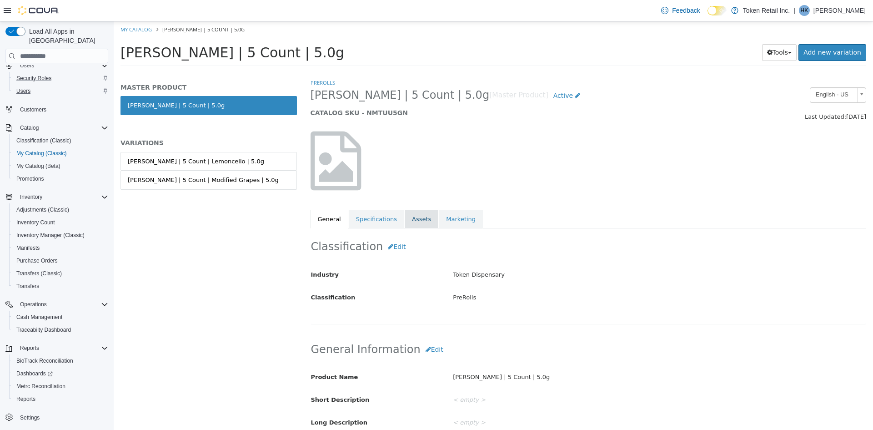
click at [412, 212] on link "Assets" at bounding box center [422, 219] width 34 height 19
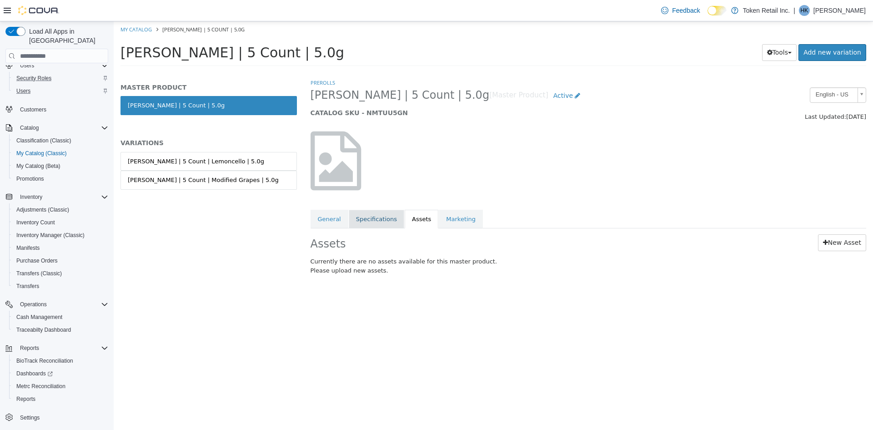
click at [378, 217] on link "Specifications" at bounding box center [376, 219] width 55 height 19
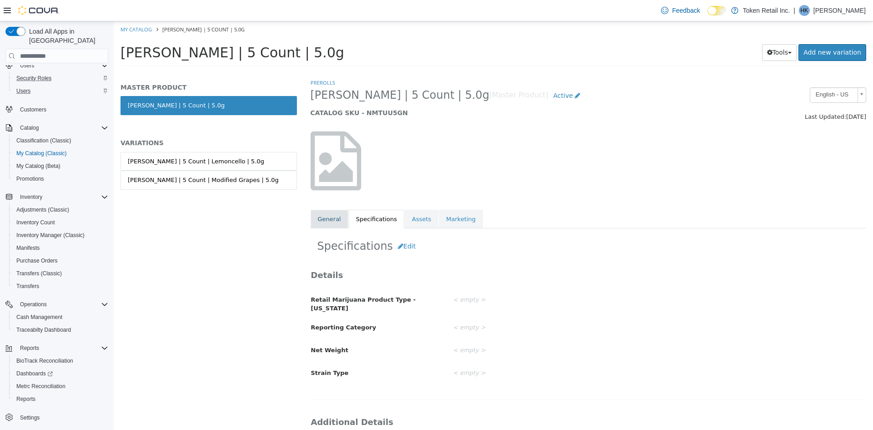
click at [326, 210] on link "General" at bounding box center [330, 219] width 38 height 19
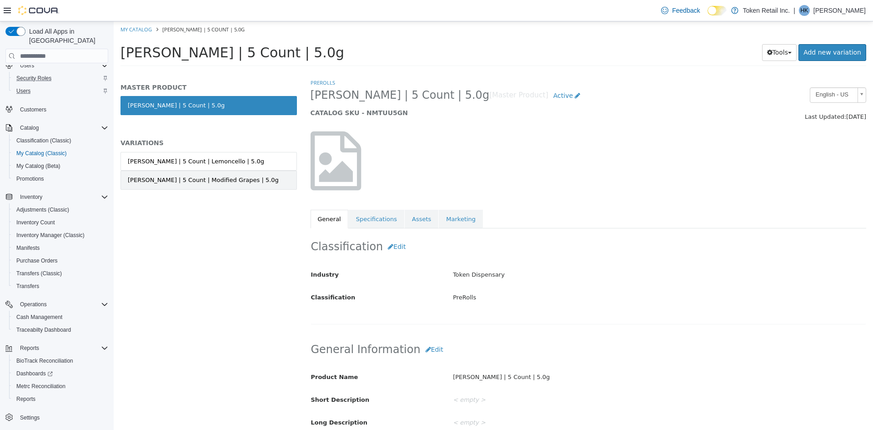
click at [174, 187] on link "[PERSON_NAME] | 5 Count | Modified Grapes | 5.0g" at bounding box center [208, 179] width 176 height 19
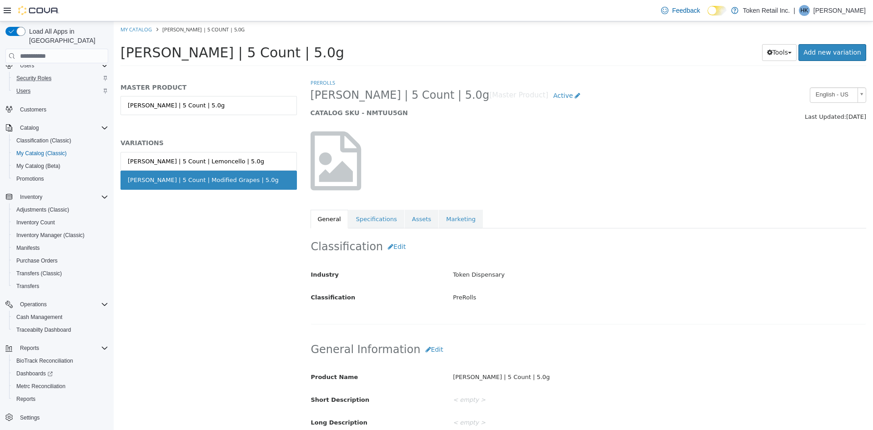
click at [178, 185] on link "[PERSON_NAME] | 5 Count | Modified Grapes | 5.0g" at bounding box center [208, 179] width 176 height 19
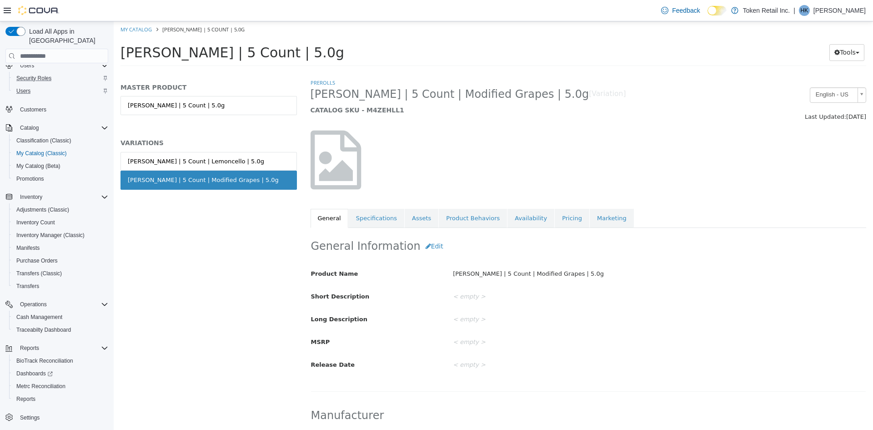
click at [258, 182] on link "[PERSON_NAME] | 5 Count | Modified Grapes | 5.0g" at bounding box center [208, 179] width 176 height 19
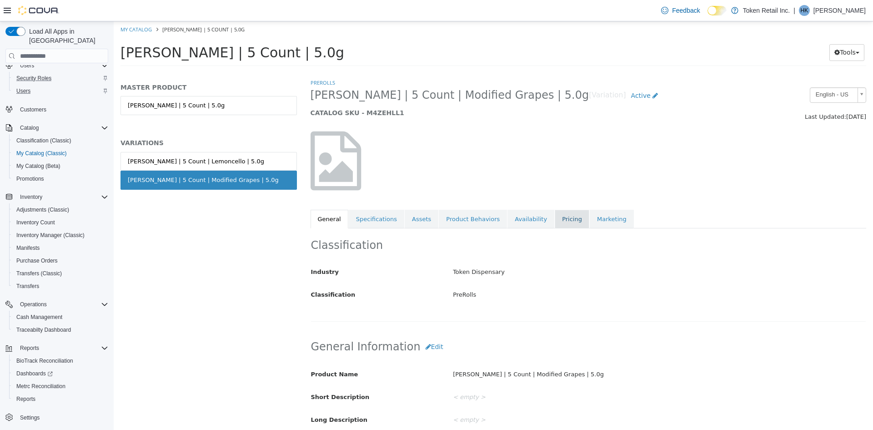
click at [555, 220] on link "Pricing" at bounding box center [572, 219] width 35 height 19
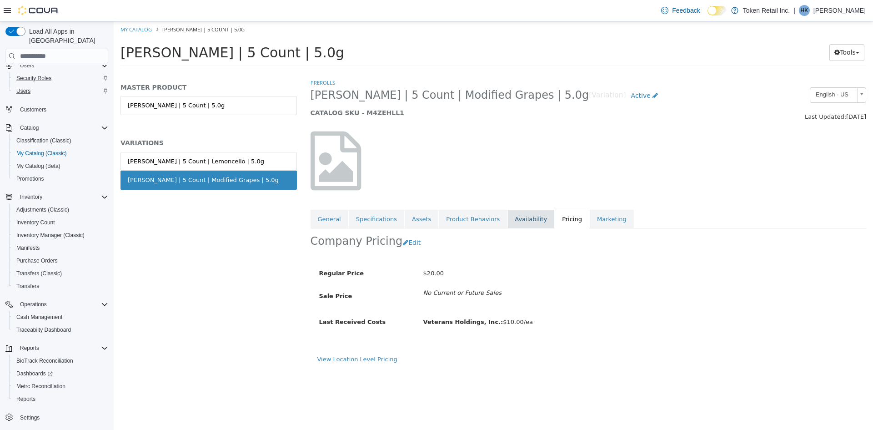
click at [521, 220] on link "Availability" at bounding box center [530, 219] width 47 height 19
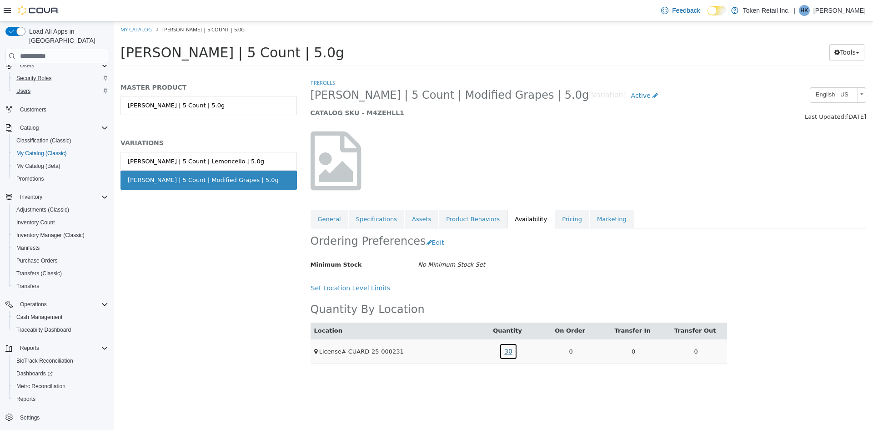
click at [510, 354] on link "30" at bounding box center [508, 351] width 18 height 17
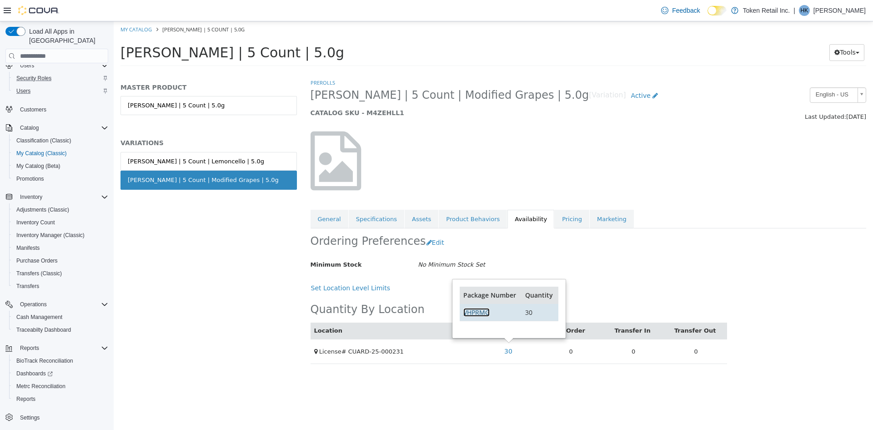
click at [485, 313] on link "VHPRMG" at bounding box center [476, 312] width 26 height 9
click at [168, 160] on div "Mildly Moronic | 5 Count | Lemoncello | 5.0g" at bounding box center [196, 161] width 136 height 9
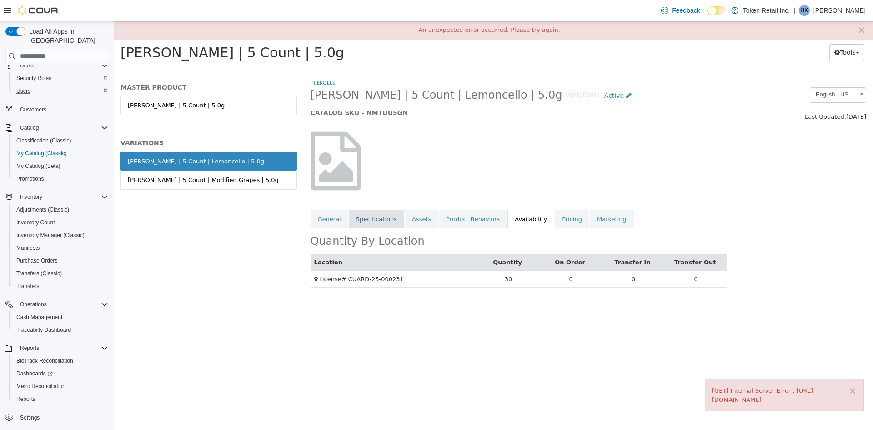
click at [356, 211] on link "Specifications" at bounding box center [376, 219] width 55 height 19
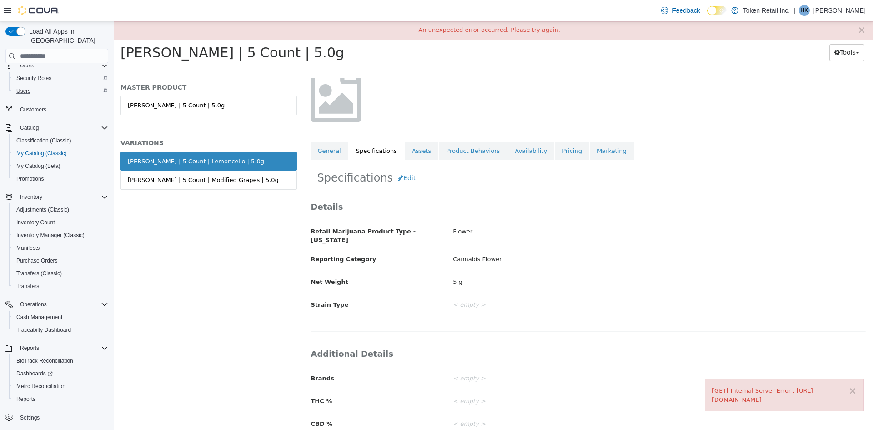
scroll to position [137, 0]
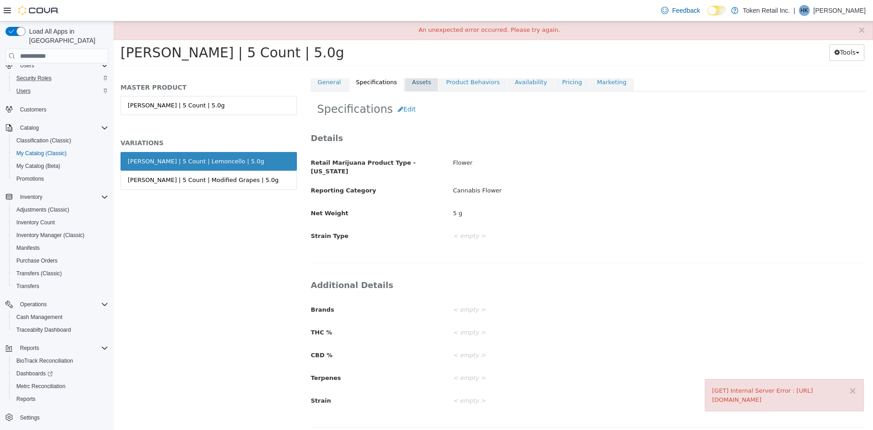
click at [417, 80] on link "Assets" at bounding box center [422, 82] width 34 height 19
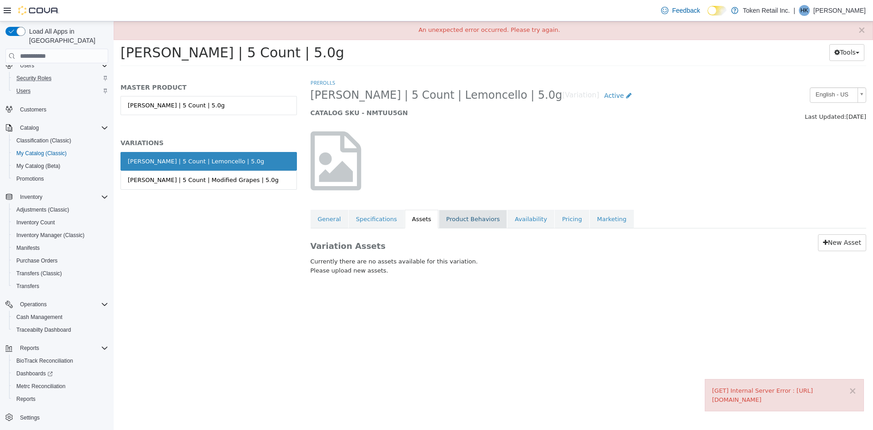
click at [445, 226] on link "Product Behaviors" at bounding box center [473, 219] width 68 height 19
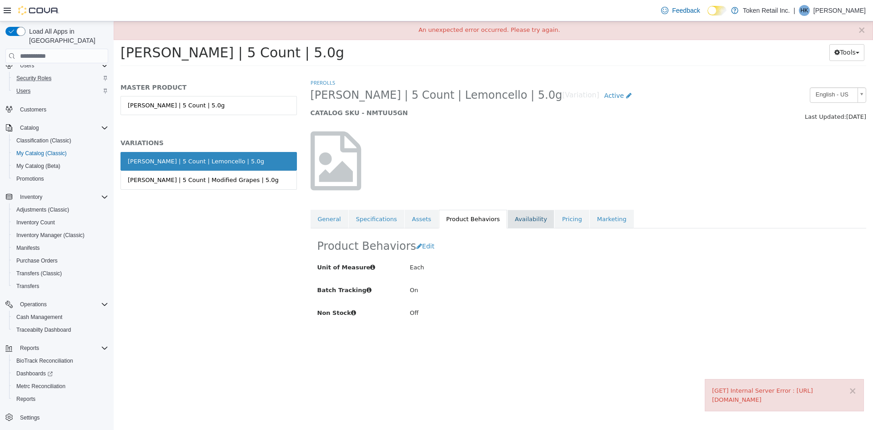
click at [507, 224] on link "Availability" at bounding box center [530, 219] width 47 height 19
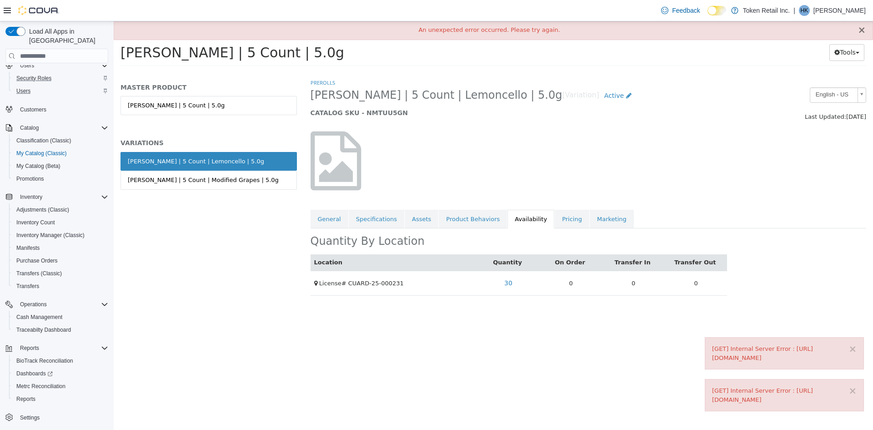
click at [862, 30] on button "×" at bounding box center [861, 30] width 8 height 10
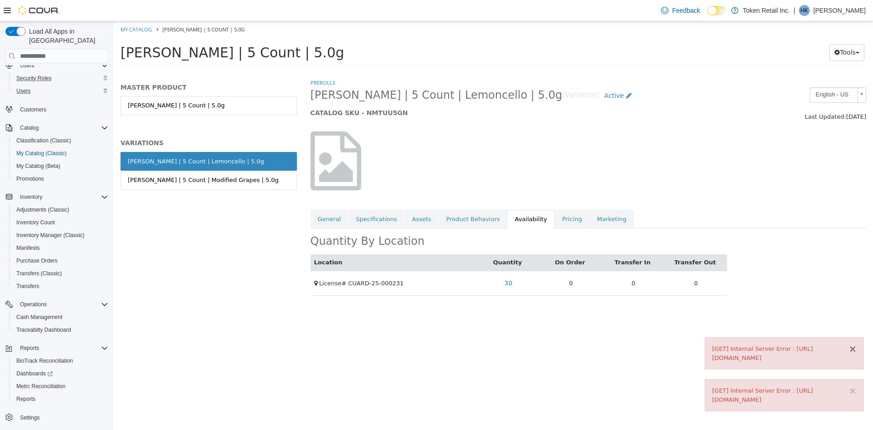
click at [852, 344] on button "×" at bounding box center [852, 349] width 8 height 10
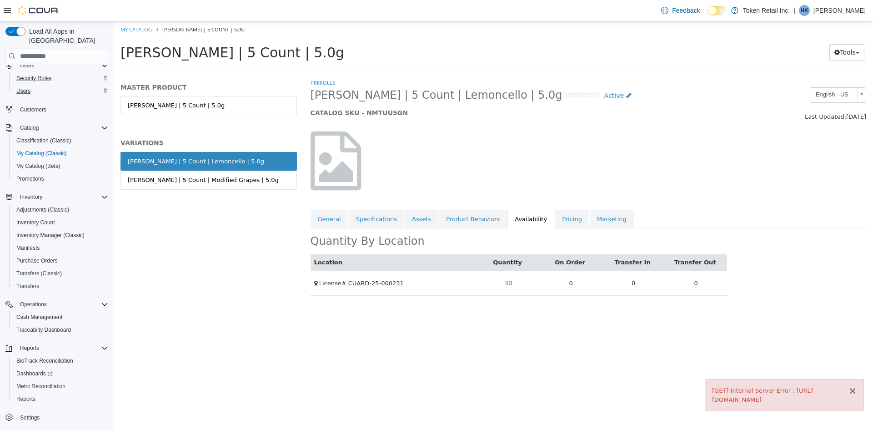
click at [854, 386] on button "×" at bounding box center [852, 391] width 8 height 10
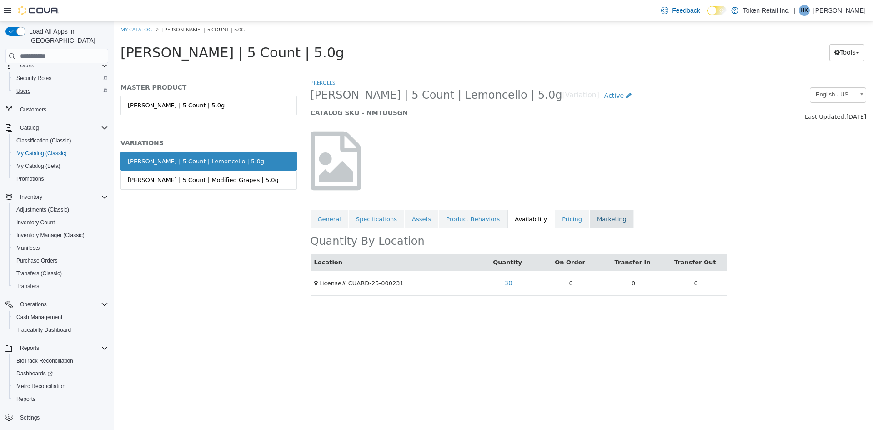
click at [591, 213] on link "Marketing" at bounding box center [612, 219] width 44 height 19
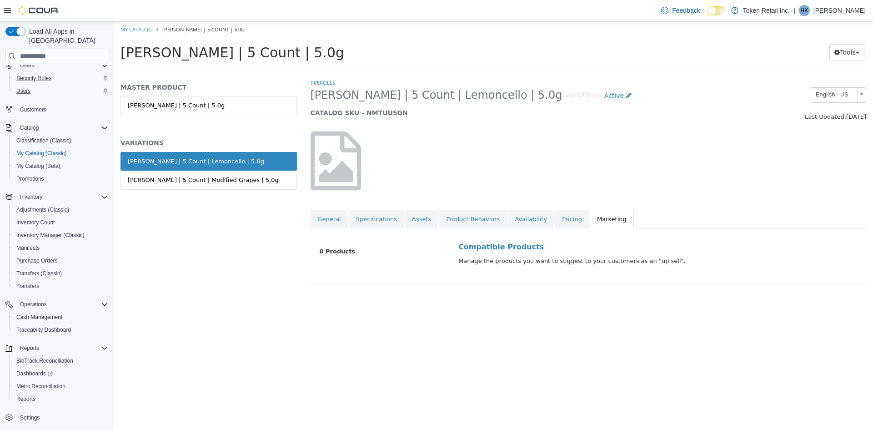
click at [472, 208] on div "PreRolls Mildly Moronic | 5 Count | Lemoncello | 5.0g [Variation] Active CATALO…" at bounding box center [589, 181] width 556 height 206
click at [471, 216] on link "Product Behaviors" at bounding box center [473, 219] width 68 height 19
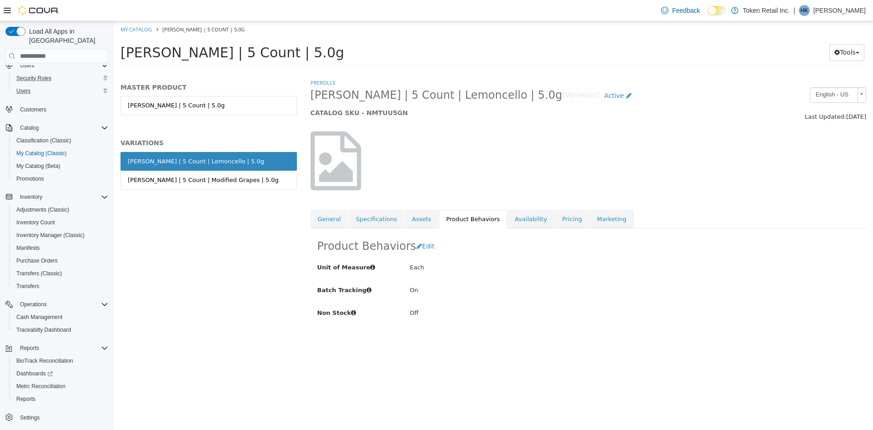
click at [228, 280] on div "MASTER PRODUCT Mildly Moronic | 5 Count | 5.0g VARIATIONS Mildly Moronic | 5 Co…" at bounding box center [209, 253] width 190 height 351
click at [517, 223] on link "Availability" at bounding box center [530, 219] width 47 height 19
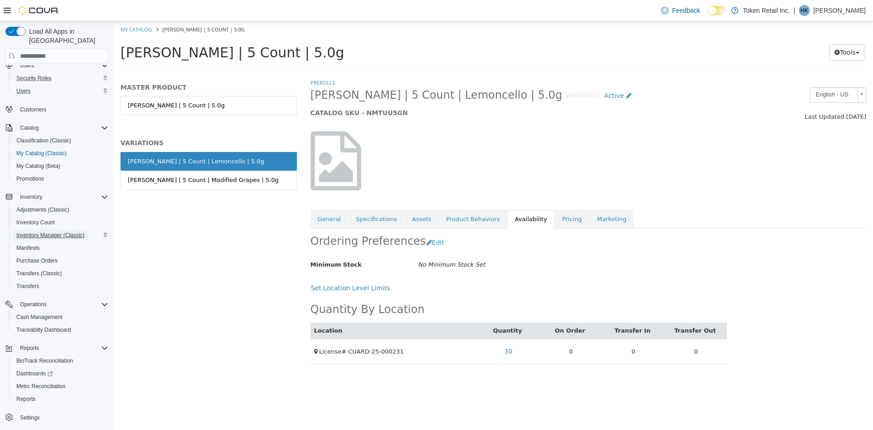
click at [40, 230] on span "Inventory Manager (Classic)" at bounding box center [50, 235] width 68 height 11
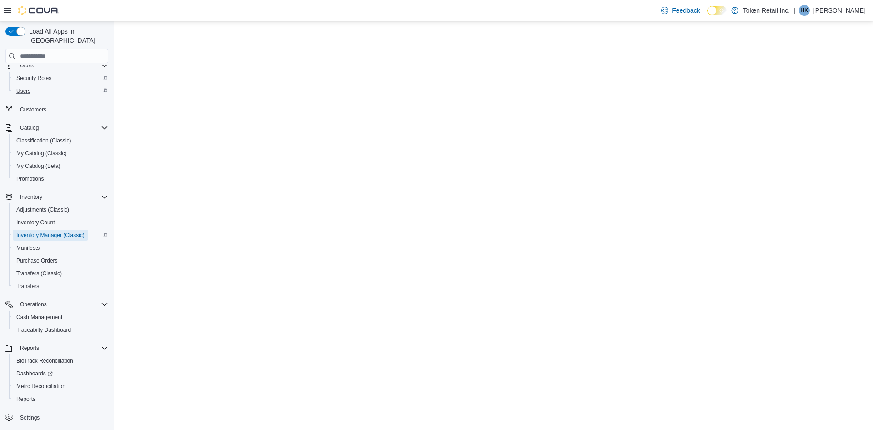
click at [73, 230] on span "Inventory Manager (Classic)" at bounding box center [50, 235] width 68 height 11
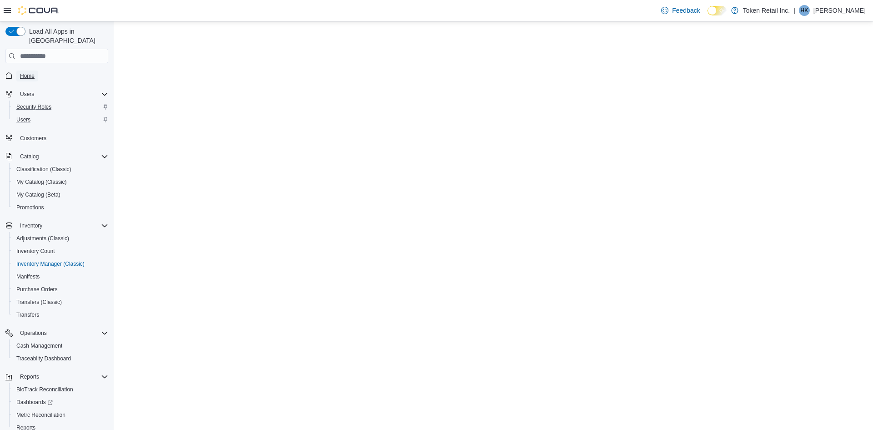
click at [35, 70] on link "Home" at bounding box center [27, 75] width 22 height 11
